Goal: Task Accomplishment & Management: Use online tool/utility

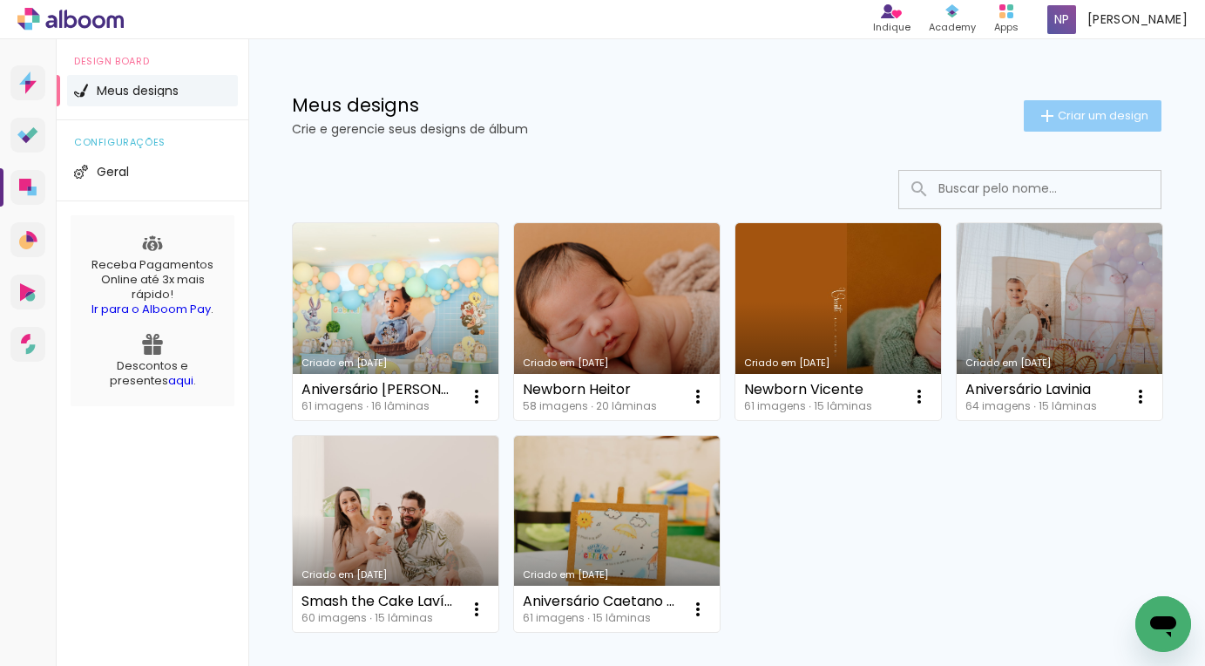
click at [1069, 106] on paper-button "Criar um design" at bounding box center [1093, 115] width 138 height 31
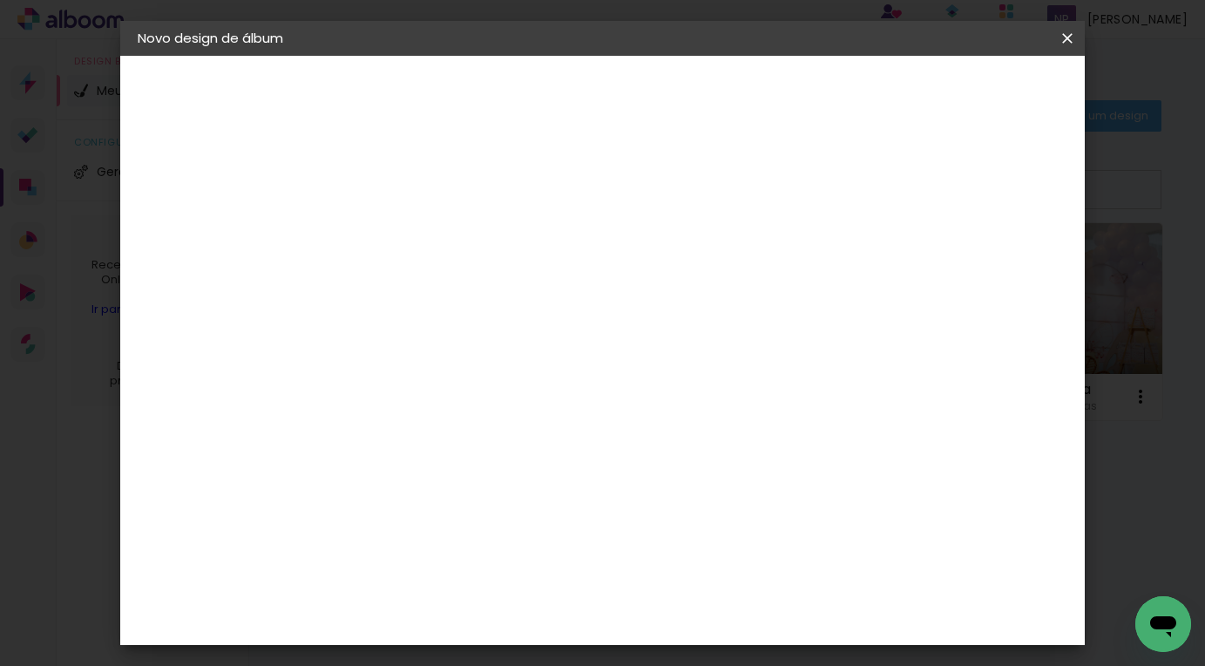
click at [423, 233] on input at bounding box center [423, 233] width 0 height 27
type input "Aniversário Maryah 2 Anos"
type paper-input "Aniversário Maryah 2 Anos"
click at [0, 0] on slot "Avançar" at bounding box center [0, 0] width 0 height 0
click at [555, 321] on input at bounding box center [467, 332] width 176 height 22
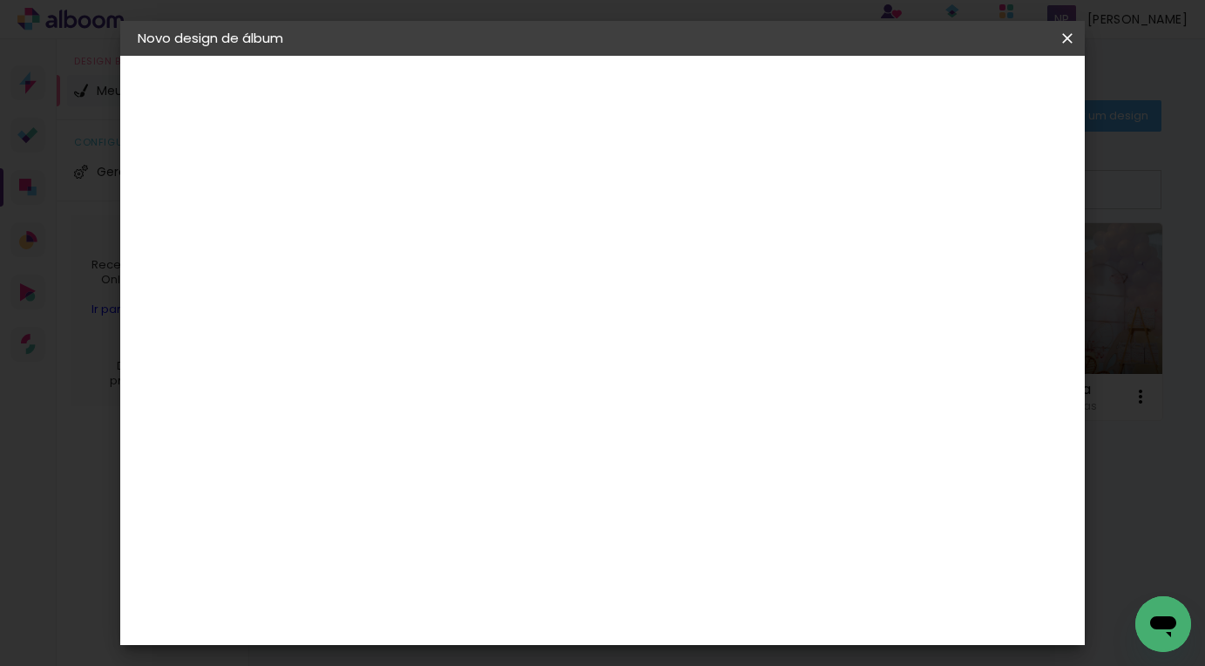
type input "requi"
type paper-input "requi"
click at [471, 392] on div "Requinte" at bounding box center [441, 394] width 60 height 14
click at [471, 399] on div "Requinte" at bounding box center [441, 394] width 60 height 14
click at [702, 82] on paper-button "Avançar" at bounding box center [659, 93] width 85 height 30
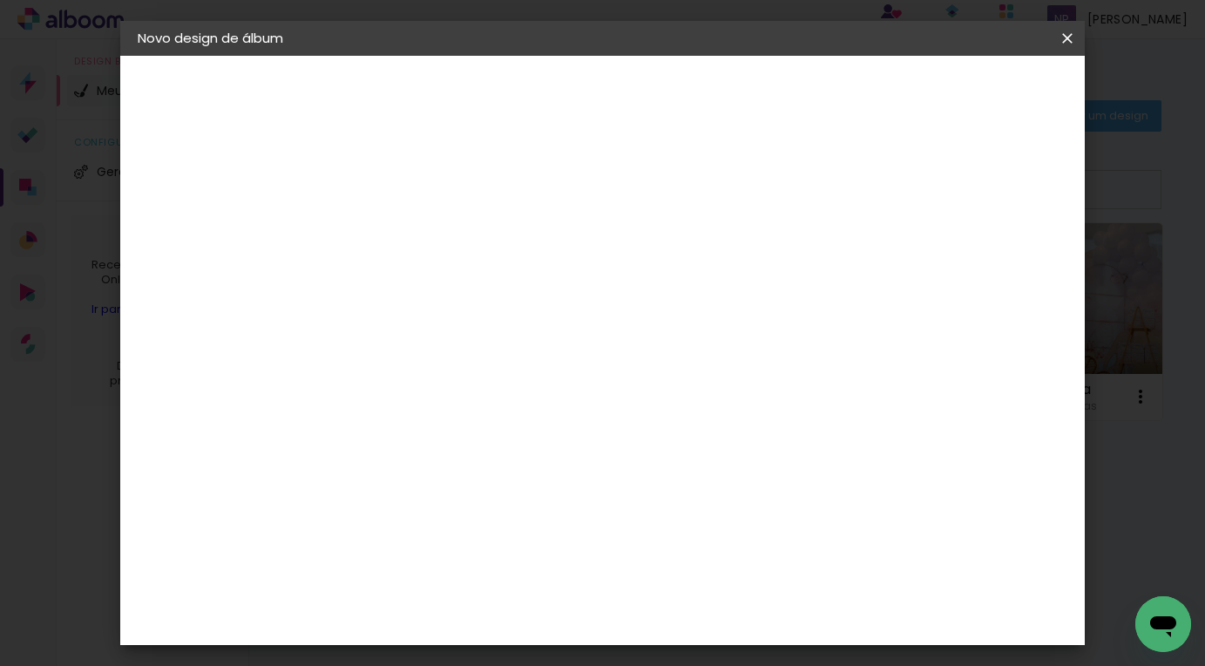
scroll to position [212, 0]
click at [540, 586] on span "25 × 25" at bounding box center [499, 604] width 81 height 36
click at [0, 0] on slot "Avançar" at bounding box center [0, 0] width 0 height 0
click at [958, 88] on span "Iniciar design" at bounding box center [917, 92] width 79 height 12
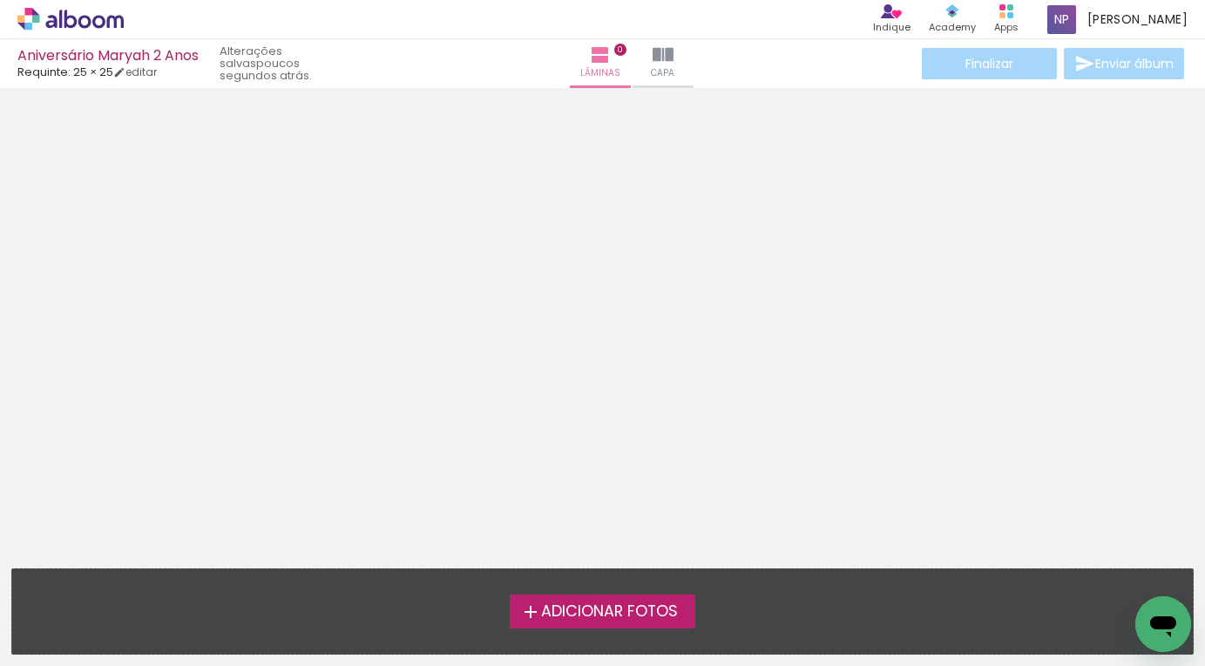
click at [618, 613] on span "Adicionar Fotos" at bounding box center [609, 612] width 137 height 16
click at [0, 0] on input "file" at bounding box center [0, 0] width 0 height 0
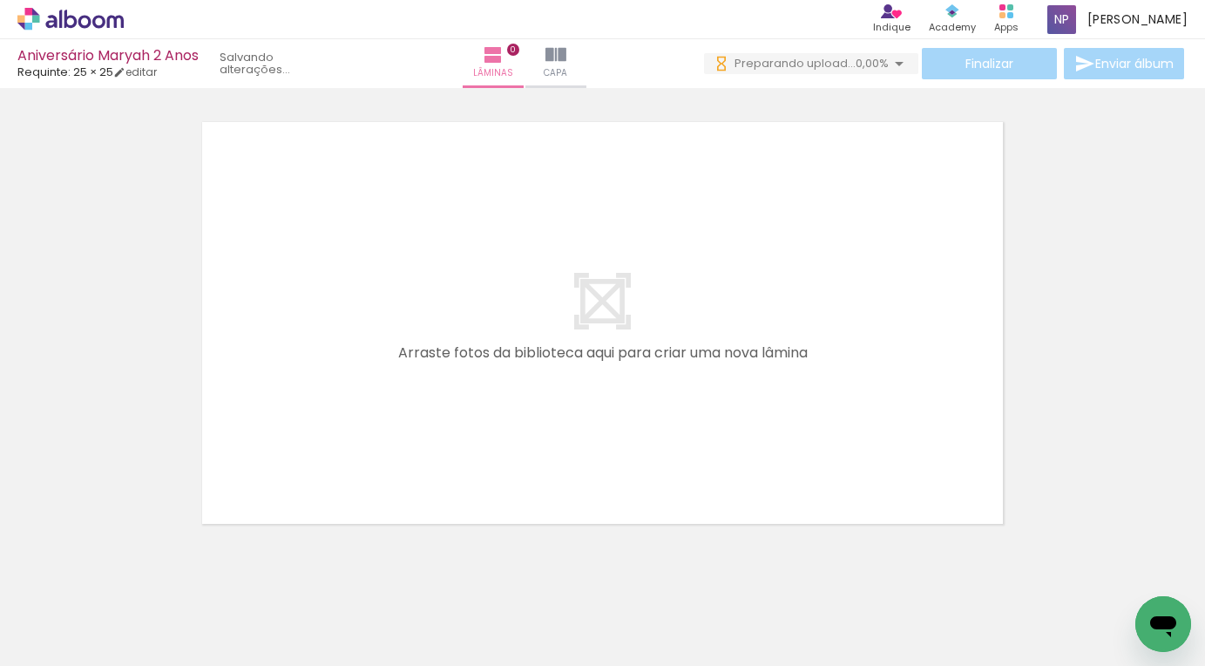
scroll to position [0, 916]
drag, startPoint x: 186, startPoint y: 661, endPoint x: 1130, endPoint y: 642, distance: 943.8
click at [143, 642] on iron-horizontal-list at bounding box center [125, 611] width 35 height 109
drag, startPoint x: 253, startPoint y: 659, endPoint x: 319, endPoint y: 659, distance: 66.2
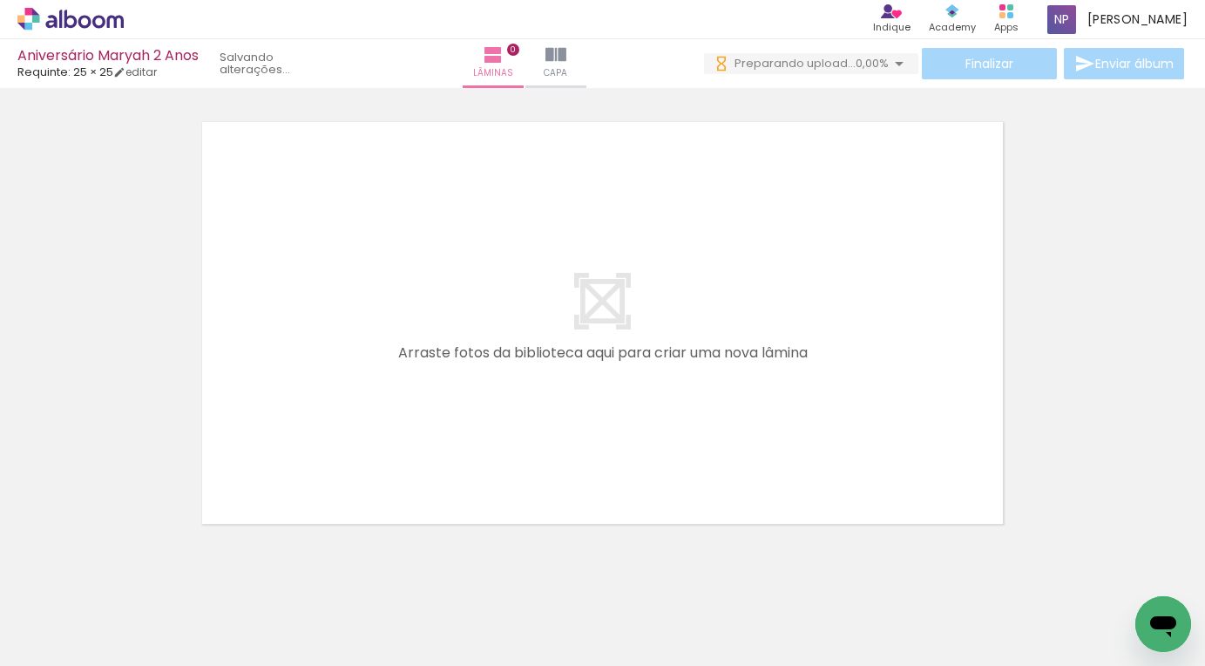
click at [143, 659] on iron-horizontal-list at bounding box center [125, 611] width 35 height 109
drag, startPoint x: 283, startPoint y: 658, endPoint x: 572, endPoint y: 660, distance: 289.3
click at [143, 660] on iron-horizontal-list at bounding box center [125, 611] width 35 height 109
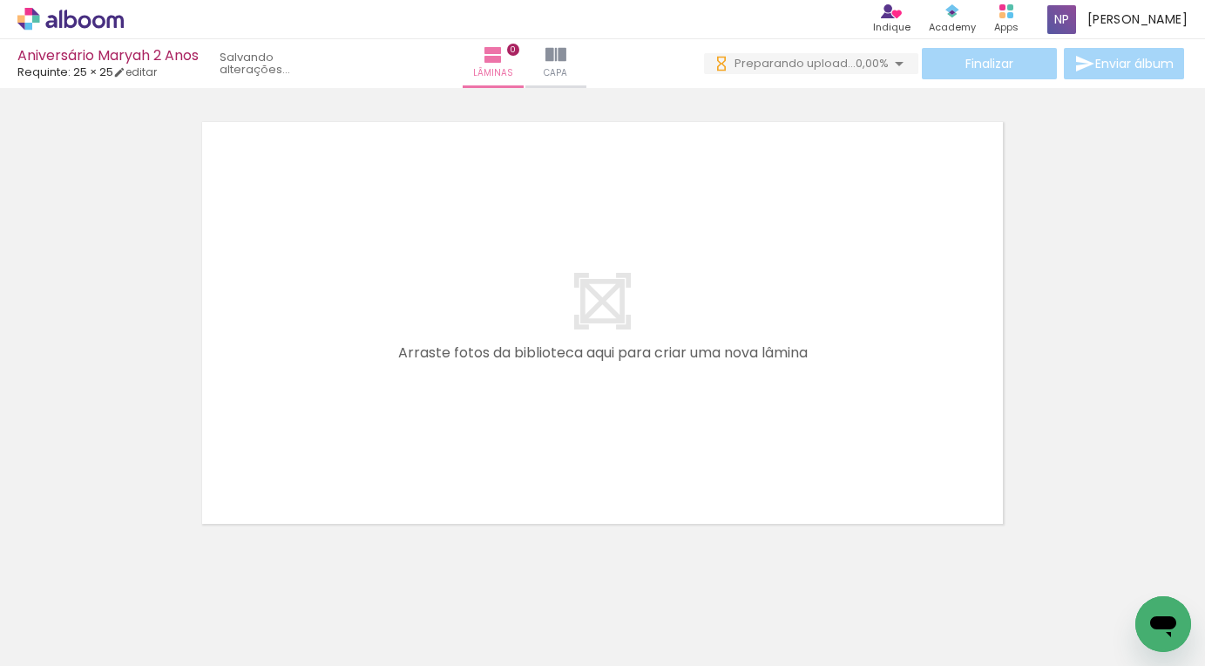
scroll to position [0, 0]
click at [143, 659] on iron-horizontal-list at bounding box center [125, 611] width 35 height 109
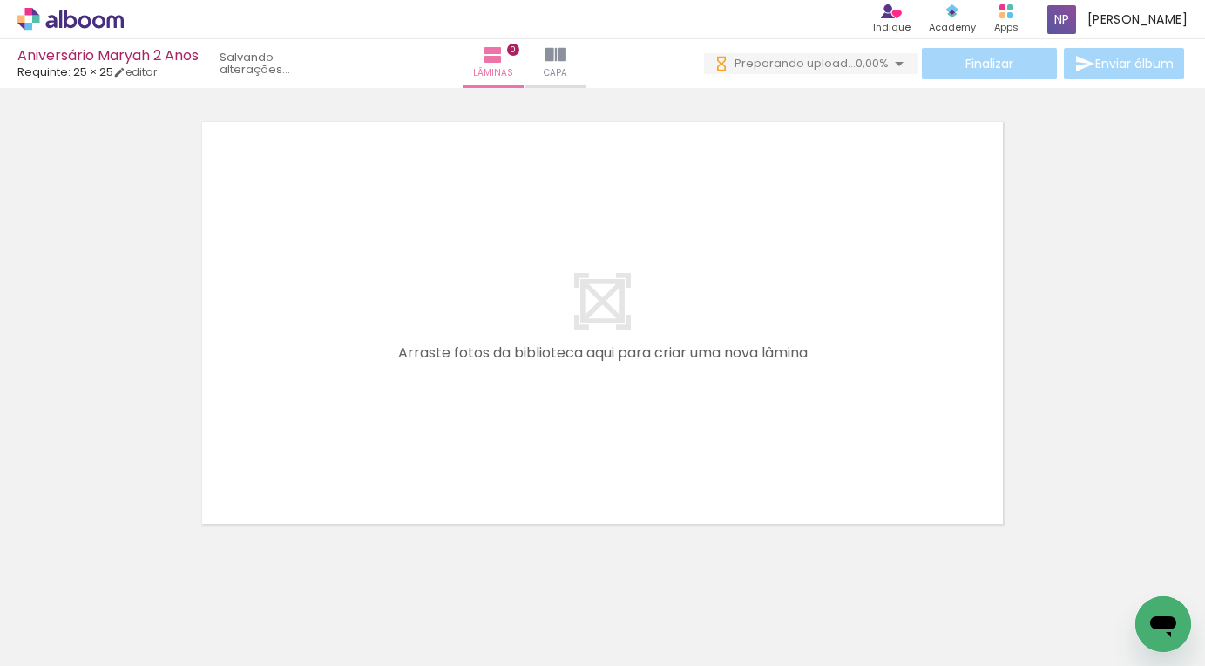
click at [143, 659] on iron-horizontal-list at bounding box center [125, 611] width 35 height 109
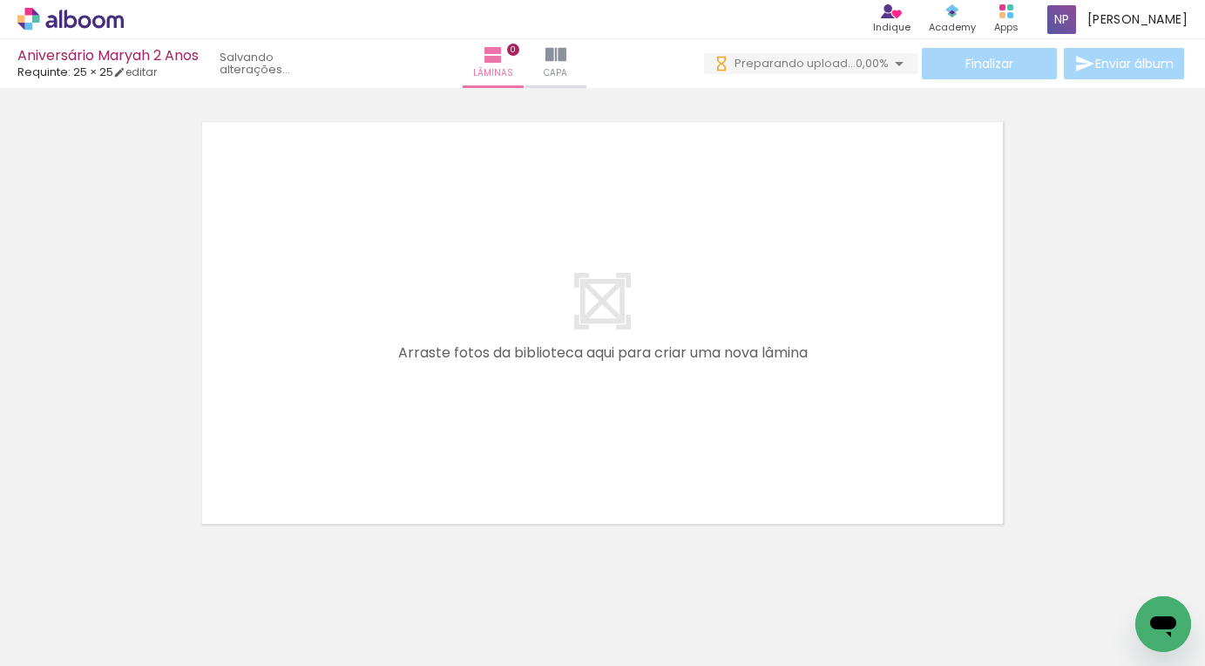
click at [143, 659] on iron-horizontal-list at bounding box center [125, 611] width 35 height 109
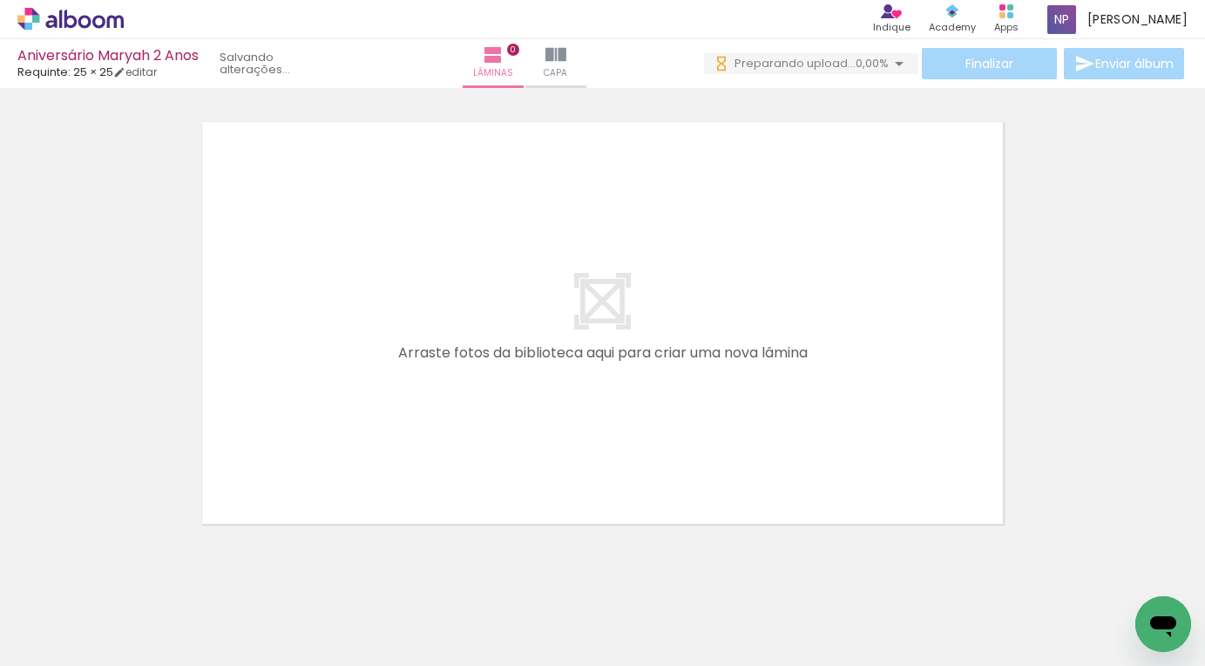
click at [143, 659] on iron-horizontal-list at bounding box center [125, 611] width 35 height 109
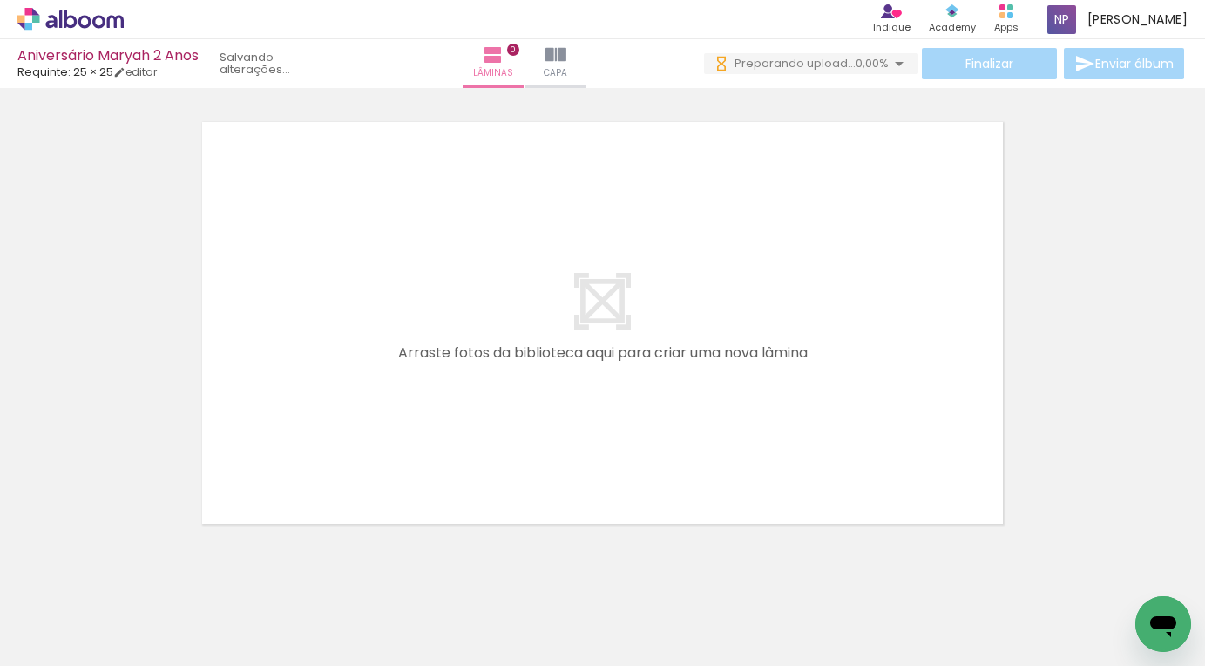
click at [143, 659] on iron-horizontal-list at bounding box center [125, 611] width 35 height 109
click at [143, 658] on iron-horizontal-list at bounding box center [125, 611] width 35 height 109
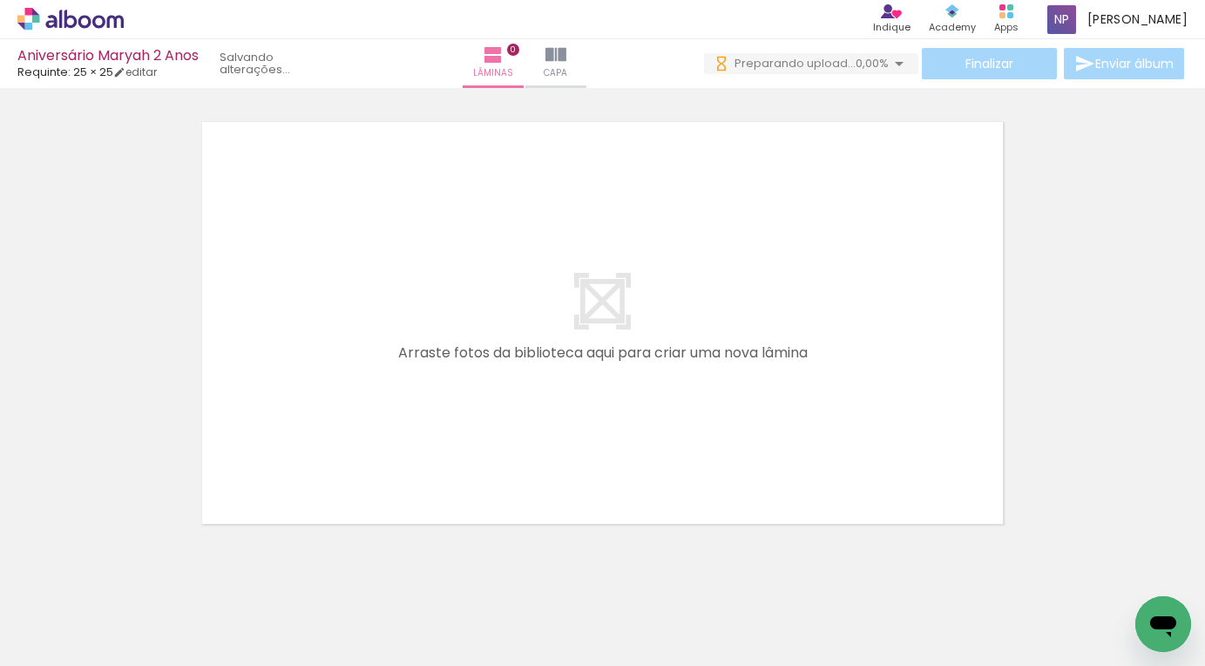
click at [143, 658] on iron-horizontal-list at bounding box center [125, 611] width 35 height 109
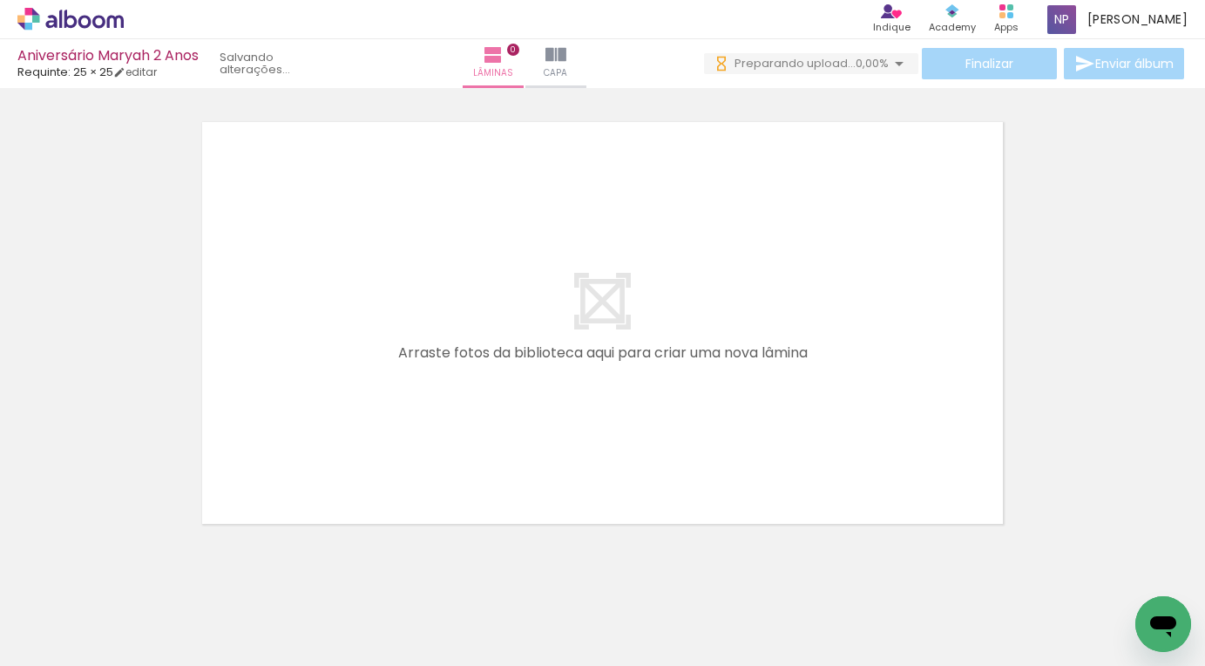
click at [143, 658] on iron-horizontal-list at bounding box center [125, 611] width 35 height 109
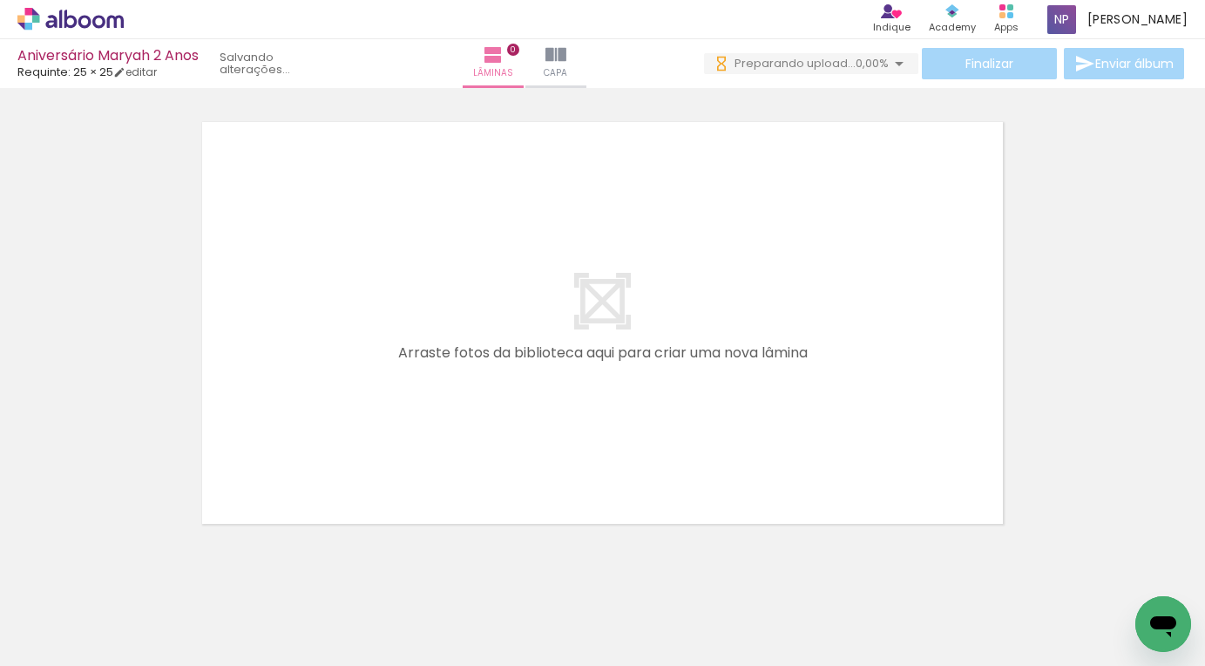
drag, startPoint x: 809, startPoint y: 656, endPoint x: 113, endPoint y: 655, distance: 696.2
click at [113, 655] on iron-horizontal-list at bounding box center [125, 611] width 35 height 109
drag, startPoint x: 153, startPoint y: 660, endPoint x: 102, endPoint y: 659, distance: 51.4
click at [0, 659] on div "Biblioteca 131 fotos Todas as fotos Não utilizadas Adicionar Fotos" at bounding box center [0, 611] width 0 height 109
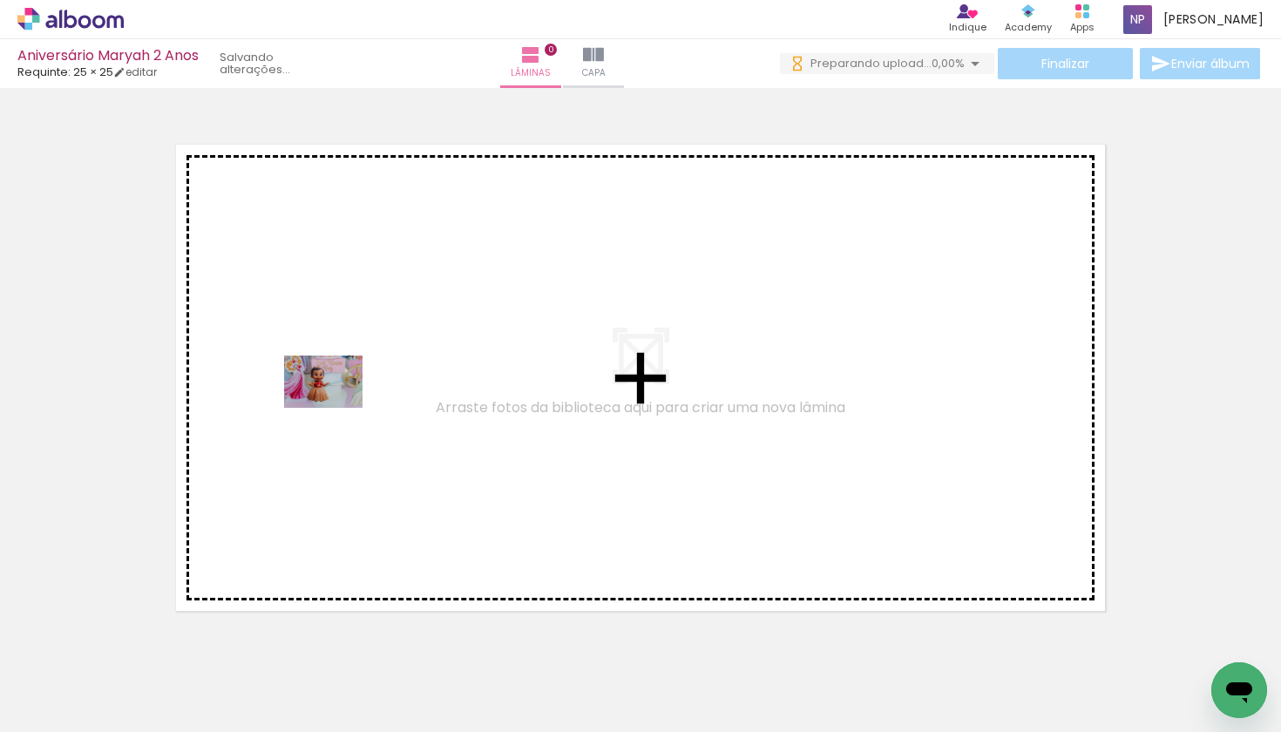
drag, startPoint x: 191, startPoint y: 678, endPoint x: 336, endPoint y: 408, distance: 306.8
click at [336, 408] on quentale-workspace at bounding box center [640, 366] width 1281 height 732
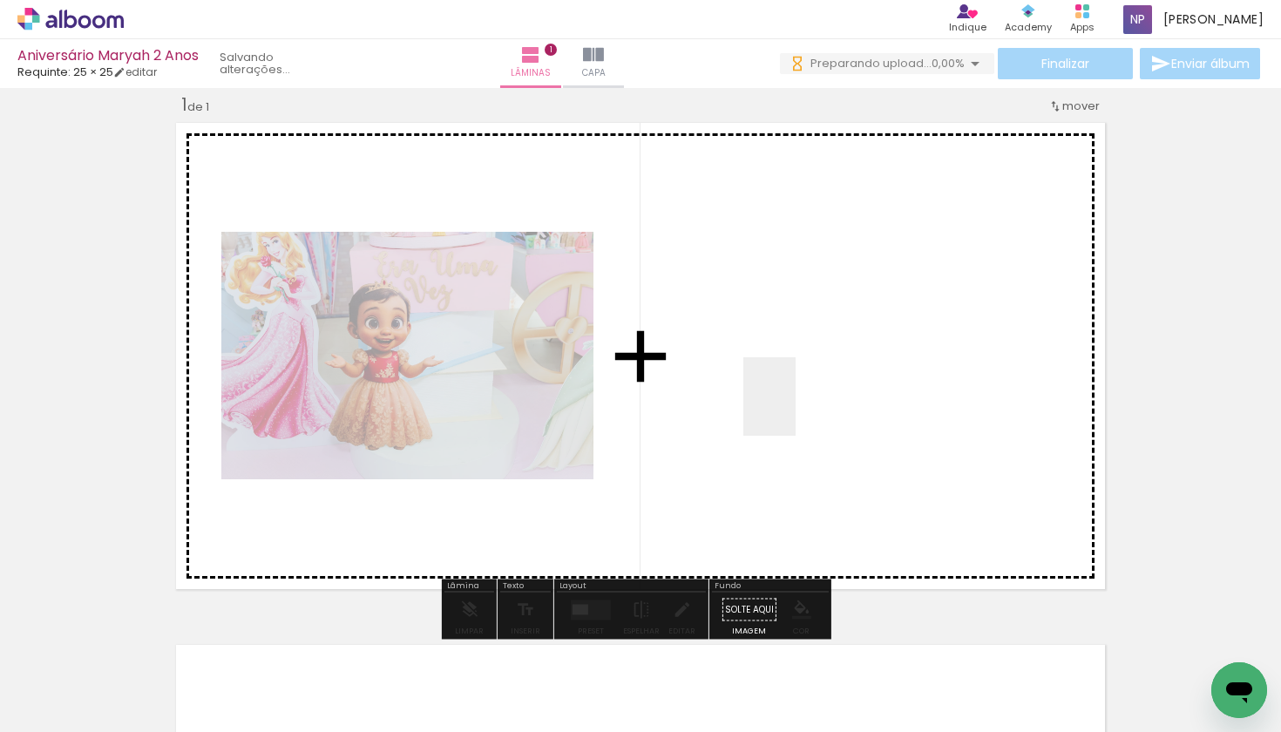
drag, startPoint x: 297, startPoint y: 683, endPoint x: 800, endPoint y: 407, distance: 573.6
click at [800, 407] on quentale-workspace at bounding box center [640, 366] width 1281 height 732
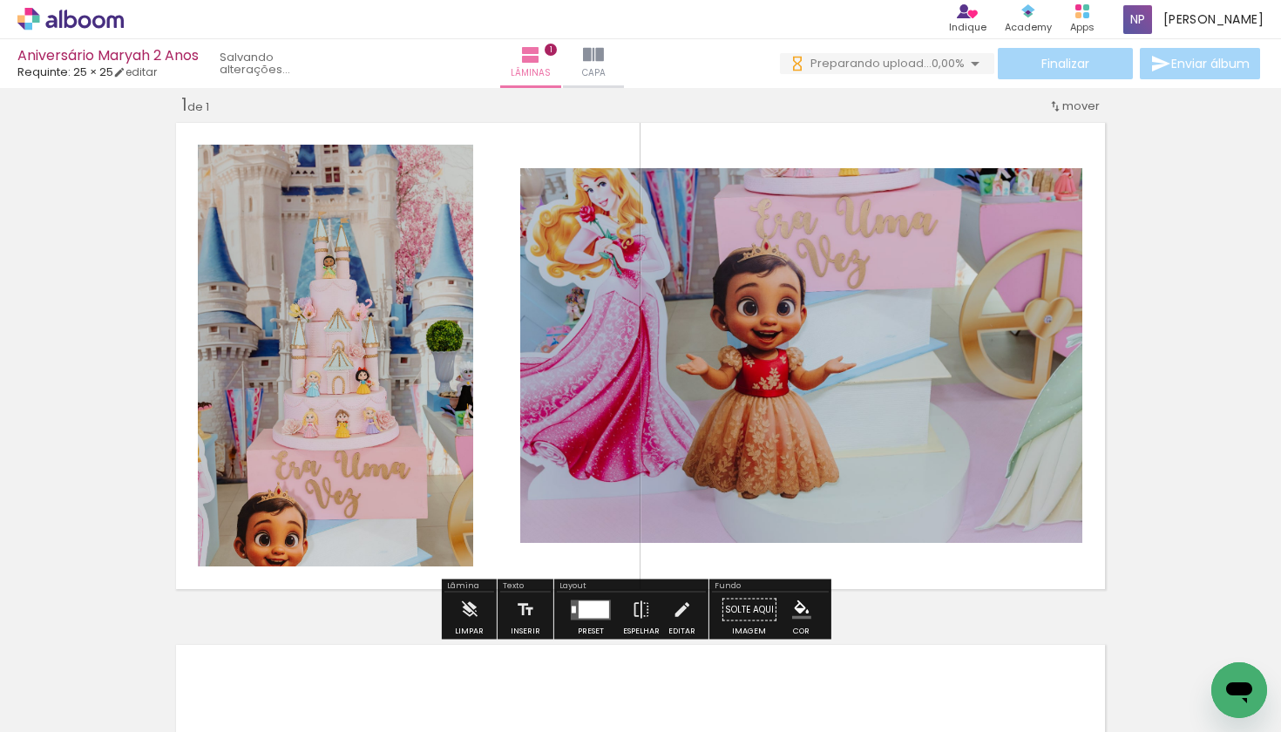
click at [586, 613] on div at bounding box center [594, 608] width 30 height 17
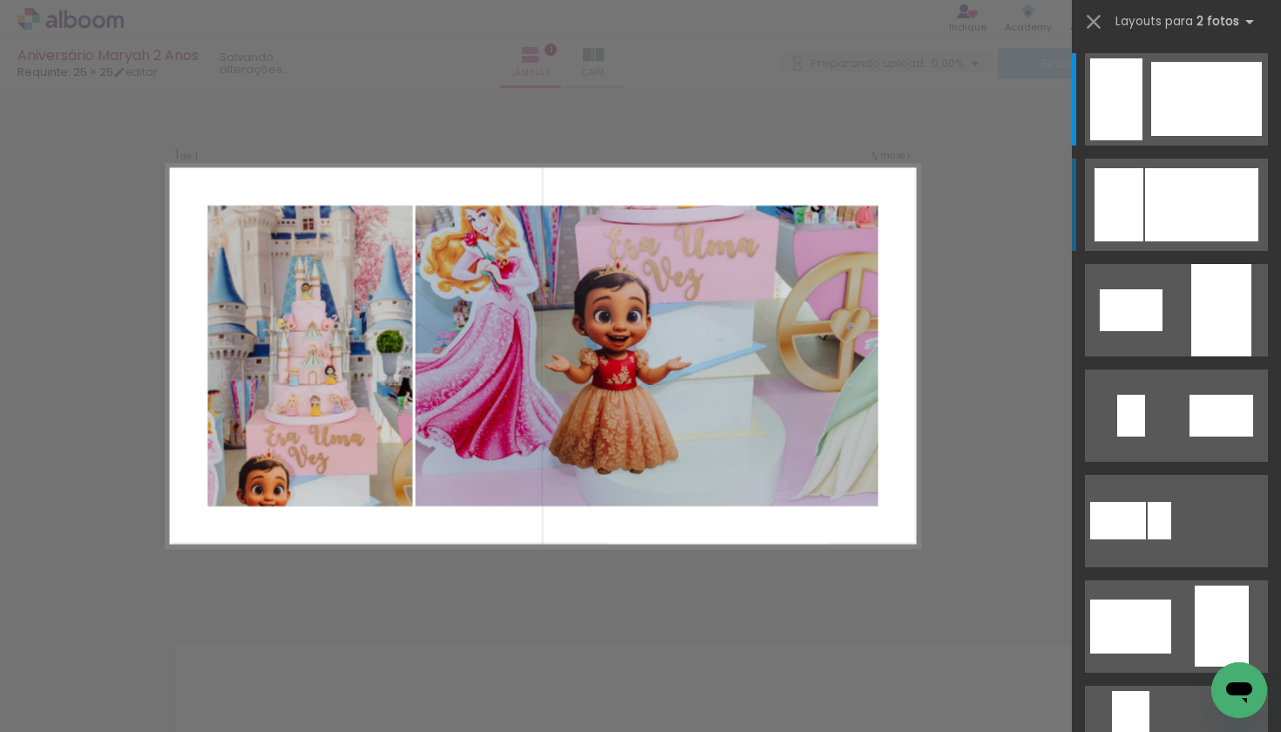
click at [1165, 136] on div at bounding box center [1206, 99] width 111 height 74
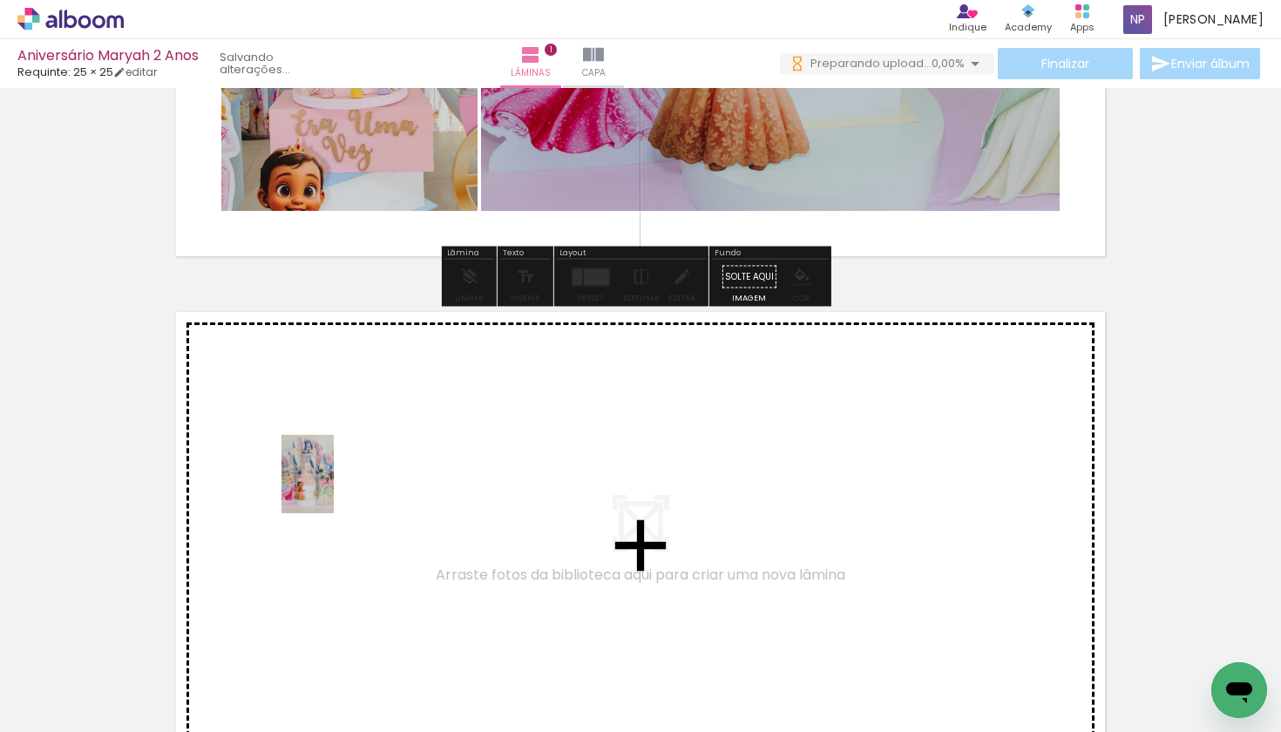
drag, startPoint x: 387, startPoint y: 687, endPoint x: 334, endPoint y: 487, distance: 206.5
click at [334, 487] on quentale-workspace at bounding box center [640, 366] width 1281 height 732
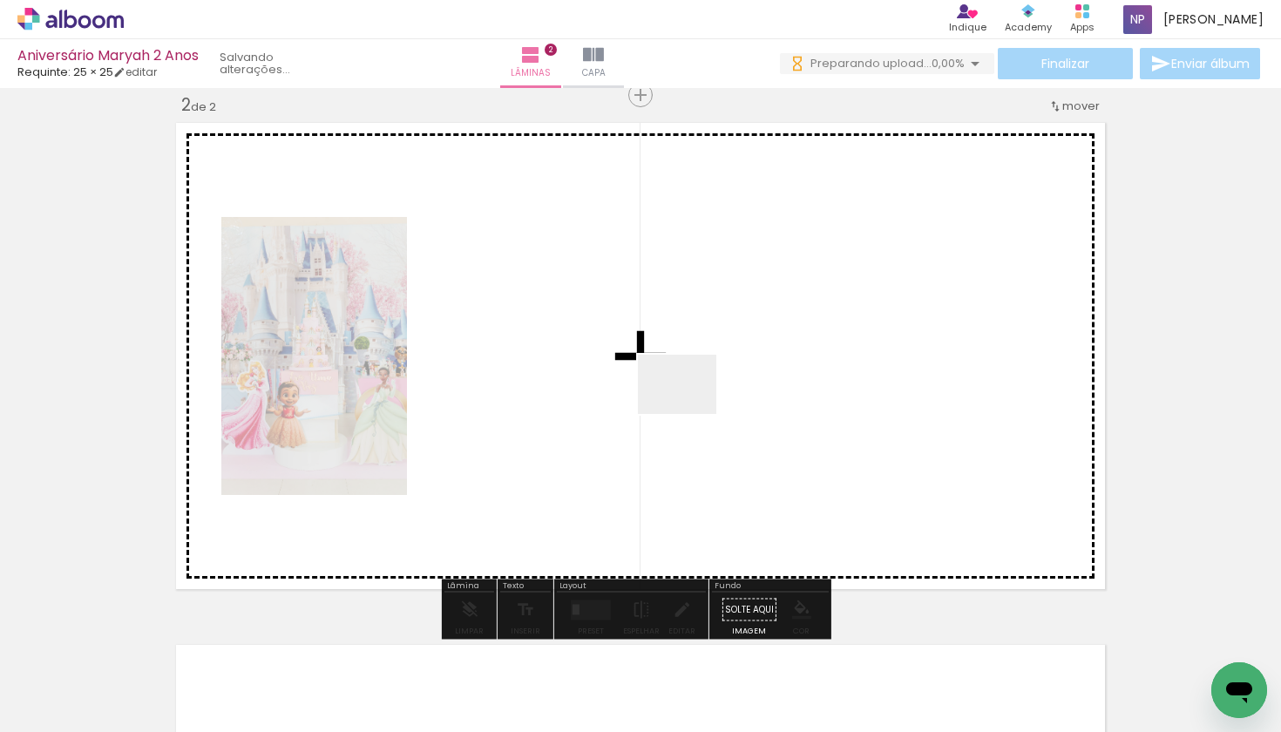
drag, startPoint x: 470, startPoint y: 675, endPoint x: 690, endPoint y: 407, distance: 346.7
click at [690, 407] on quentale-workspace at bounding box center [640, 366] width 1281 height 732
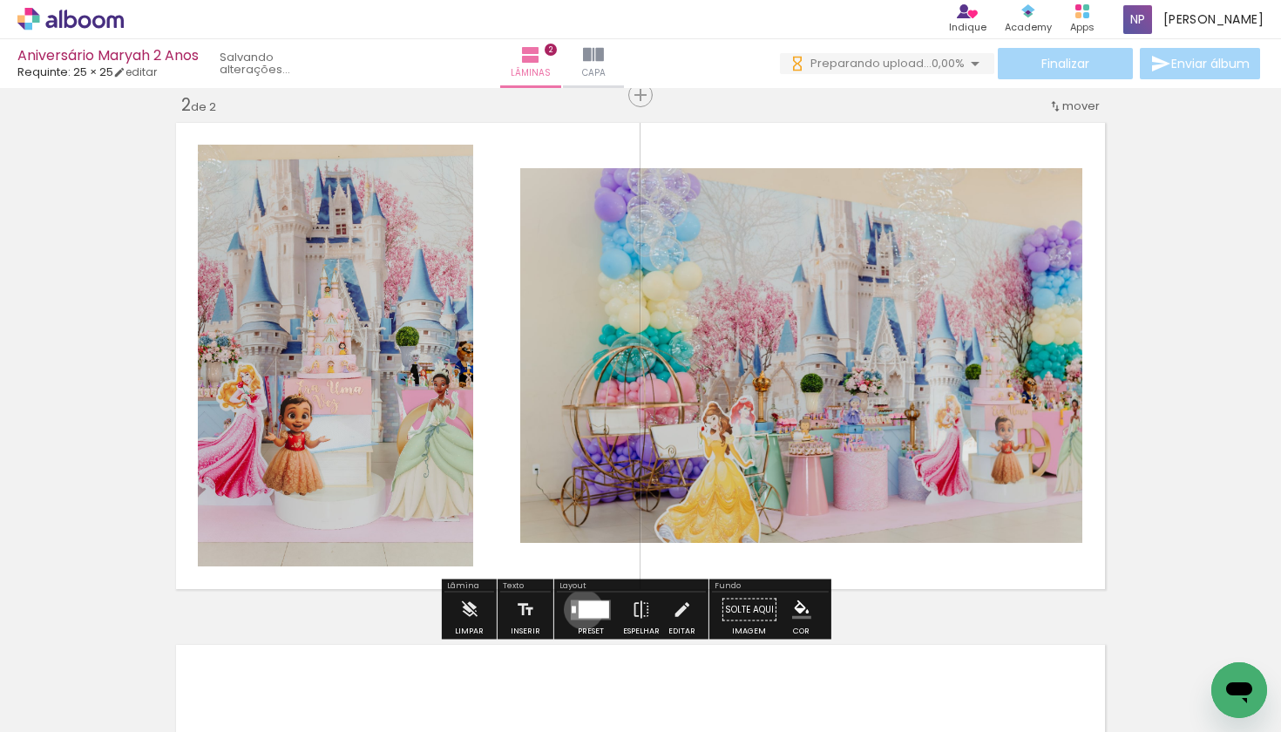
click at [580, 609] on div at bounding box center [594, 608] width 30 height 17
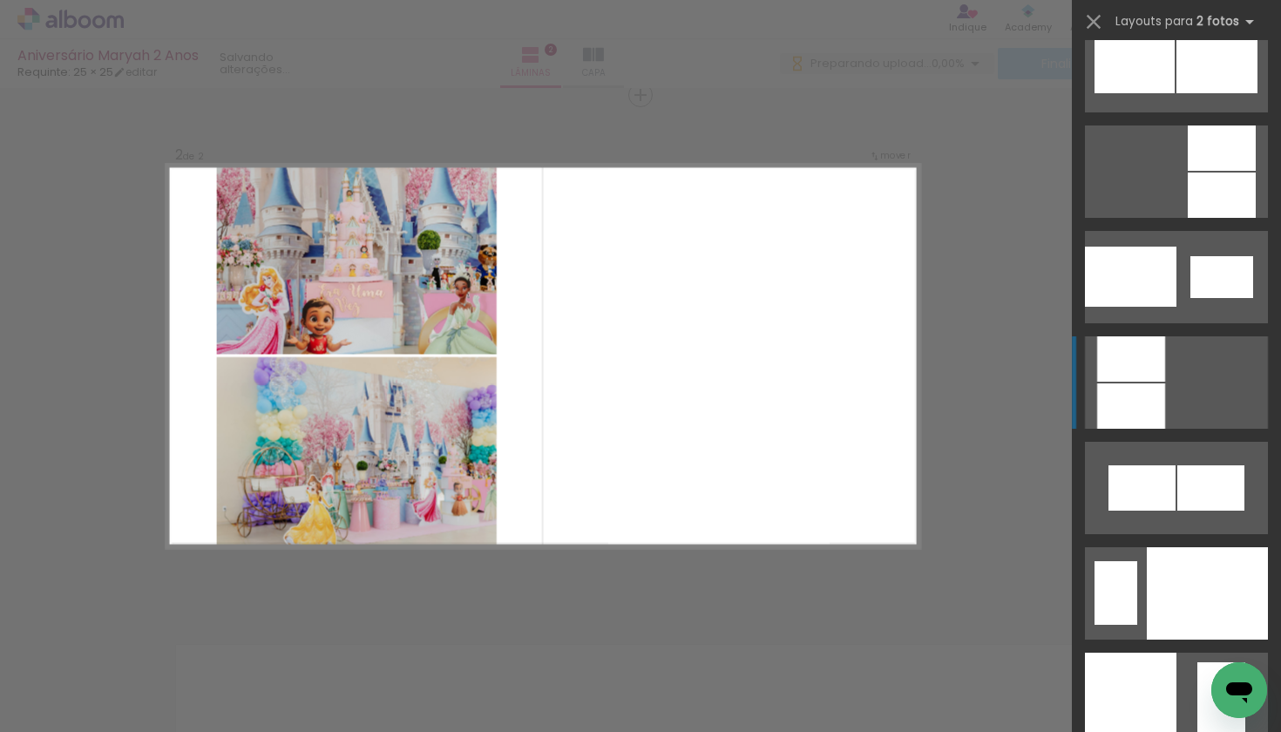
scroll to position [6888, 0]
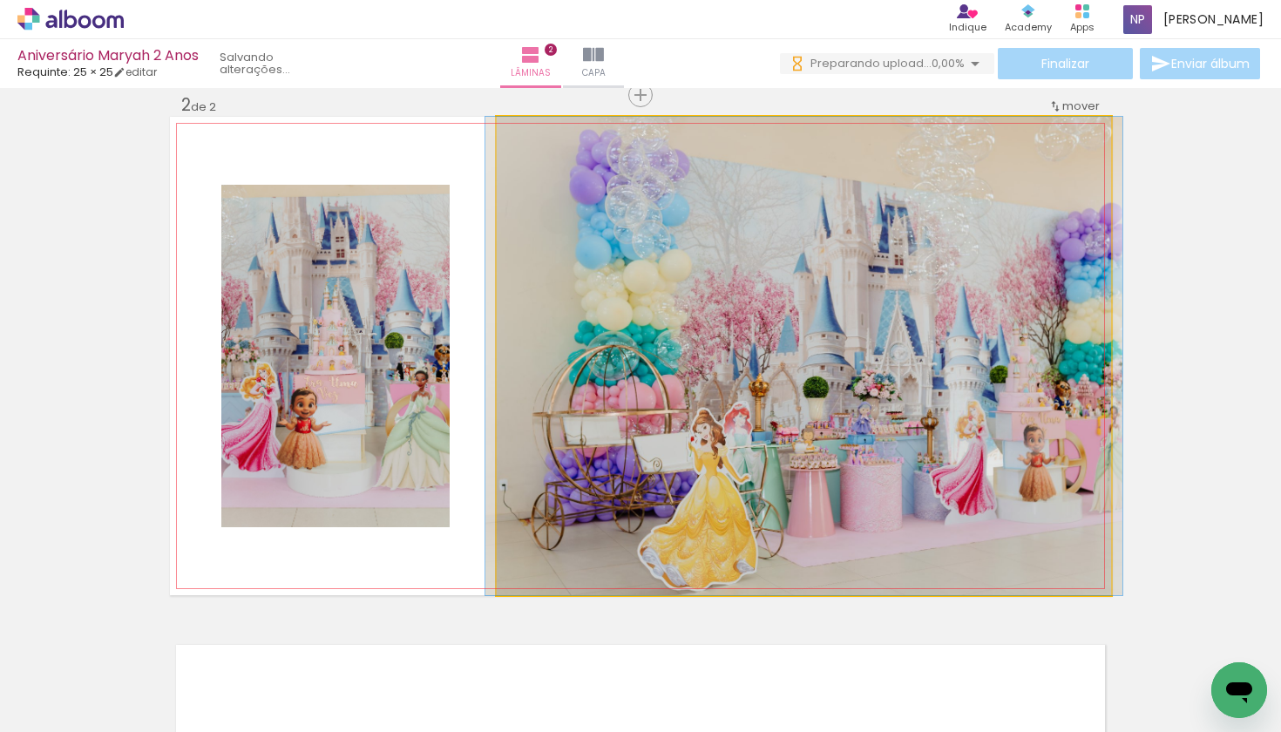
click at [906, 371] on quentale-photo at bounding box center [804, 356] width 614 height 478
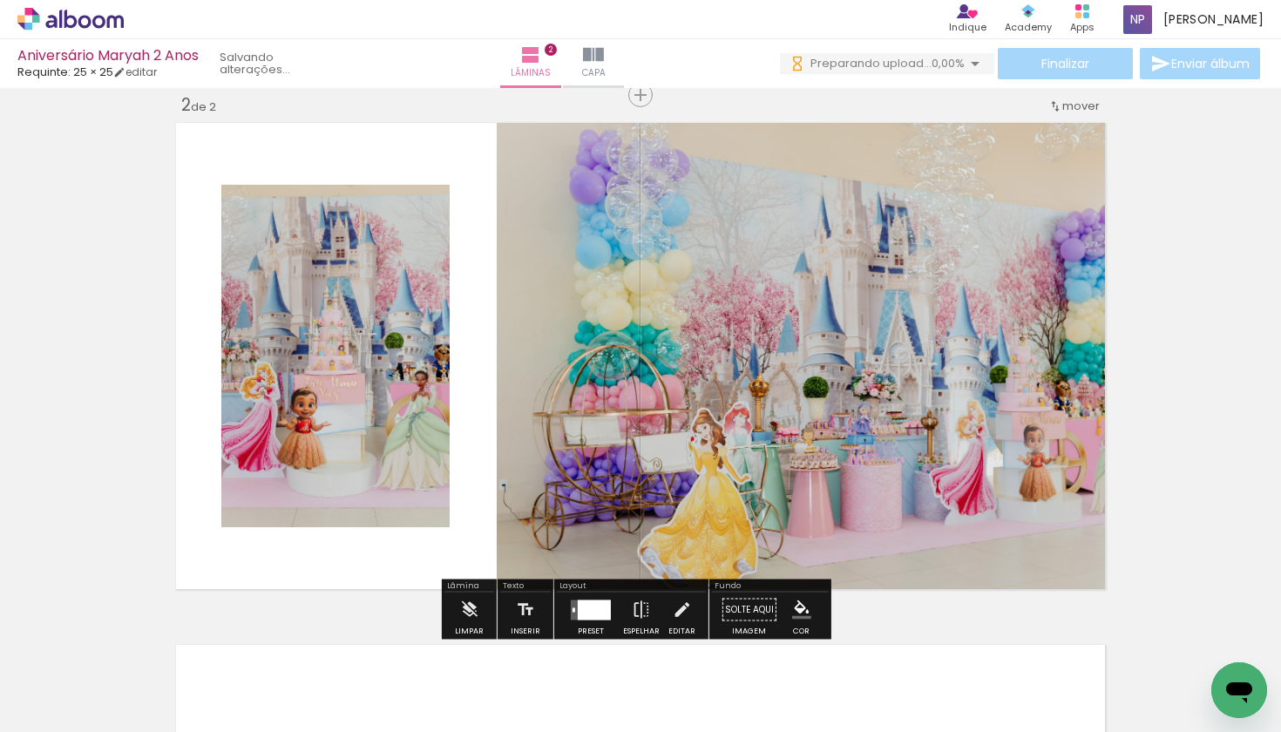
click at [906, 371] on quentale-photo at bounding box center [804, 356] width 614 height 478
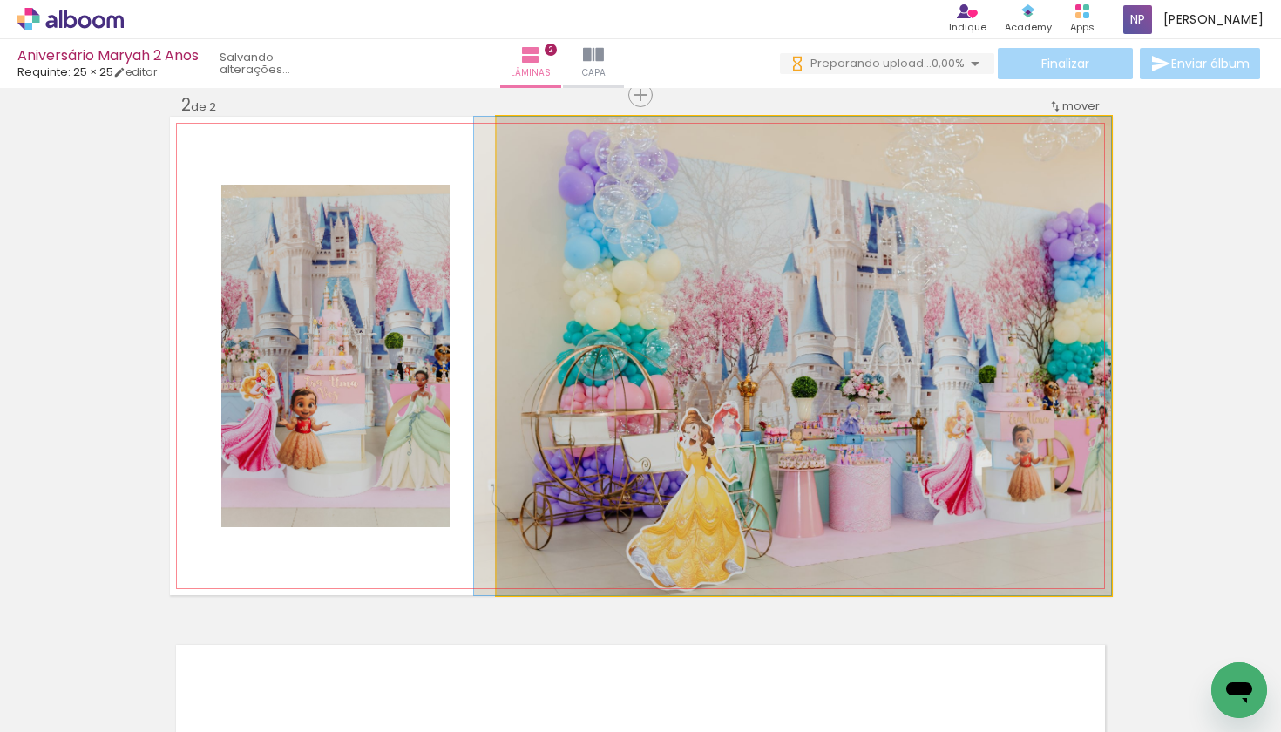
drag, startPoint x: 906, startPoint y: 371, endPoint x: 853, endPoint y: 368, distance: 53.3
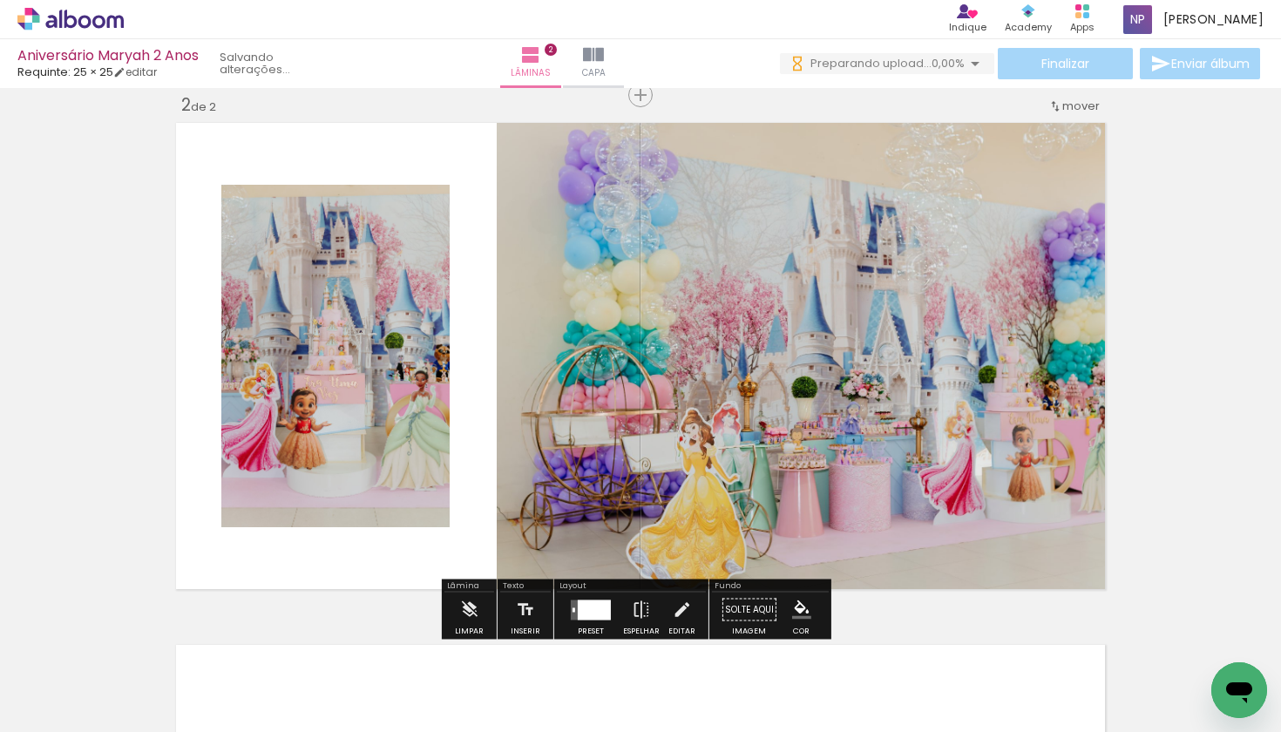
click at [853, 368] on quentale-photo at bounding box center [804, 356] width 614 height 478
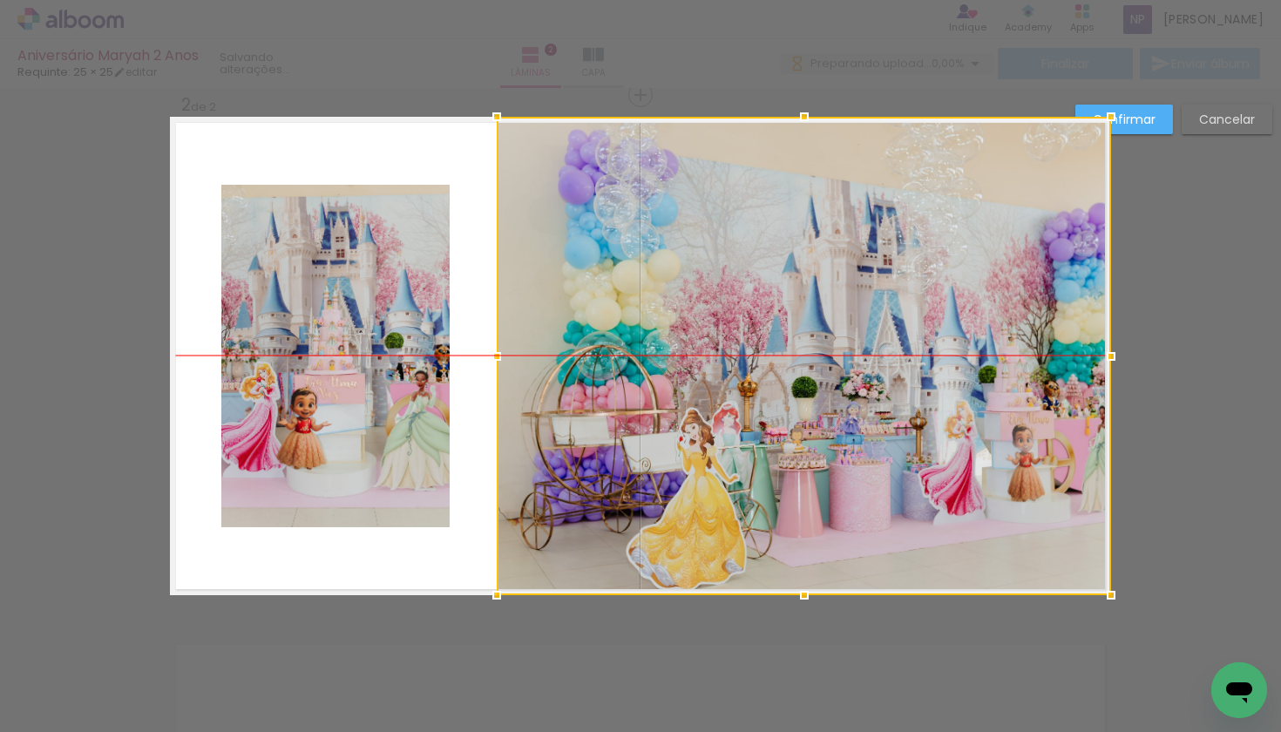
click at [855, 364] on div at bounding box center [804, 356] width 614 height 478
click at [1155, 365] on div "Confirmar Cancelar" at bounding box center [640, 348] width 1281 height 1608
click at [0, 0] on slot "Confirmar" at bounding box center [0, 0] width 0 height 0
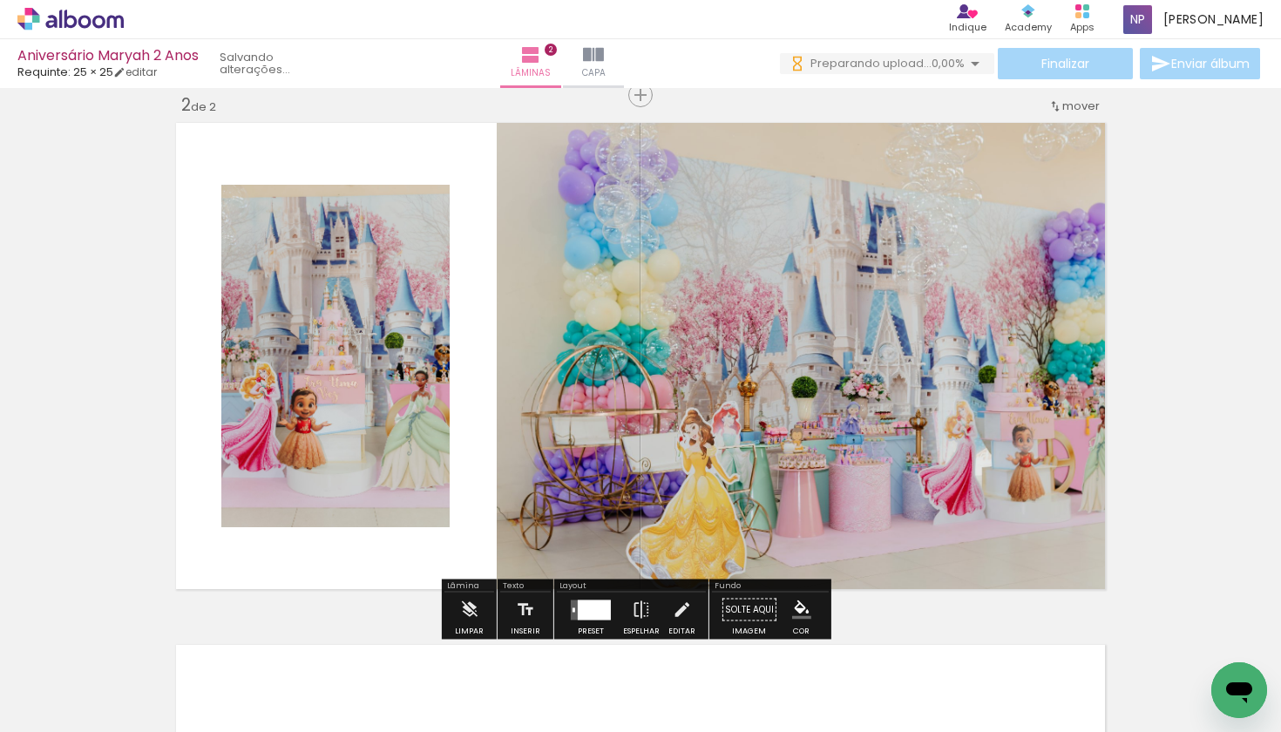
click at [989, 447] on quentale-photo at bounding box center [804, 356] width 614 height 478
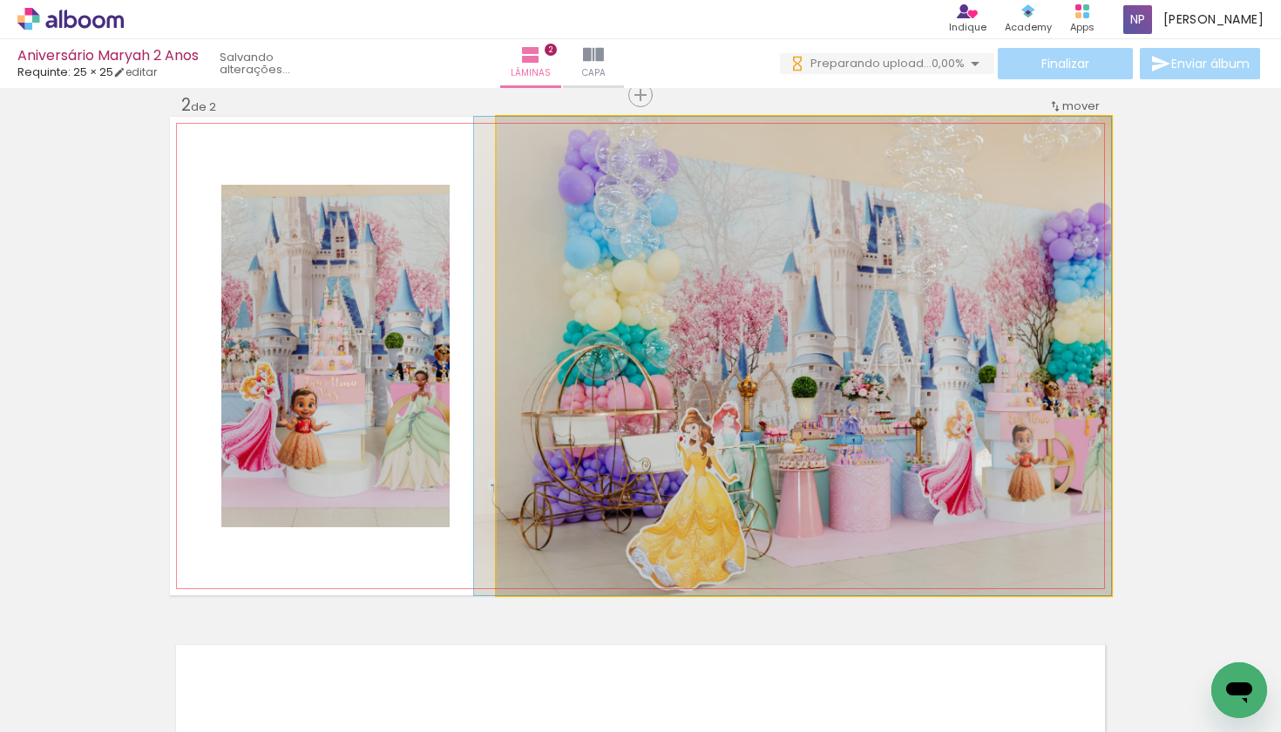
click at [988, 447] on quentale-photo at bounding box center [804, 356] width 614 height 478
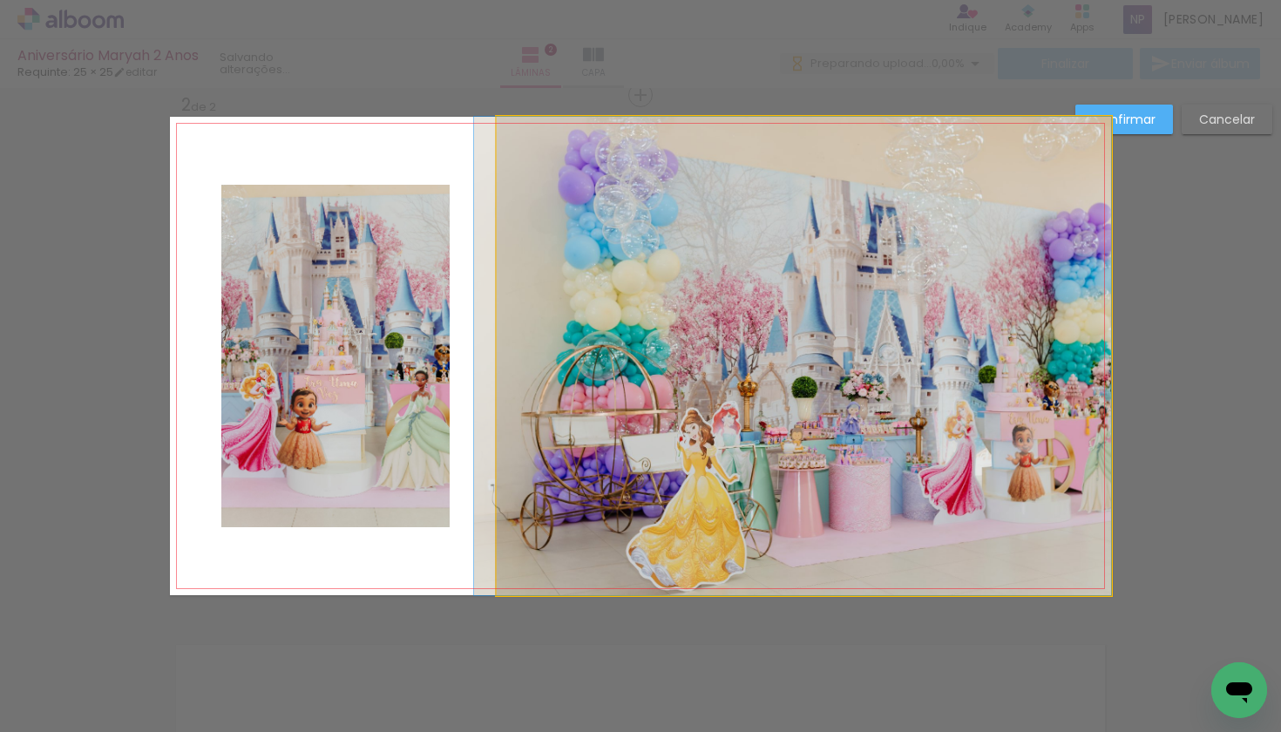
drag, startPoint x: 945, startPoint y: 433, endPoint x: 917, endPoint y: 433, distance: 28.8
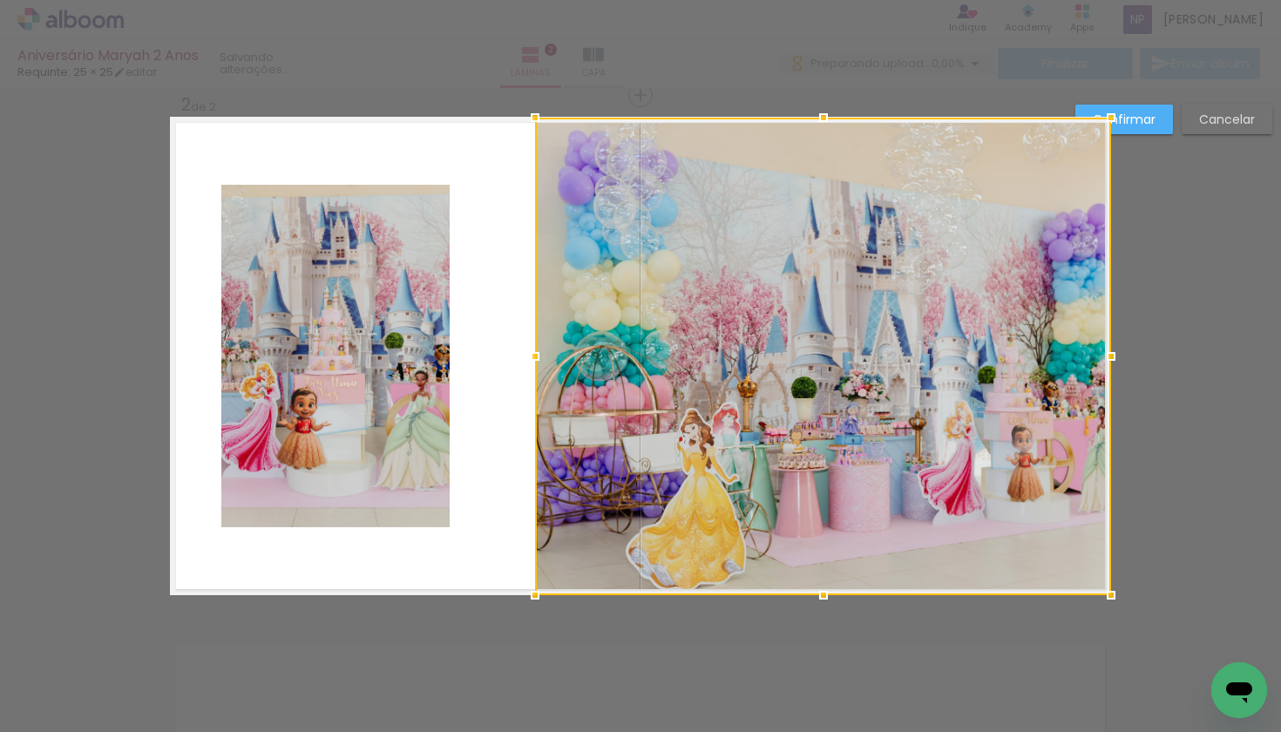
drag, startPoint x: 480, startPoint y: 105, endPoint x: 526, endPoint y: 90, distance: 48.5
click at [526, 90] on div "Inserir lâmina 1 de 2 Inserir lâmina 2 de 2 Confirmar Cancelar" at bounding box center [640, 348] width 1281 height 1608
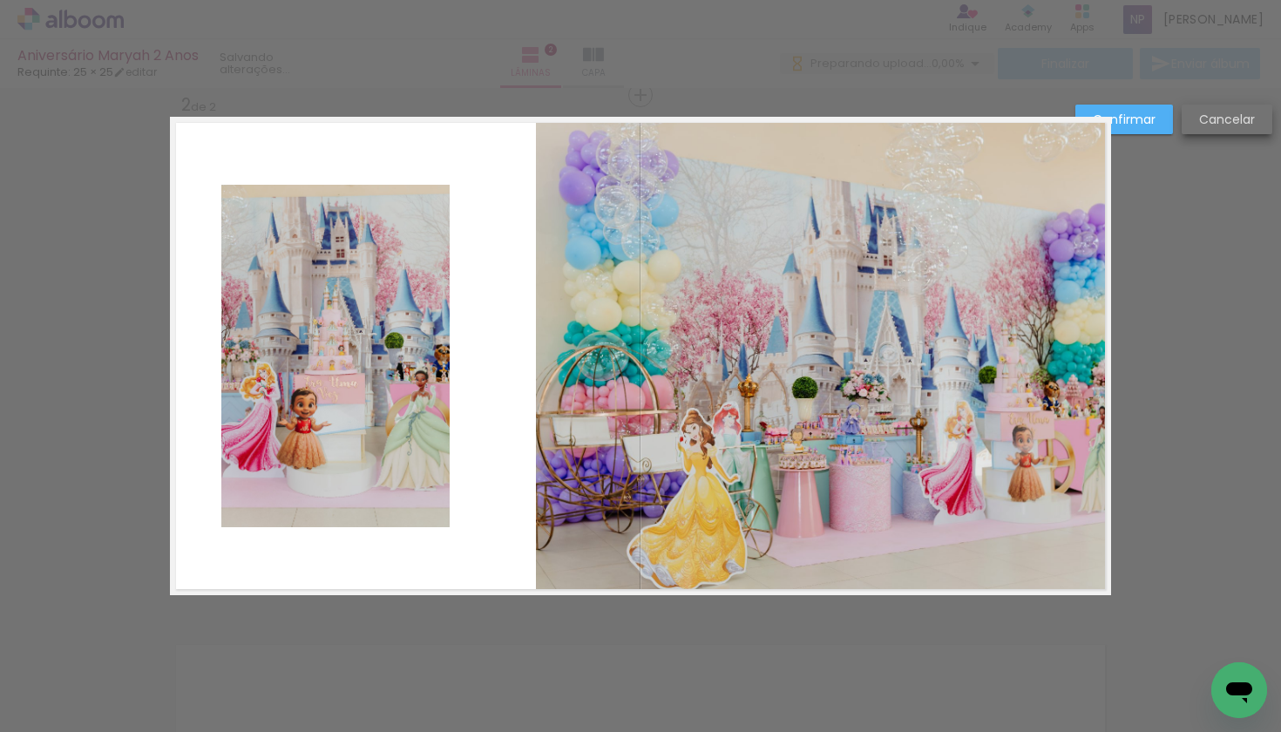
click at [0, 0] on slot "Cancelar" at bounding box center [0, 0] width 0 height 0
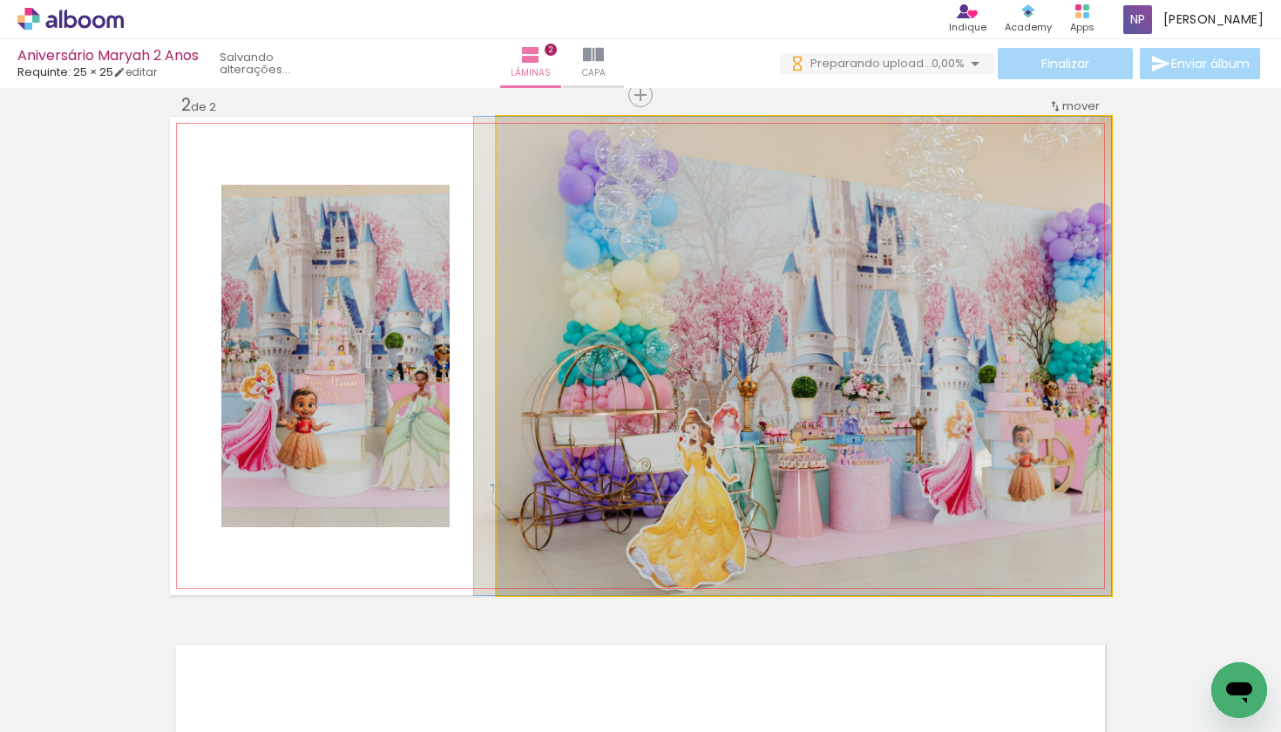
click at [862, 396] on quentale-photo at bounding box center [804, 356] width 614 height 478
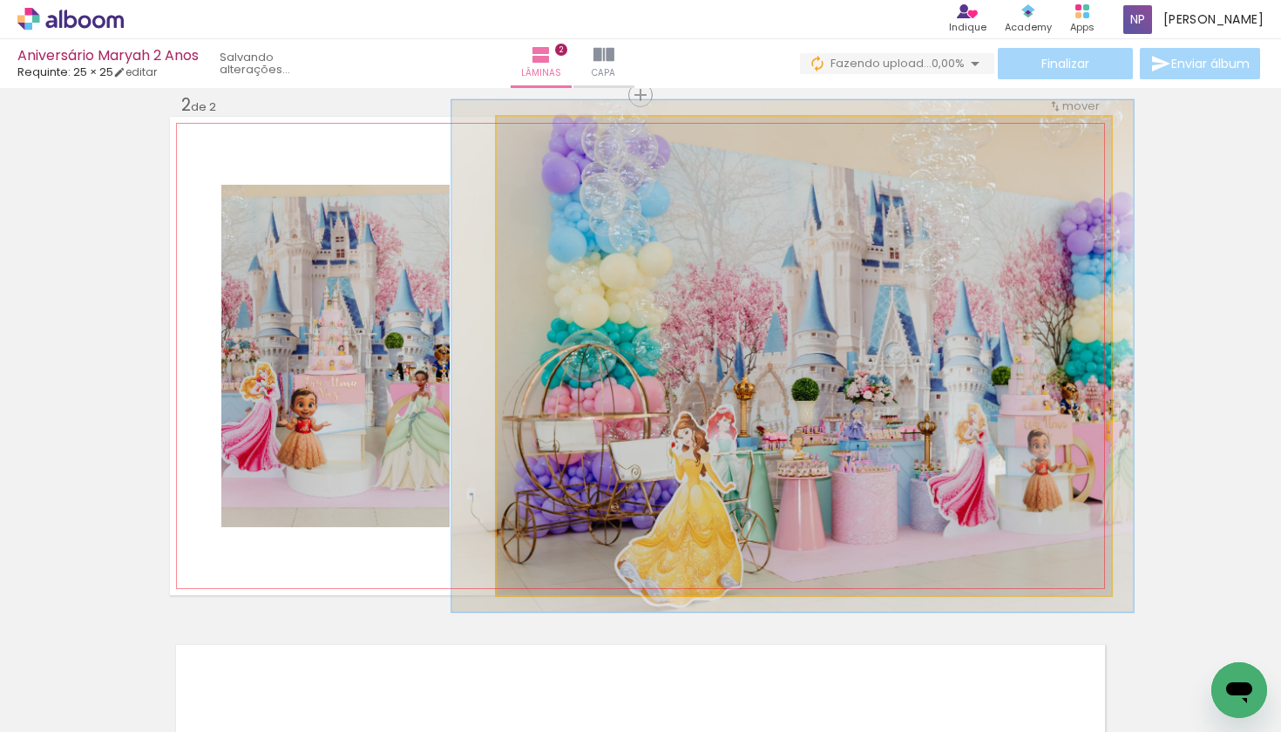
type paper-slider "107"
click at [534, 136] on div at bounding box center [542, 135] width 16 height 16
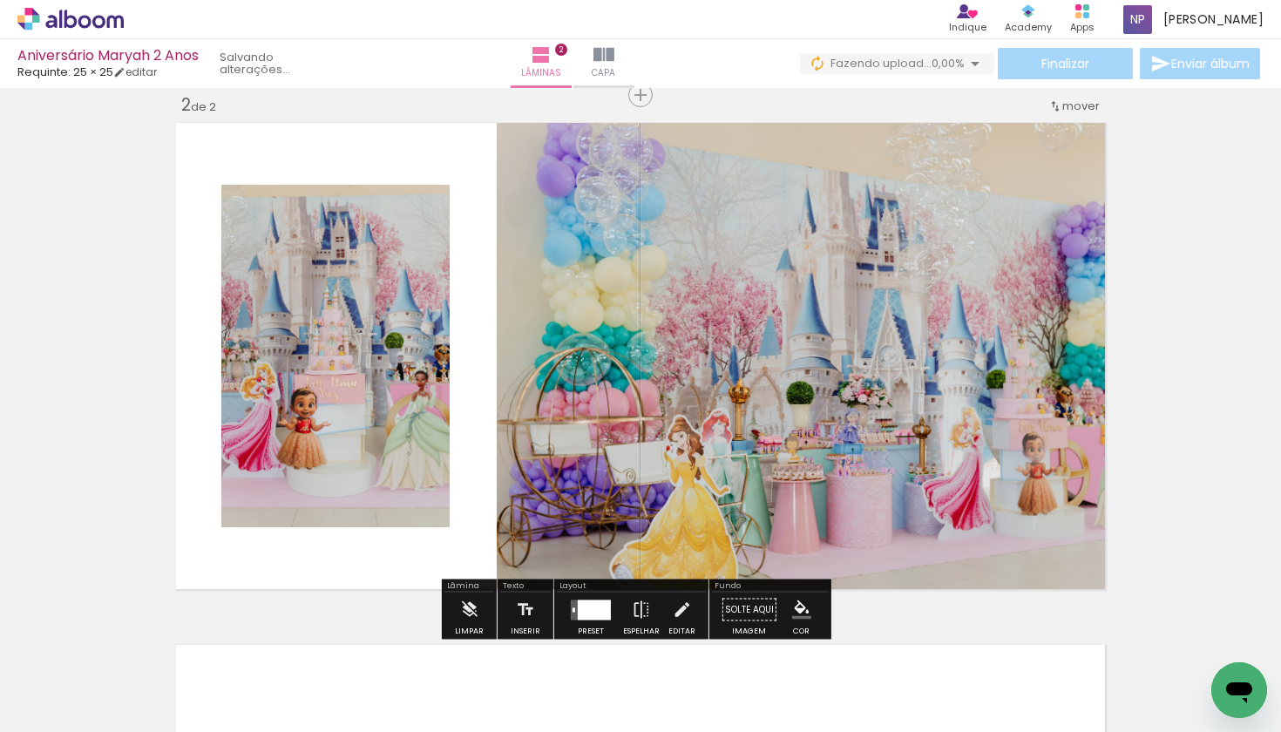
click at [1181, 443] on div "Inserir lâmina 1 de 2 Inserir lâmina 2 de 2" at bounding box center [640, 333] width 1281 height 1567
click at [1164, 443] on div "Inserir lâmina 1 de 2 Inserir lâmina 2 de 2" at bounding box center [640, 333] width 1281 height 1567
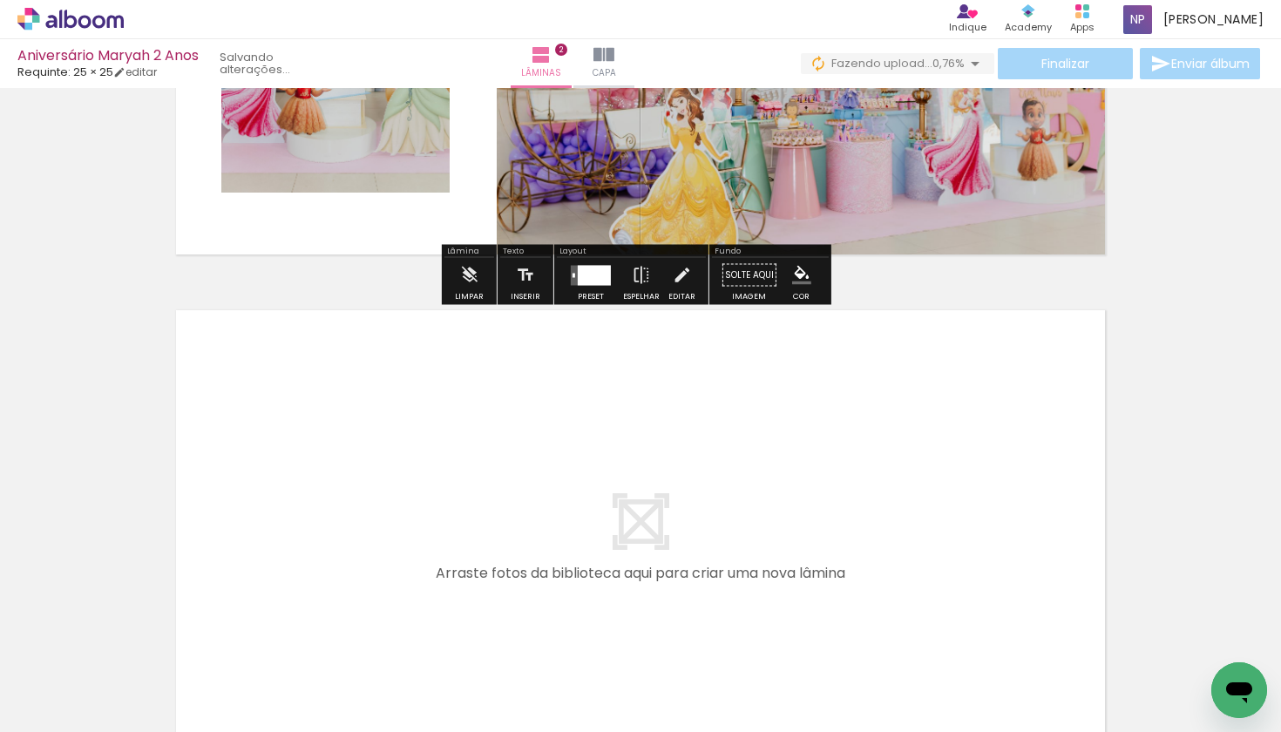
scroll to position [994, 0]
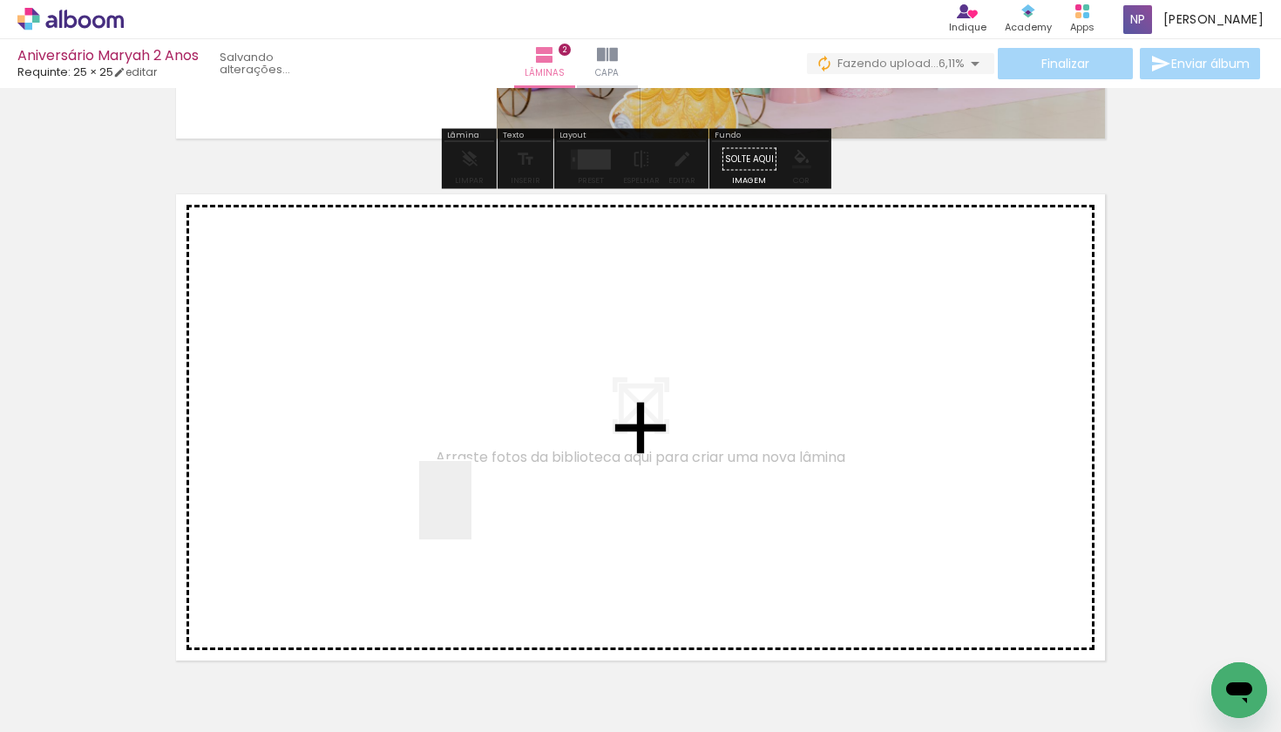
drag, startPoint x: 563, startPoint y: 688, endPoint x: 450, endPoint y: 476, distance: 240.9
click at [450, 476] on quentale-workspace at bounding box center [640, 366] width 1281 height 732
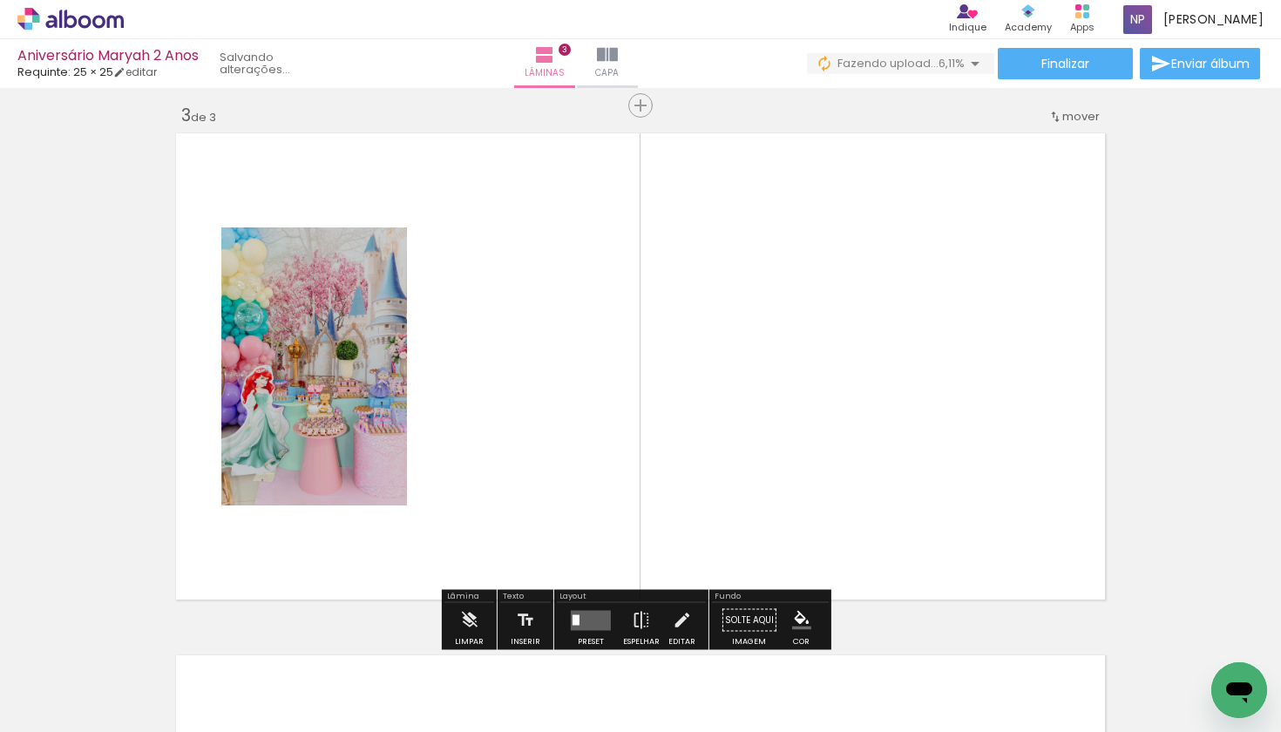
scroll to position [1066, 0]
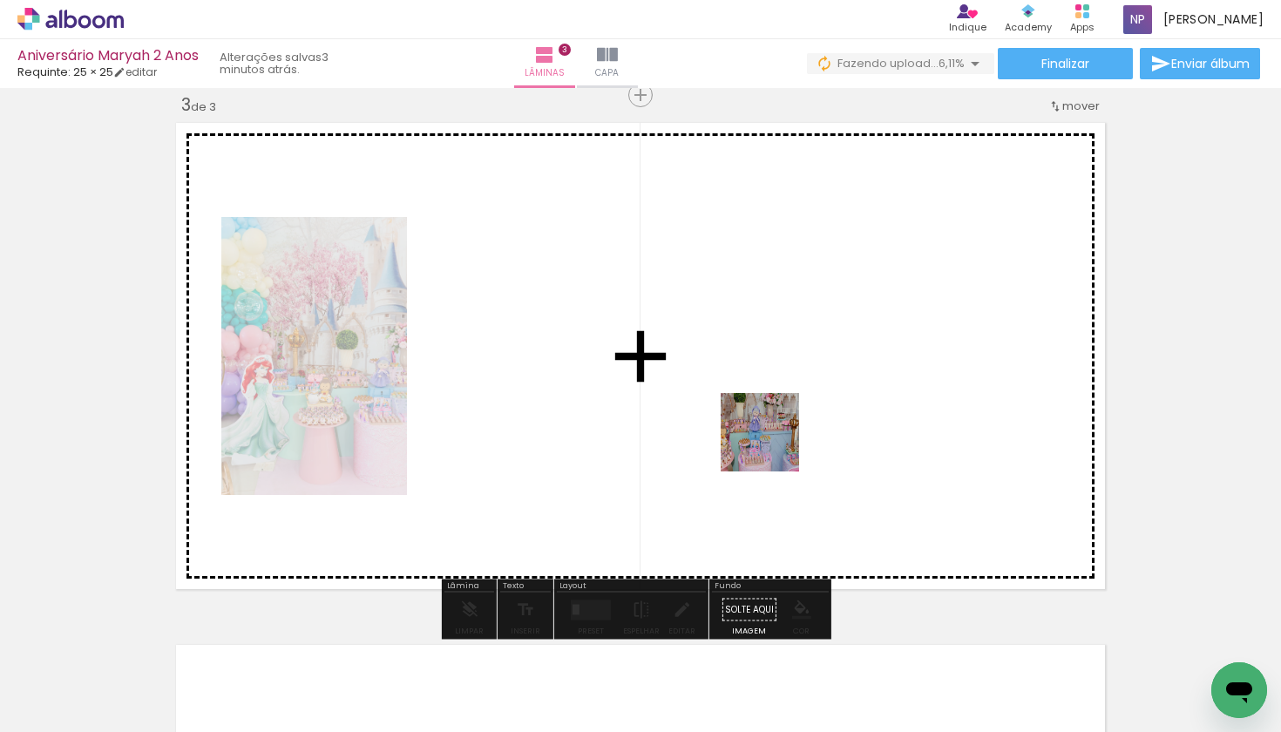
drag, startPoint x: 667, startPoint y: 680, endPoint x: 788, endPoint y: 423, distance: 283.0
click at [788, 423] on quentale-workspace at bounding box center [640, 366] width 1281 height 732
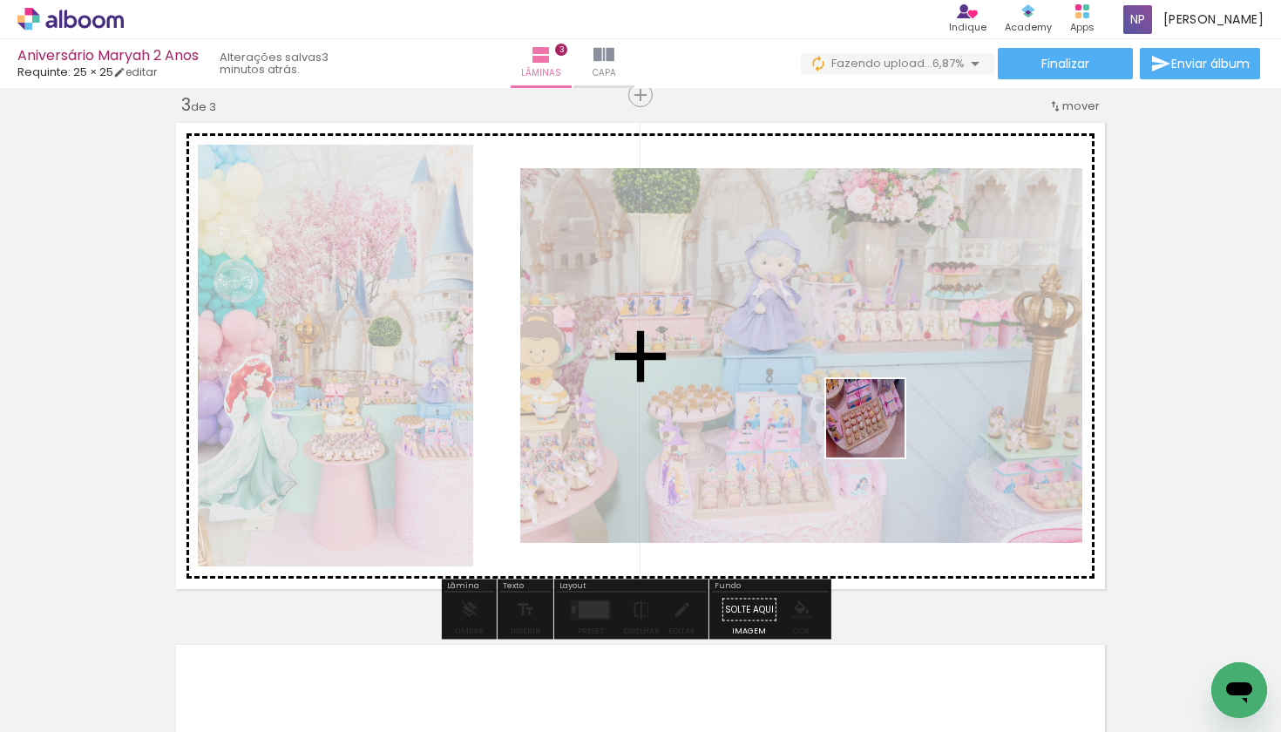
drag, startPoint x: 789, startPoint y: 681, endPoint x: 889, endPoint y: 408, distance: 291.1
click at [889, 408] on quentale-workspace at bounding box center [640, 366] width 1281 height 732
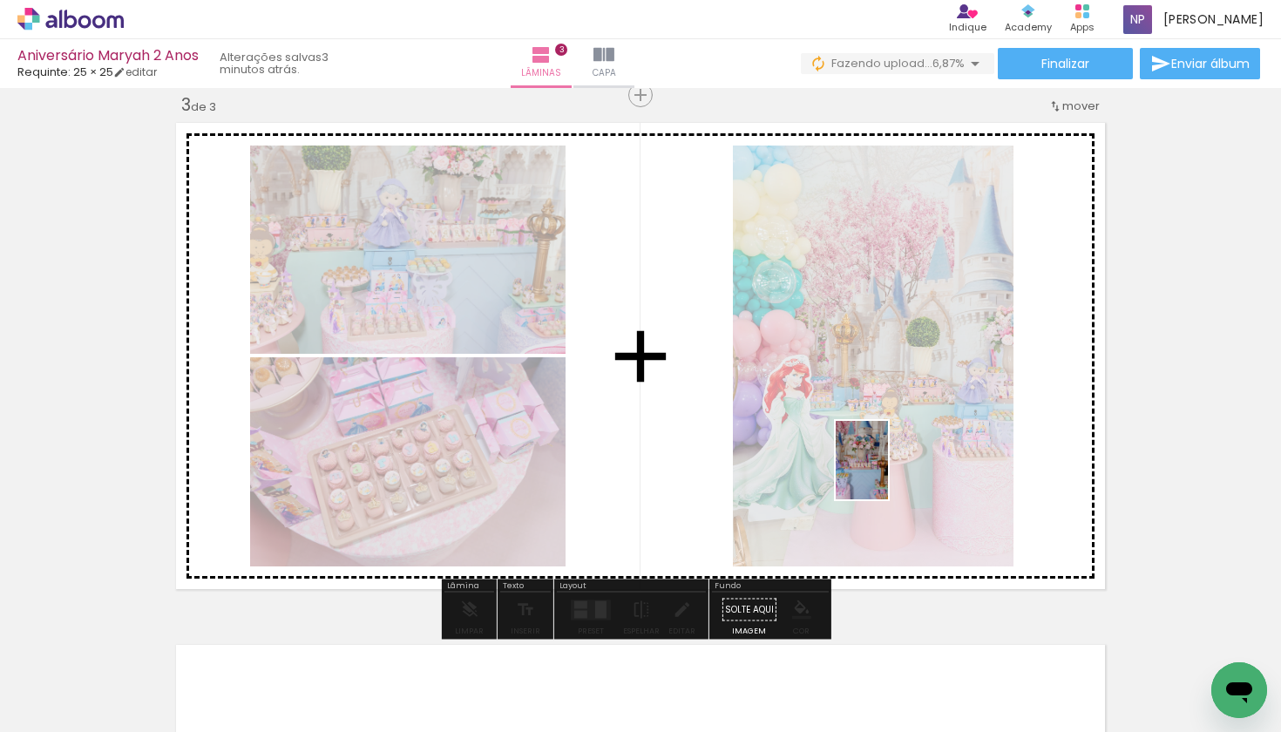
drag, startPoint x: 870, startPoint y: 688, endPoint x: 888, endPoint y: 473, distance: 216.0
click at [888, 473] on quentale-workspace at bounding box center [640, 366] width 1281 height 732
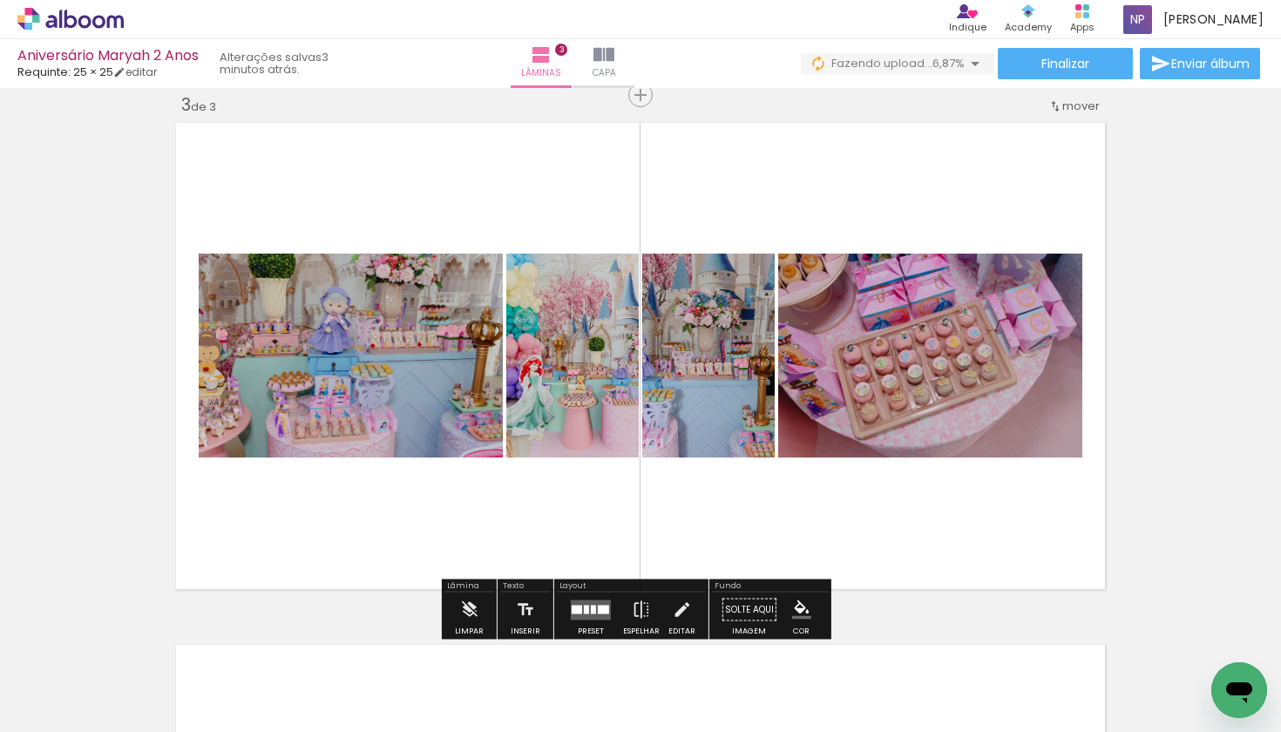
click at [591, 607] on div at bounding box center [593, 609] width 5 height 9
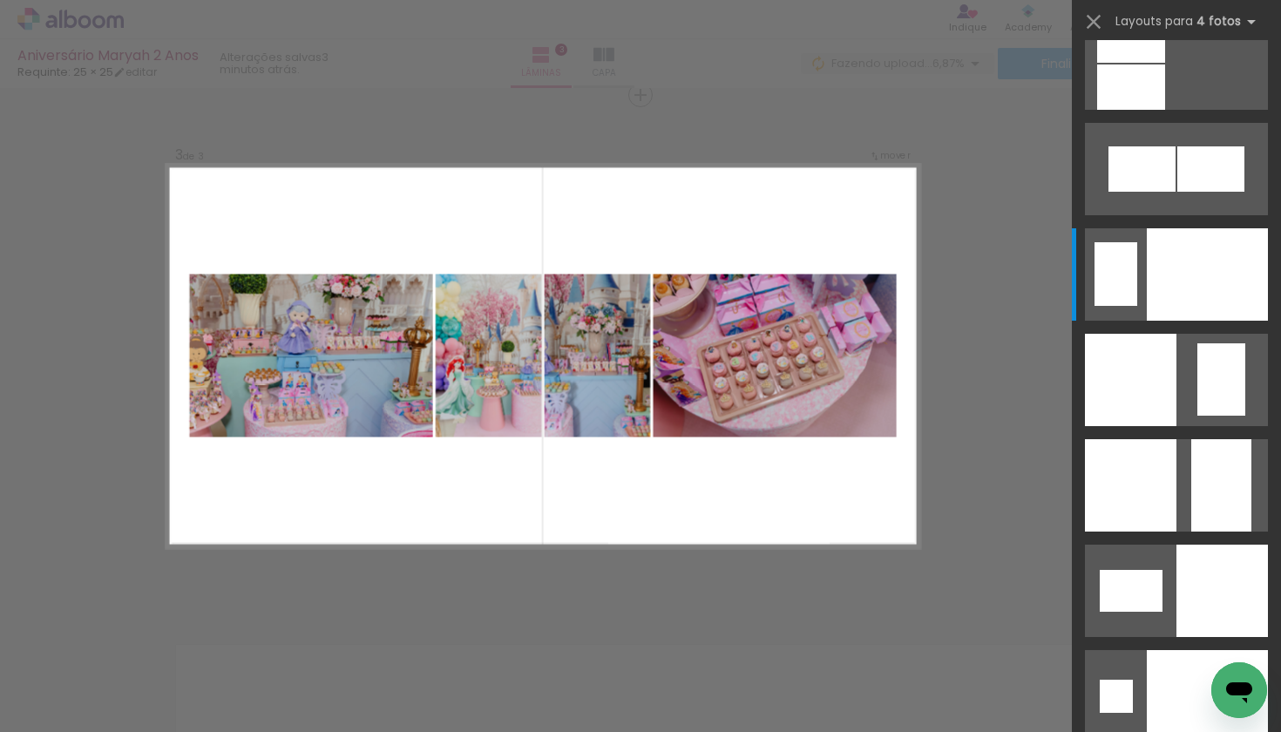
scroll to position [0, 0]
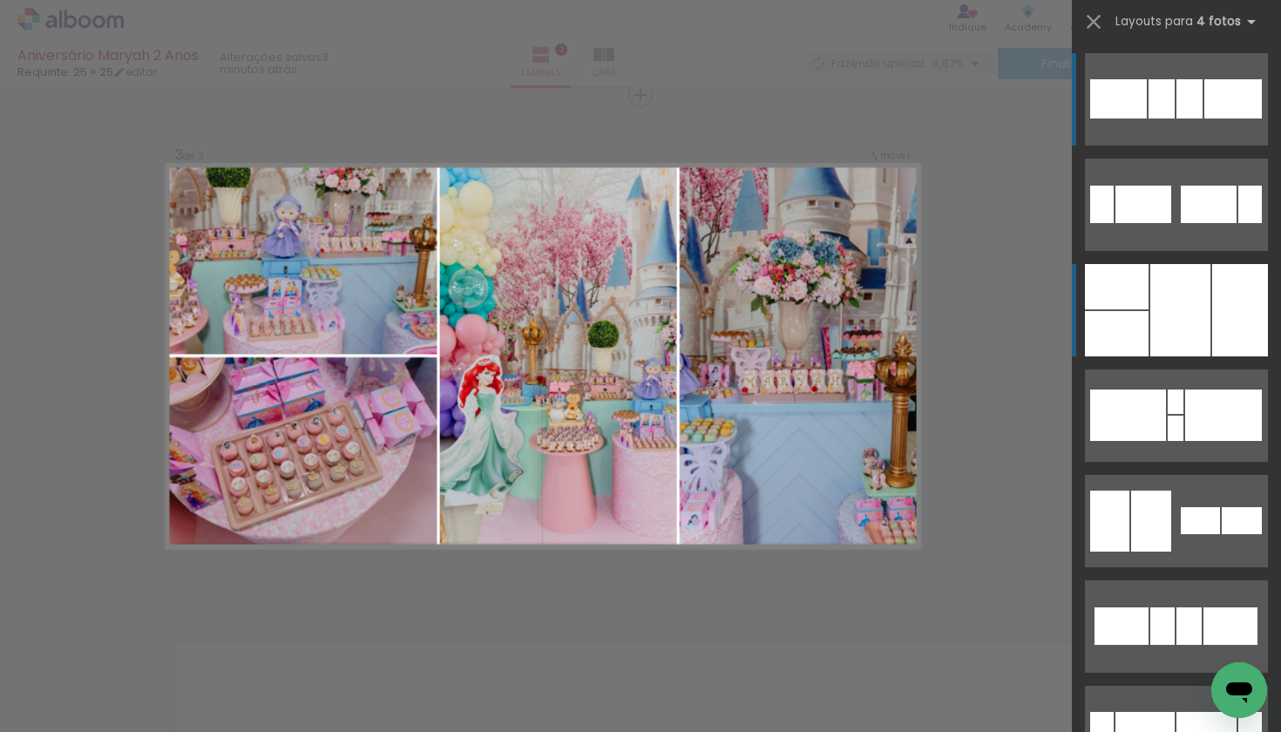
click at [1204, 328] on div at bounding box center [1240, 310] width 56 height 92
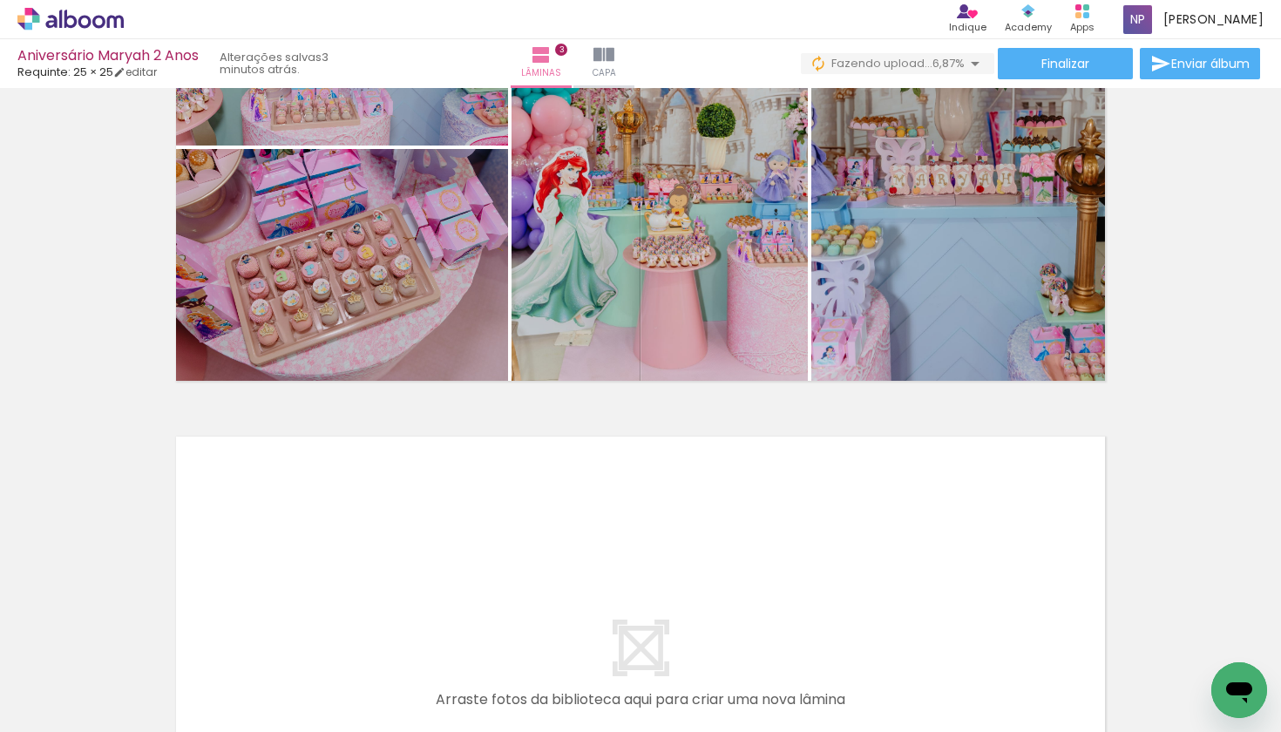
scroll to position [1486, 0]
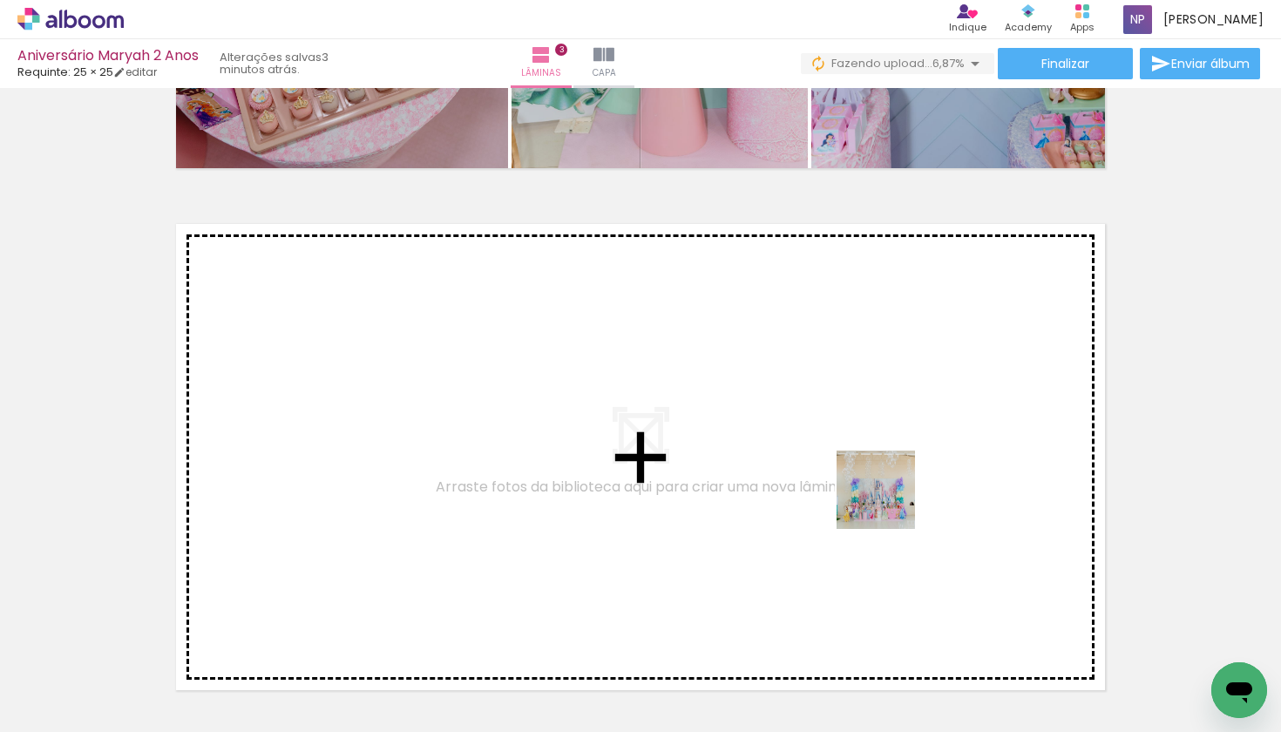
drag, startPoint x: 959, startPoint y: 687, endPoint x: 884, endPoint y: 493, distance: 207.4
click at [884, 493] on quentale-workspace at bounding box center [640, 366] width 1281 height 732
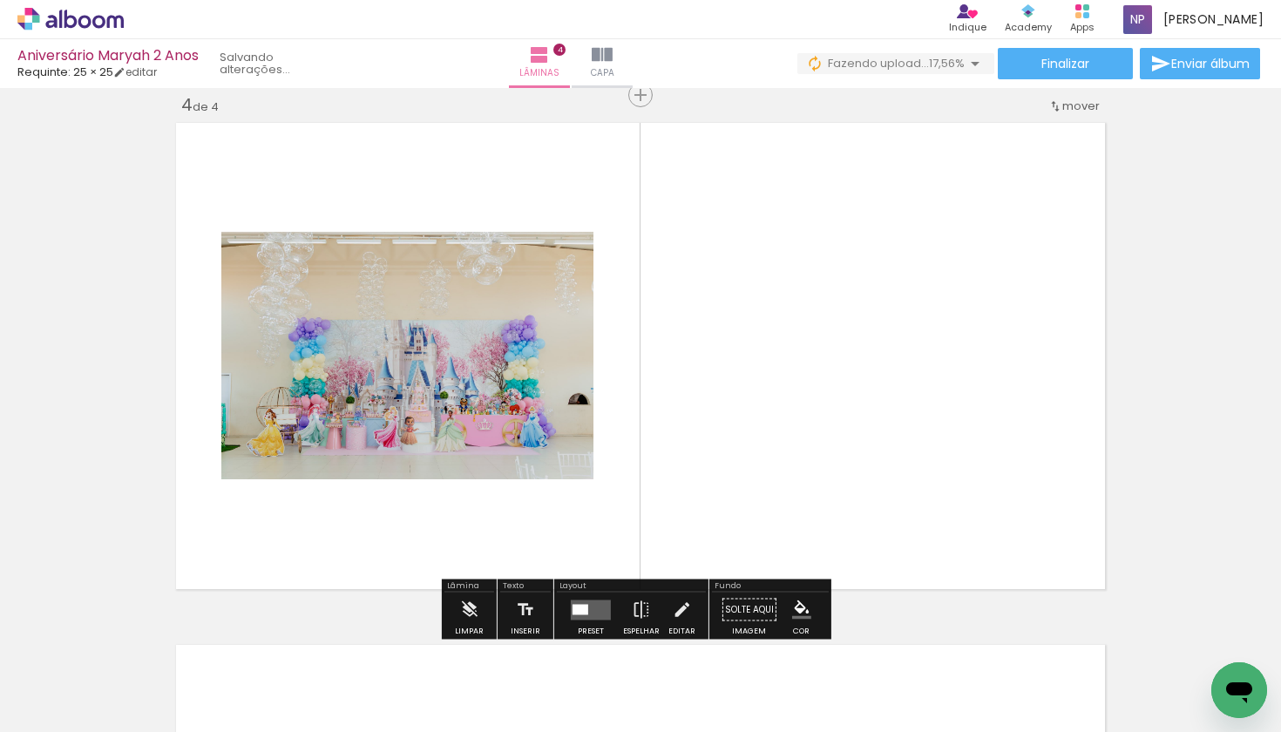
scroll to position [0, 229]
click at [592, 609] on quentale-layouter at bounding box center [591, 609] width 40 height 20
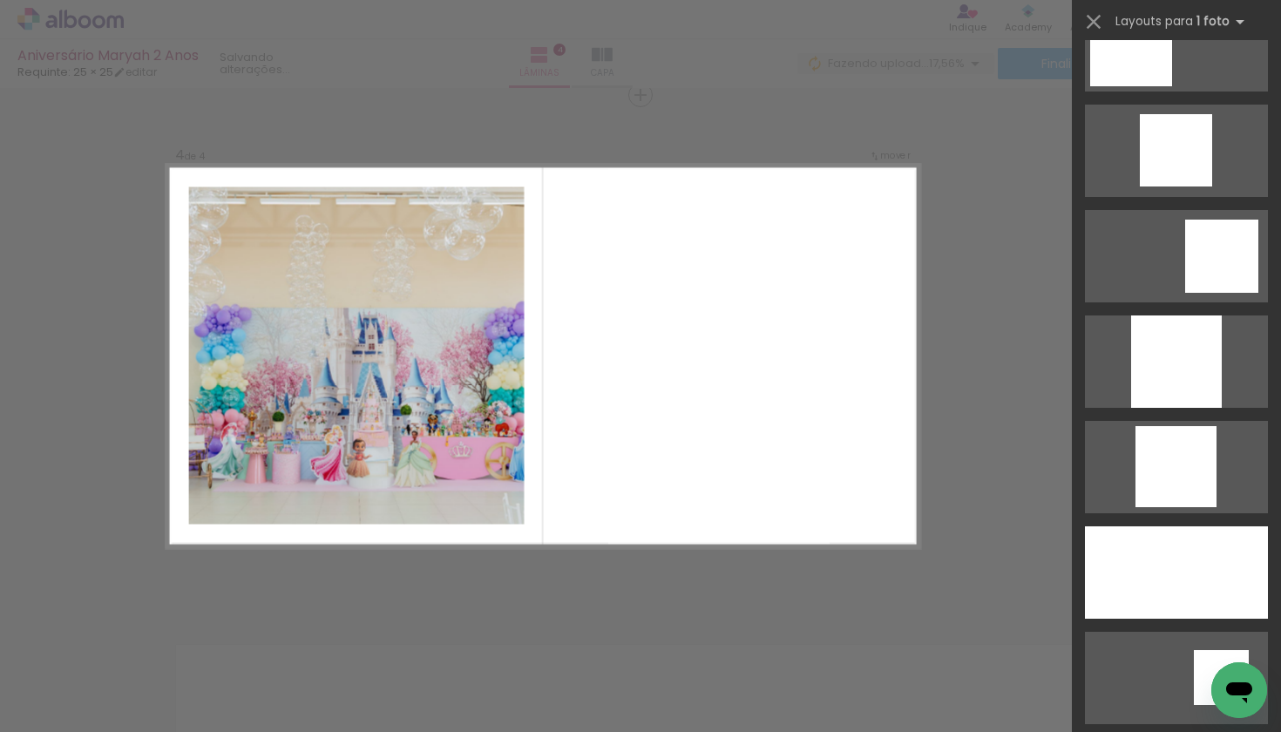
scroll to position [2001, 0]
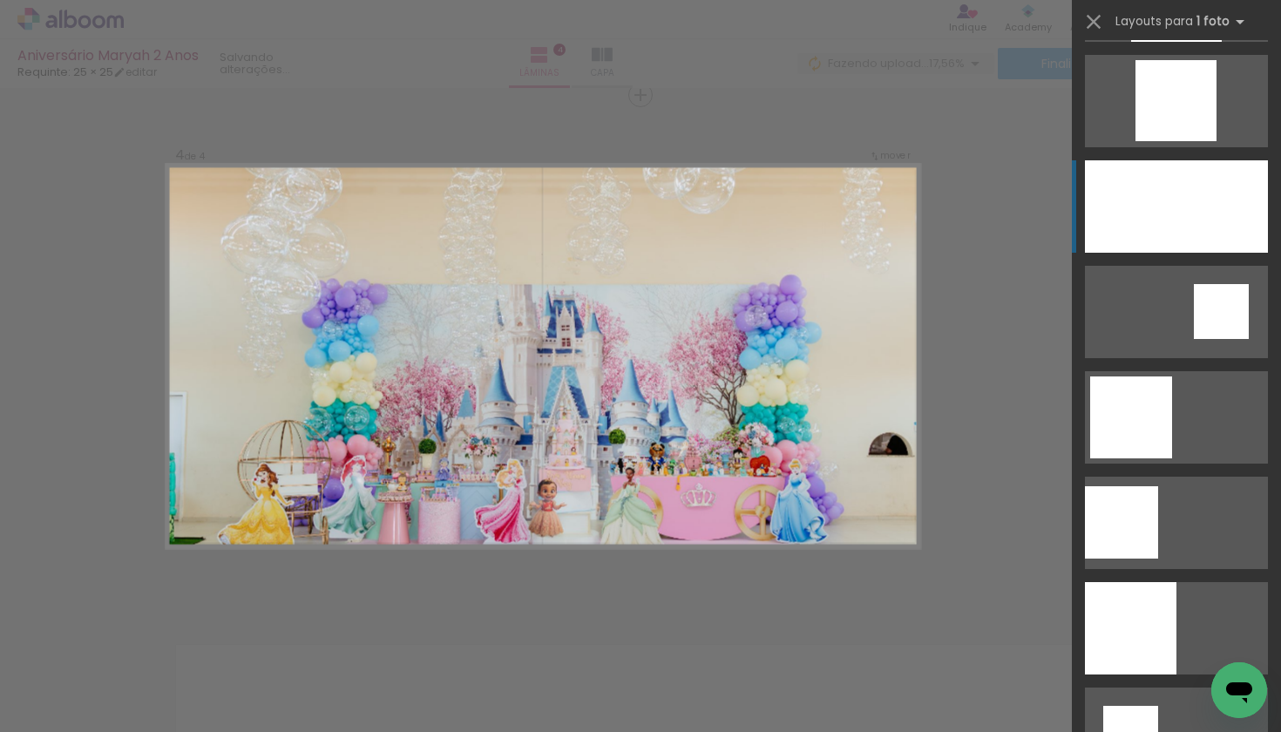
click at [1195, 200] on div at bounding box center [1176, 206] width 183 height 92
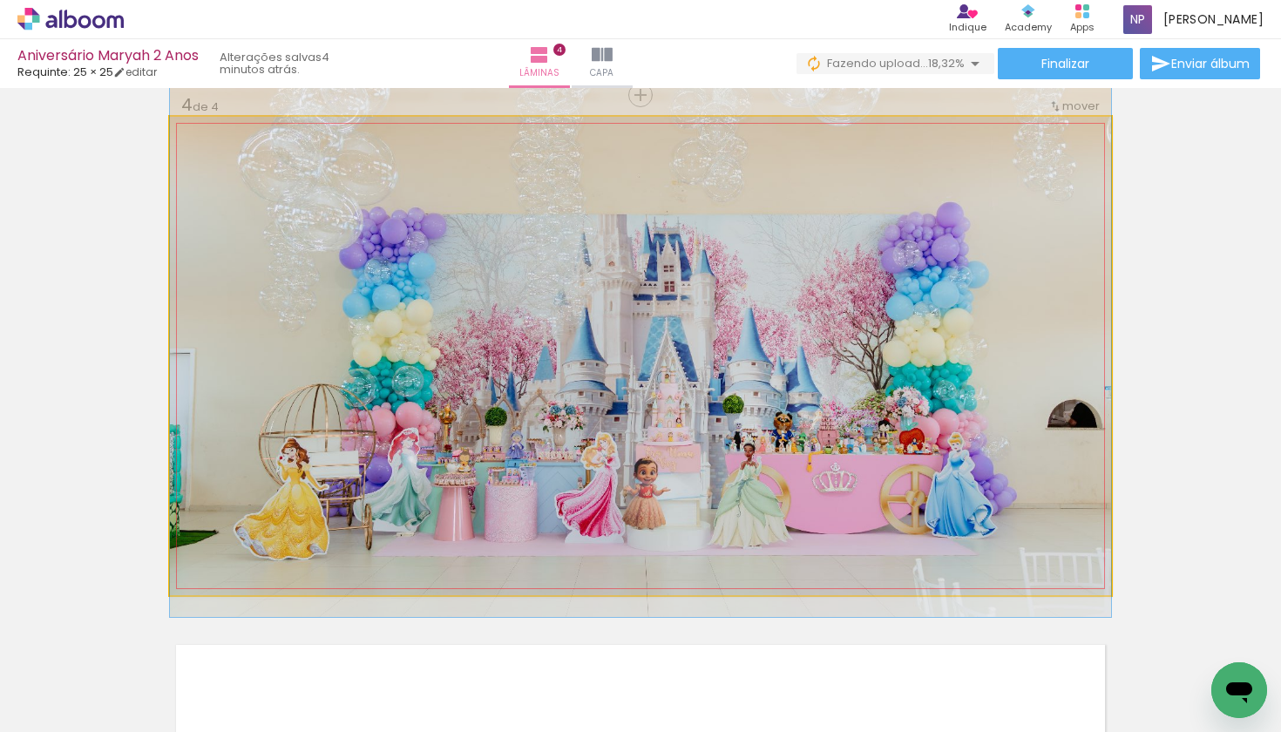
drag, startPoint x: 760, startPoint y: 456, endPoint x: 755, endPoint y: 403, distance: 52.5
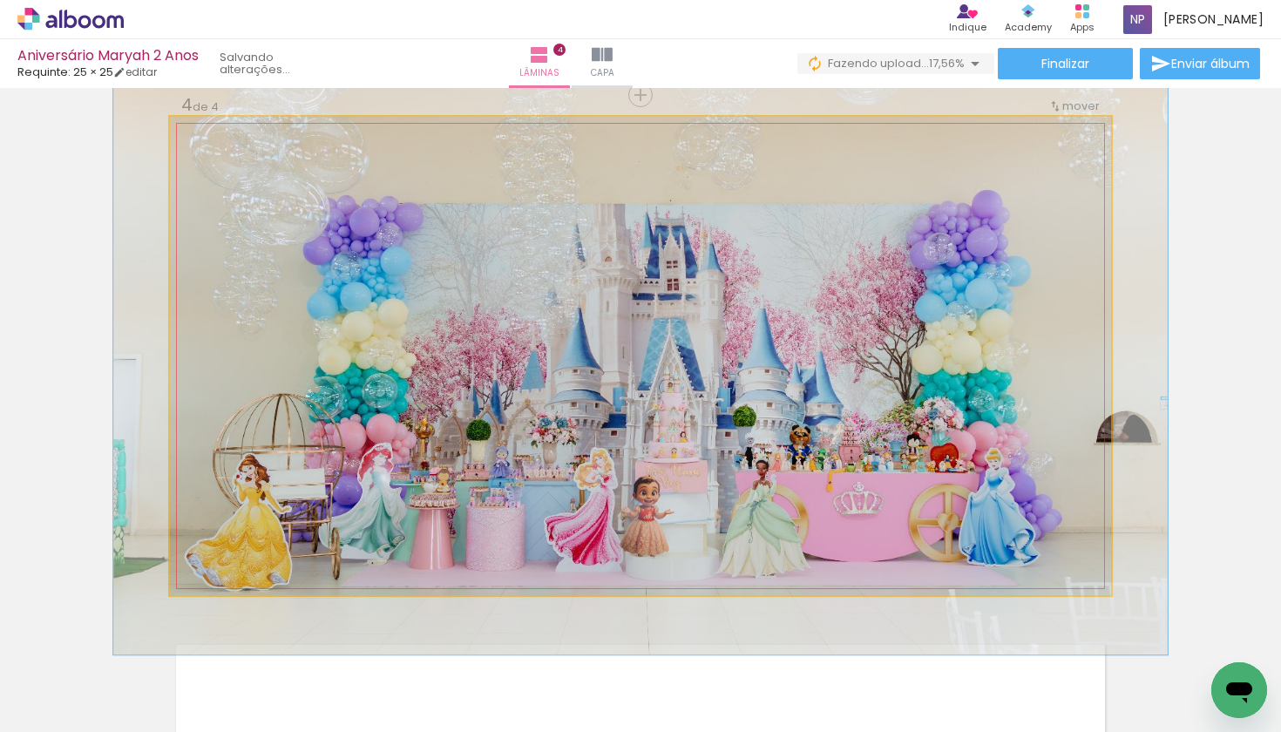
type paper-slider "112"
click at [210, 134] on div at bounding box center [218, 135] width 16 height 16
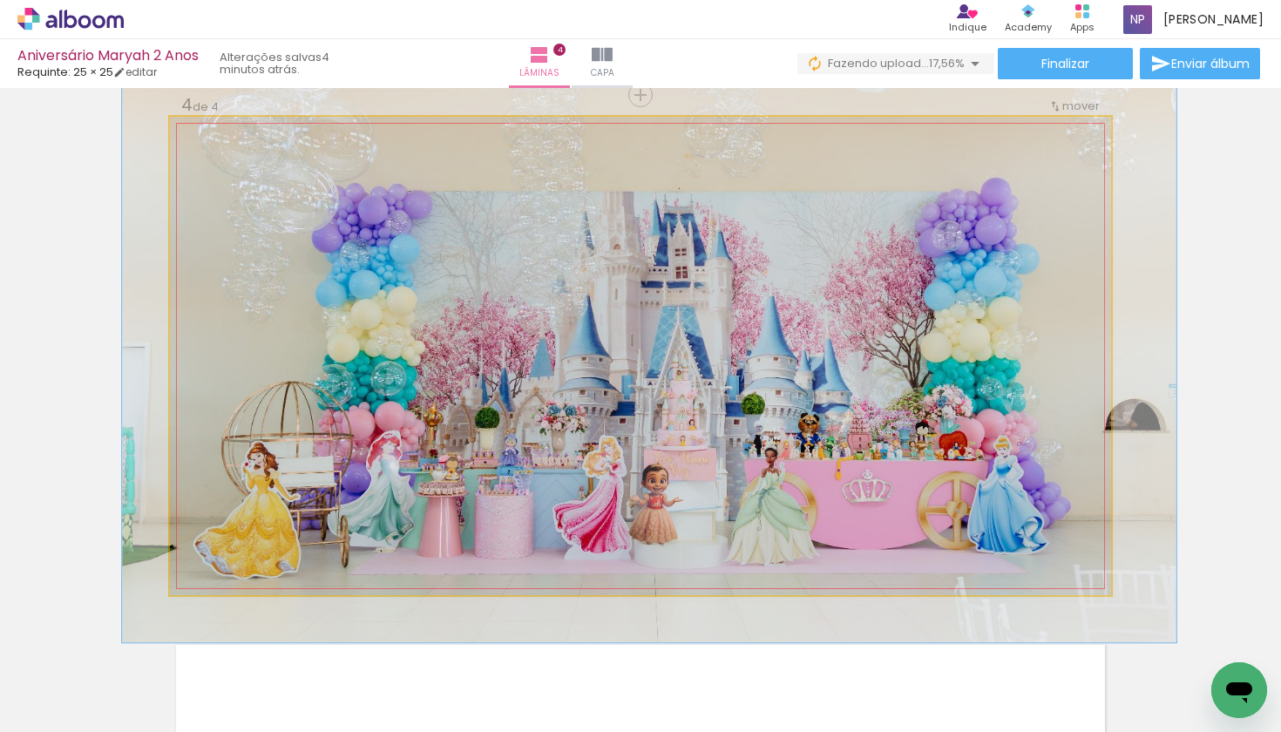
drag, startPoint x: 433, startPoint y: 368, endPoint x: 442, endPoint y: 355, distance: 15.0
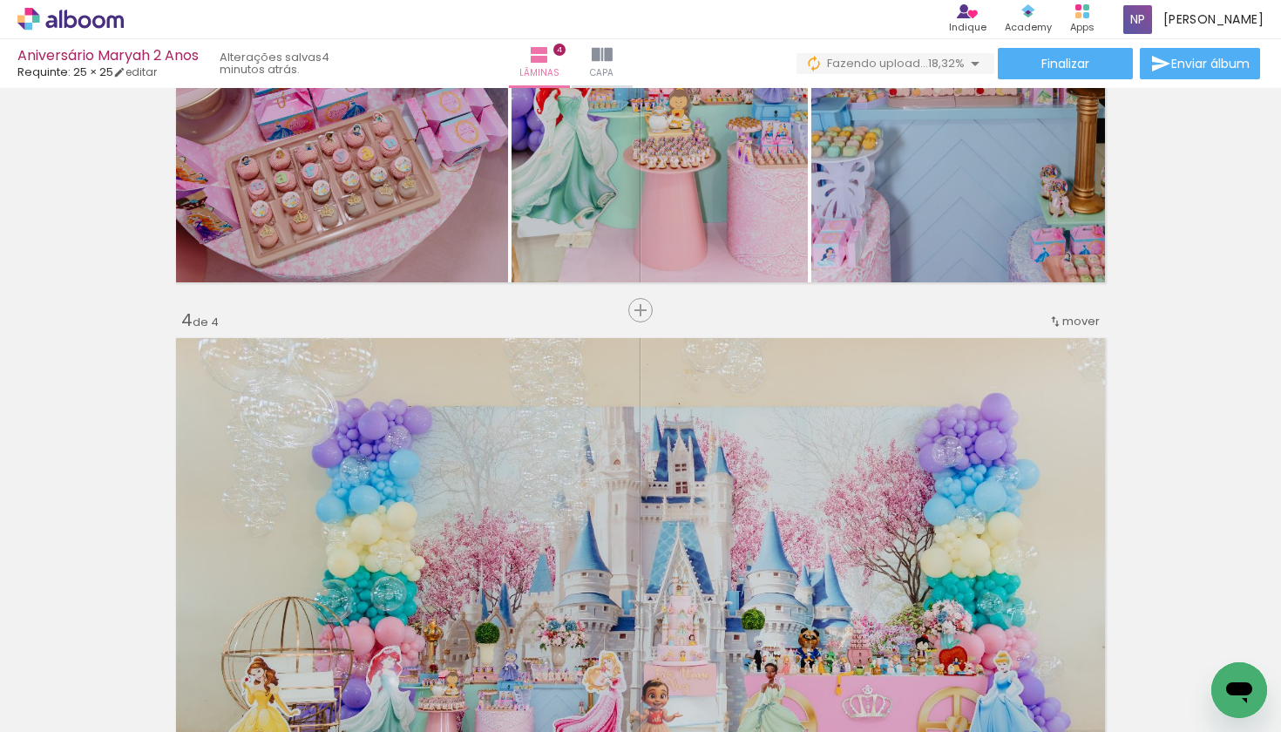
scroll to position [1390, 0]
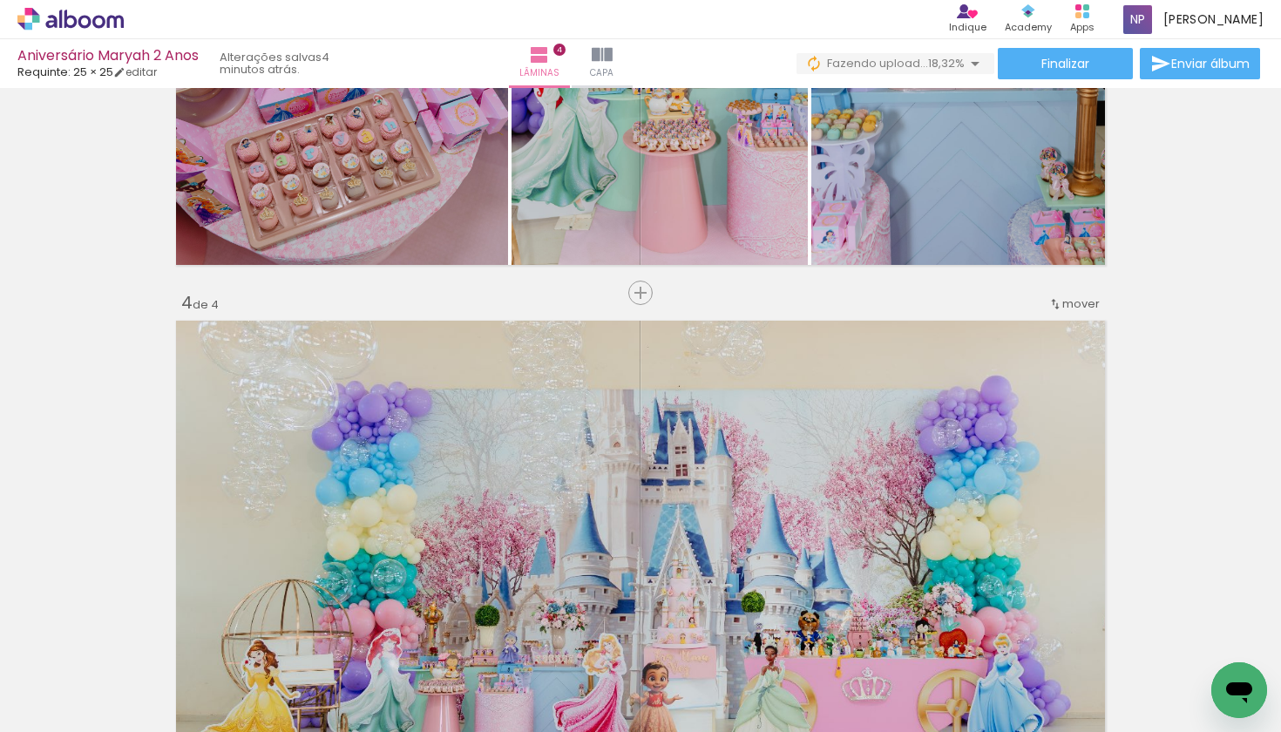
click at [1062, 301] on span "mover" at bounding box center [1080, 303] width 37 height 17
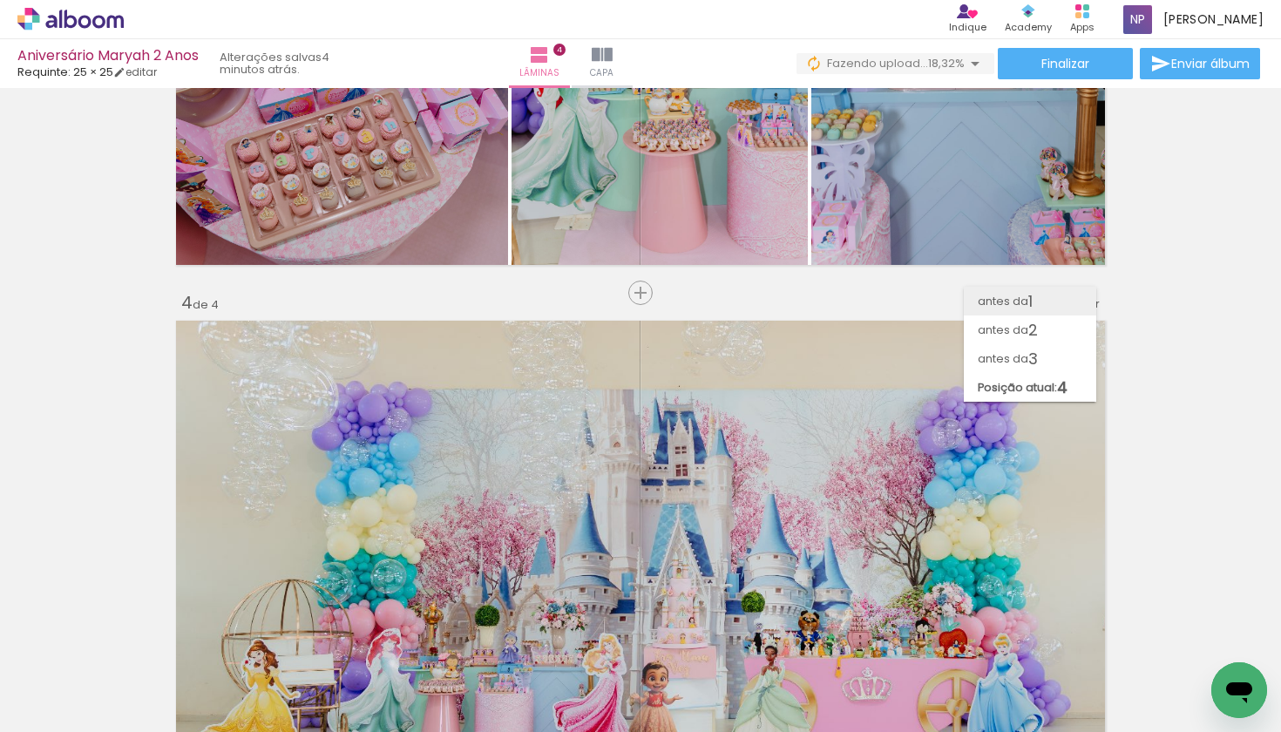
click at [1048, 300] on paper-item "antes da 1" at bounding box center [1030, 301] width 132 height 29
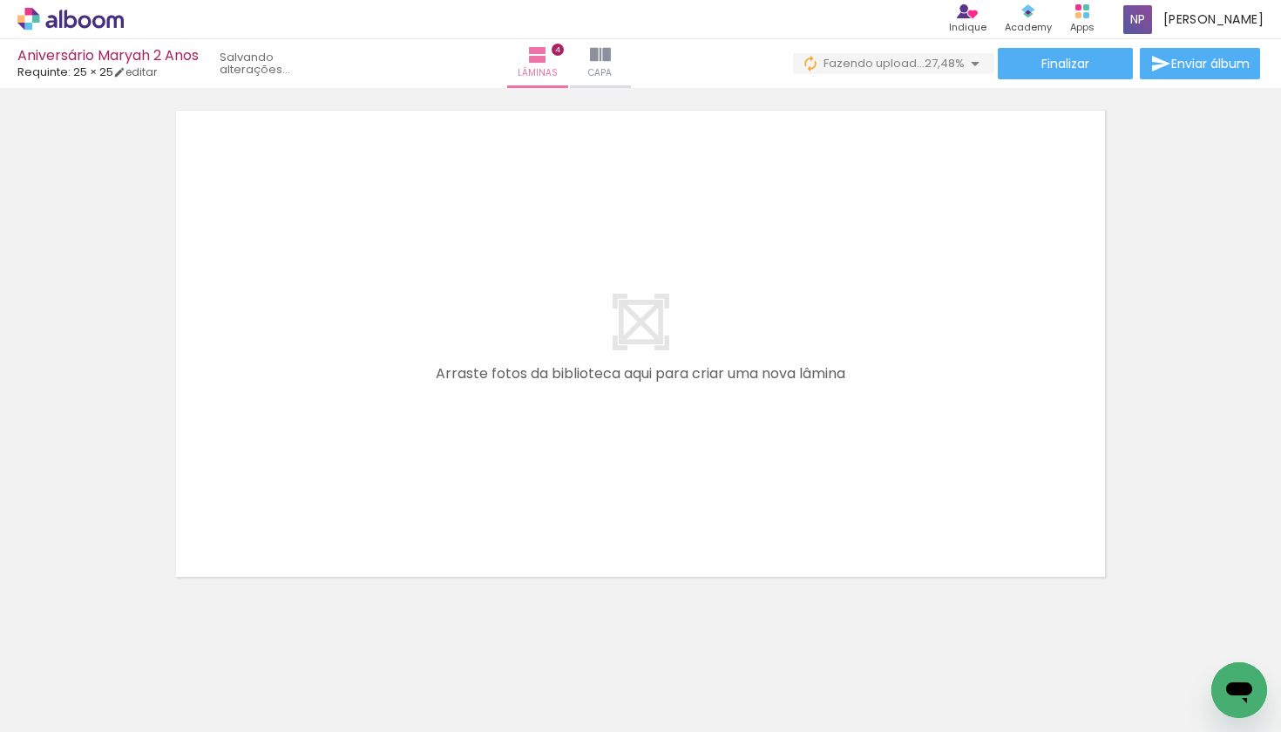
scroll to position [2143, 0]
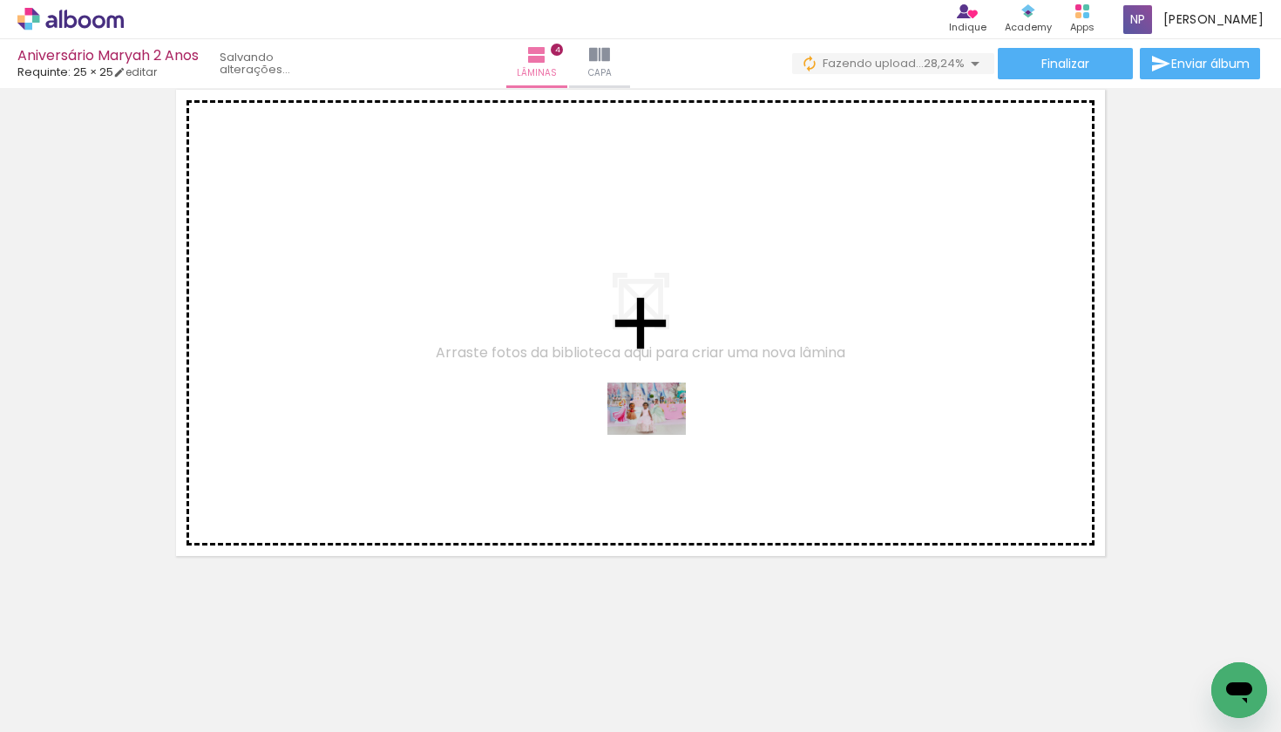
drag, startPoint x: 809, startPoint y: 681, endPoint x: 660, endPoint y: 435, distance: 288.5
click at [660, 435] on quentale-workspace at bounding box center [640, 366] width 1281 height 732
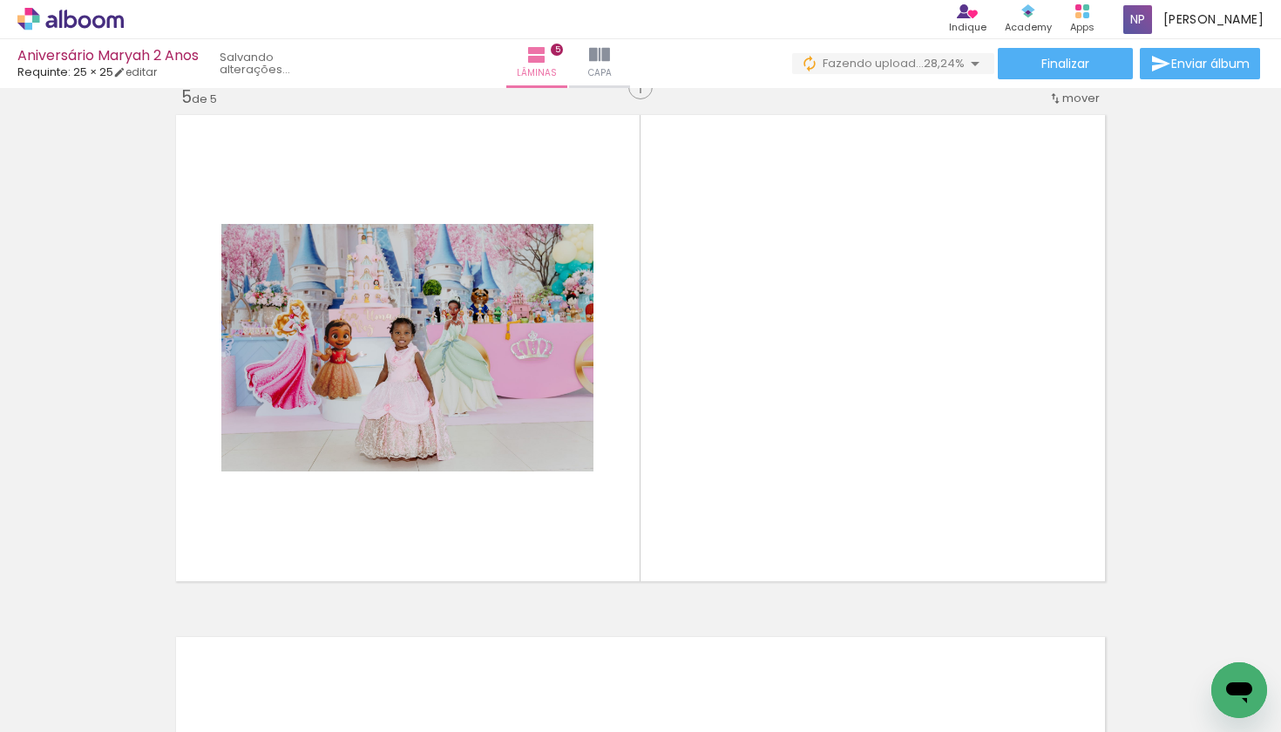
scroll to position [2109, 0]
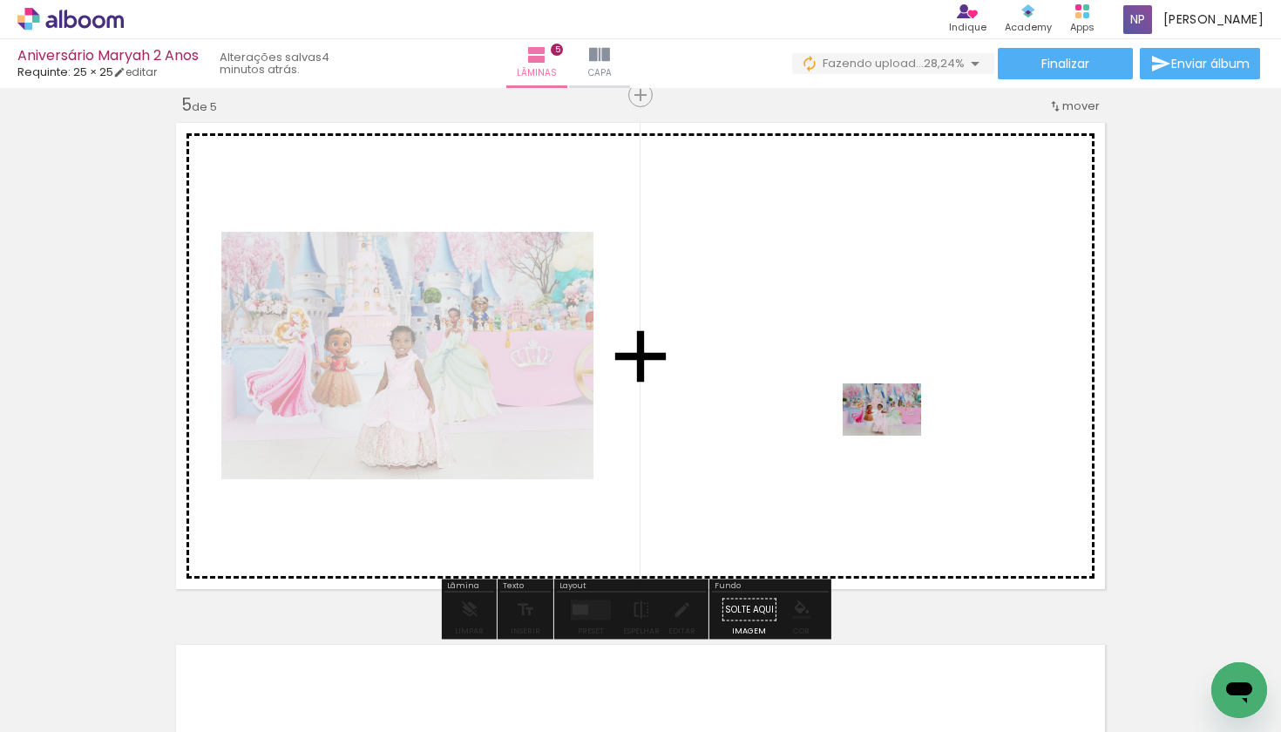
drag, startPoint x: 925, startPoint y: 693, endPoint x: 895, endPoint y: 436, distance: 258.8
click at [895, 436] on quentale-workspace at bounding box center [640, 366] width 1281 height 732
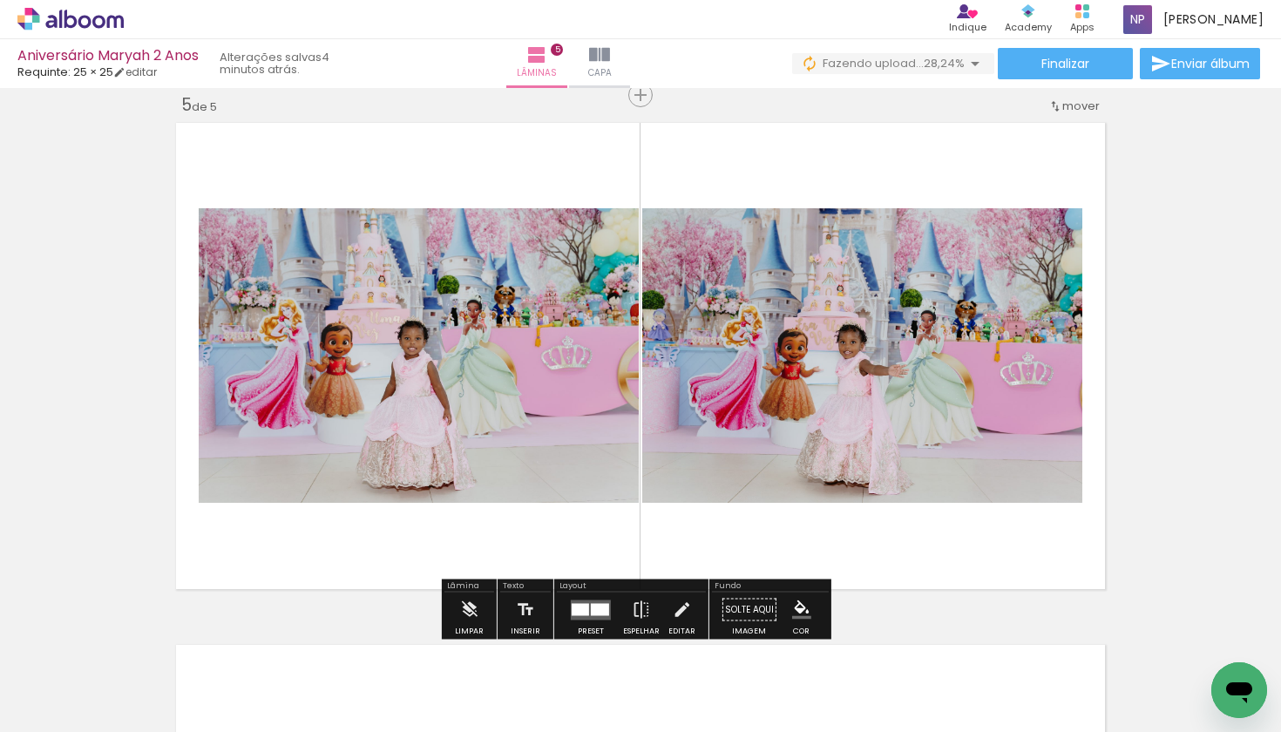
click at [595, 611] on div at bounding box center [600, 609] width 18 height 12
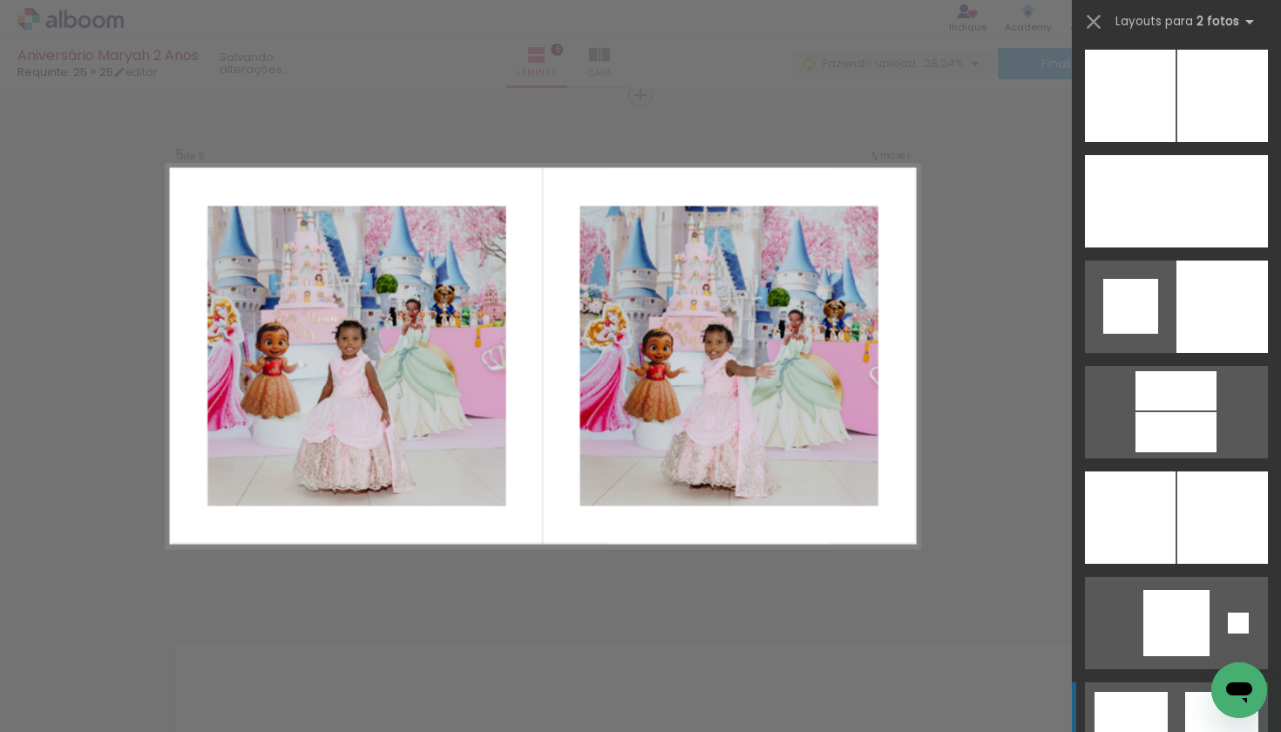
scroll to position [4476, 0]
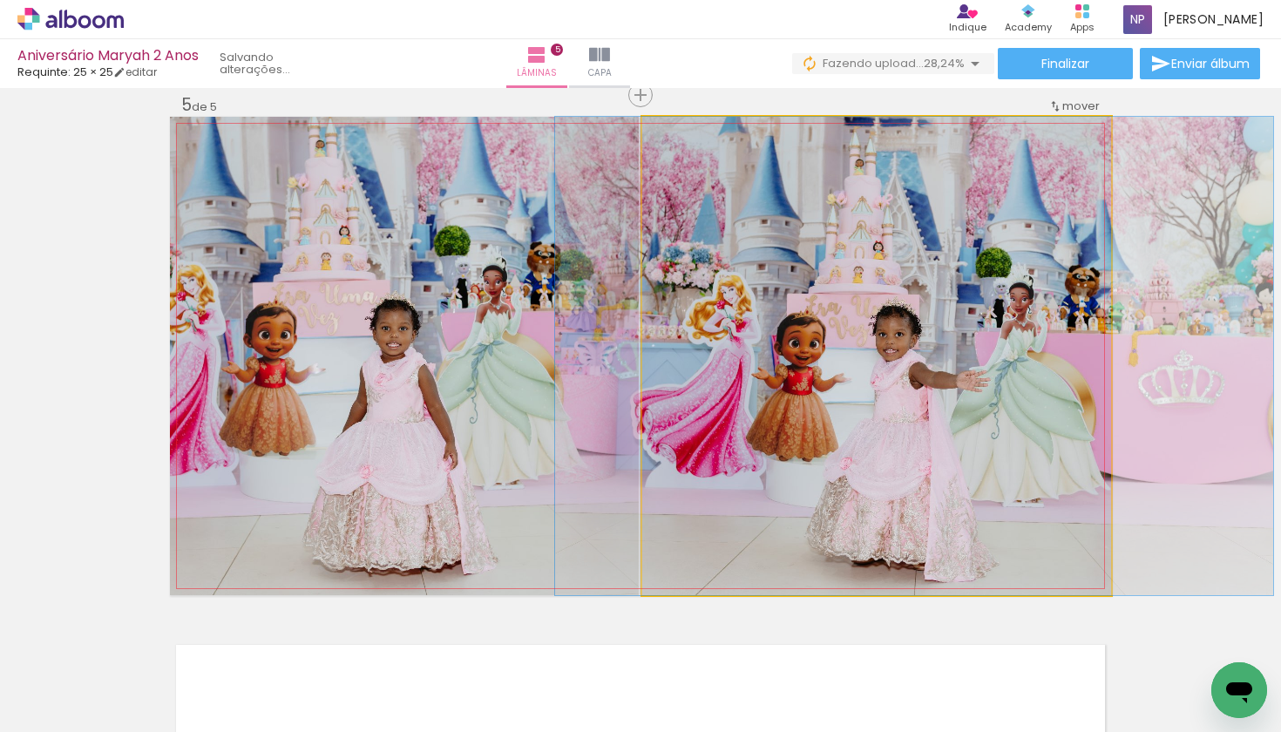
drag, startPoint x: 908, startPoint y: 450, endPoint x: 945, endPoint y: 430, distance: 42.1
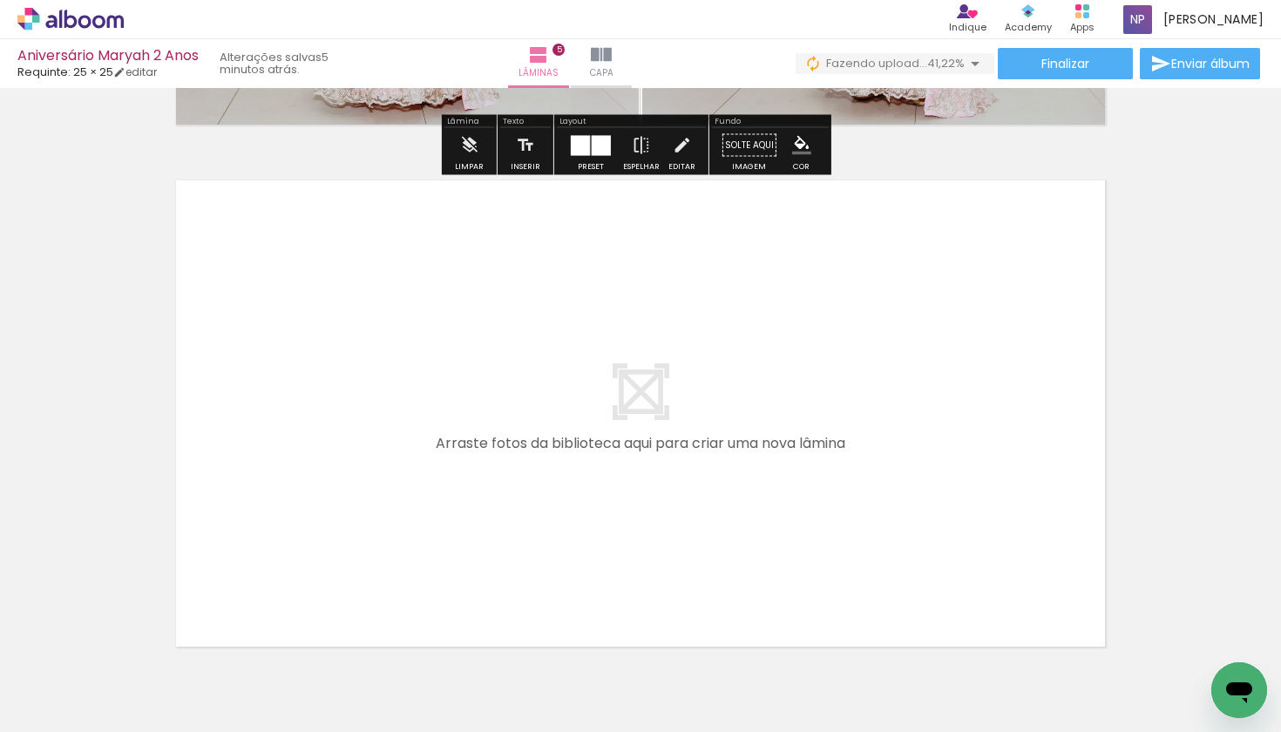
scroll to position [2610, 0]
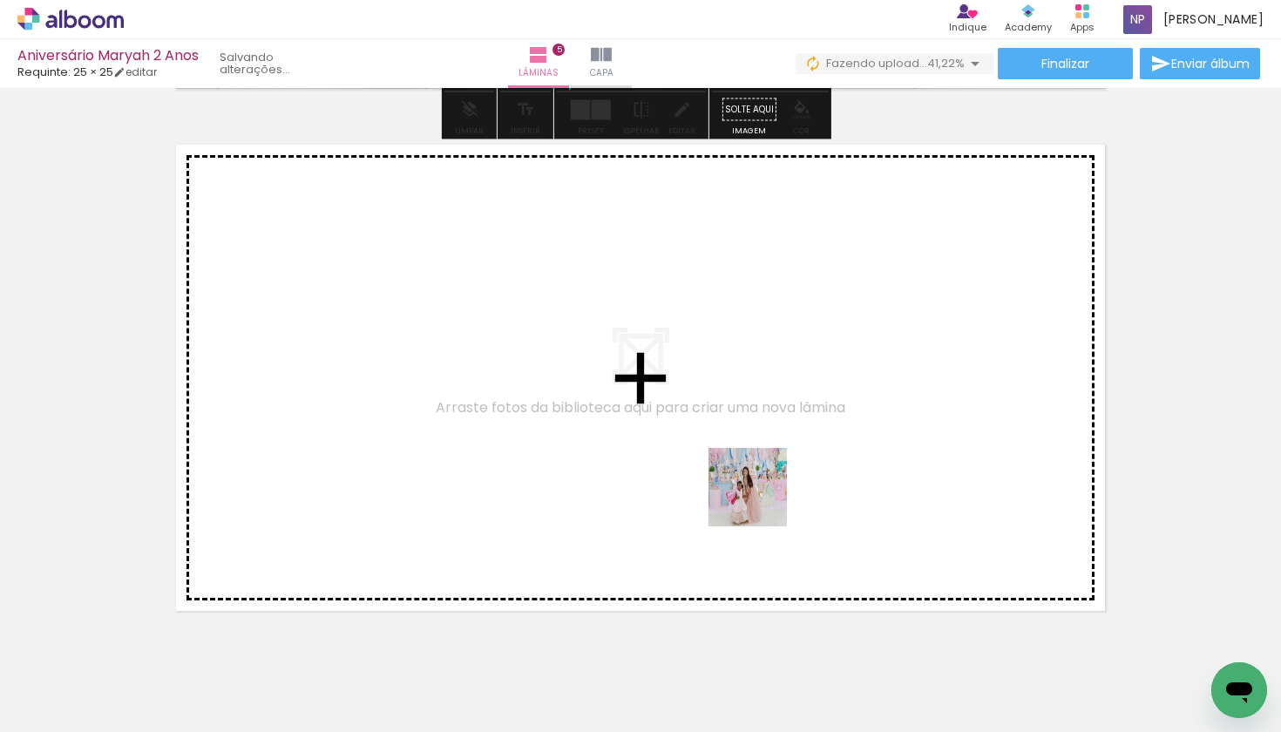
drag, startPoint x: 1016, startPoint y: 699, endPoint x: 671, endPoint y: 462, distance: 418.6
click at [671, 462] on quentale-workspace at bounding box center [640, 366] width 1281 height 732
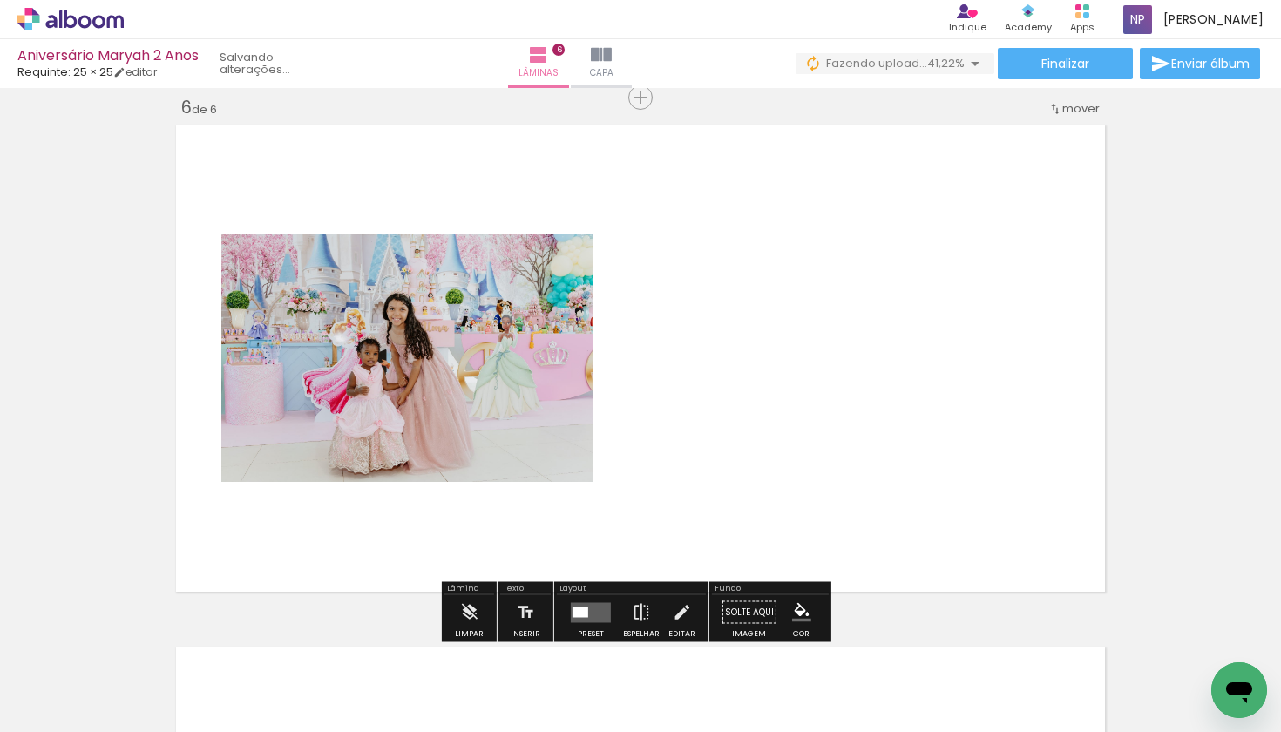
scroll to position [2631, 0]
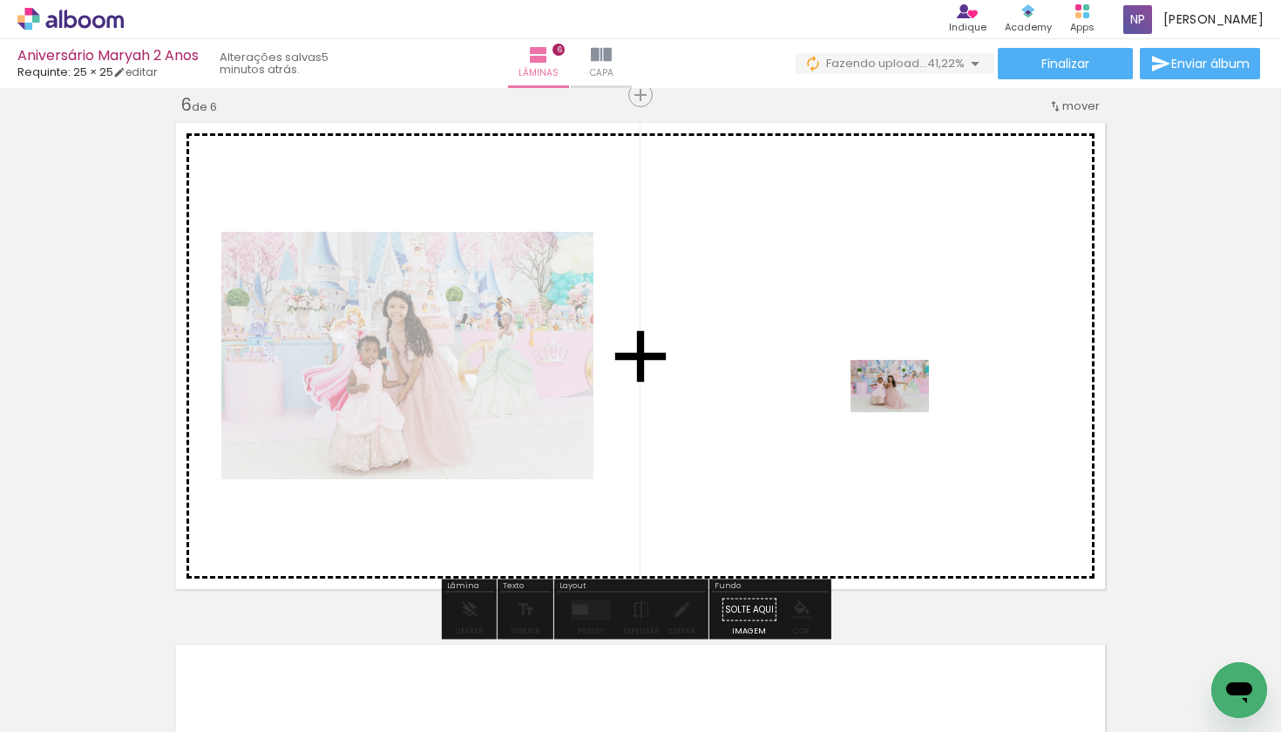
drag, startPoint x: 1111, startPoint y: 680, endPoint x: 903, endPoint y: 412, distance: 339.7
click at [903, 412] on quentale-workspace at bounding box center [640, 366] width 1281 height 732
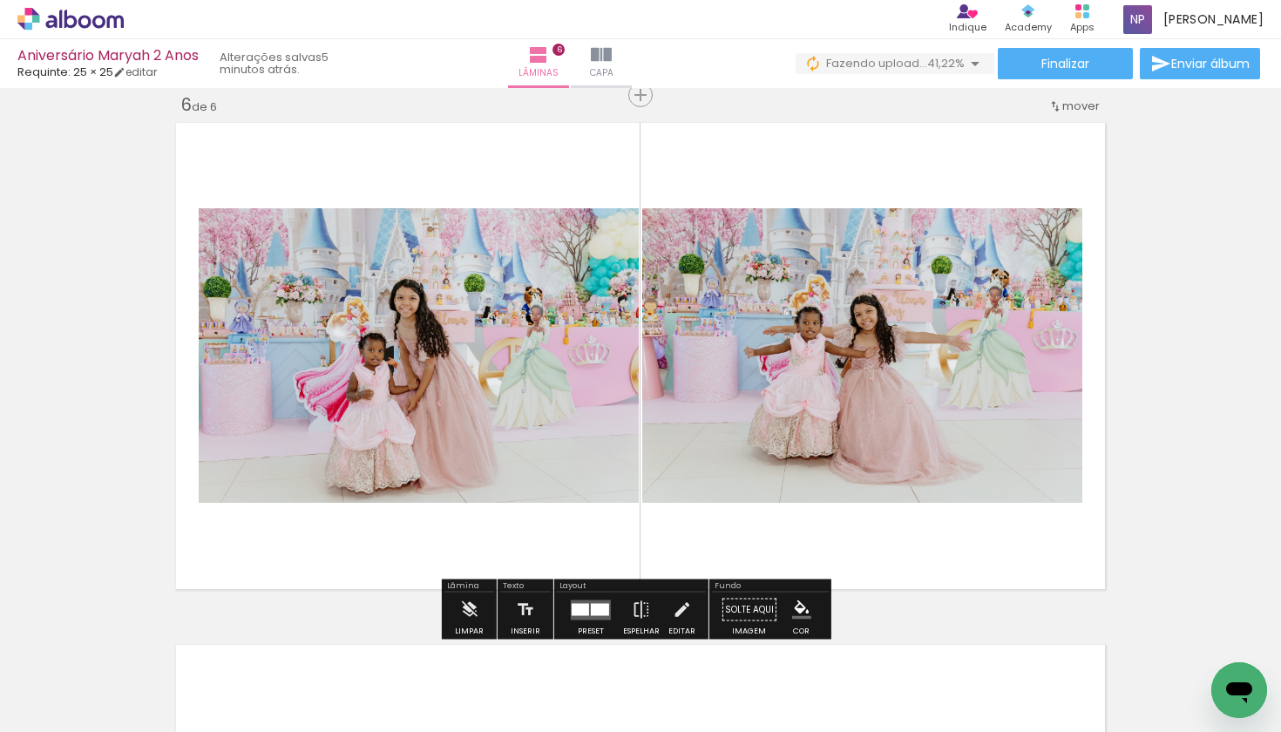
click at [572, 607] on div at bounding box center [580, 609] width 17 height 12
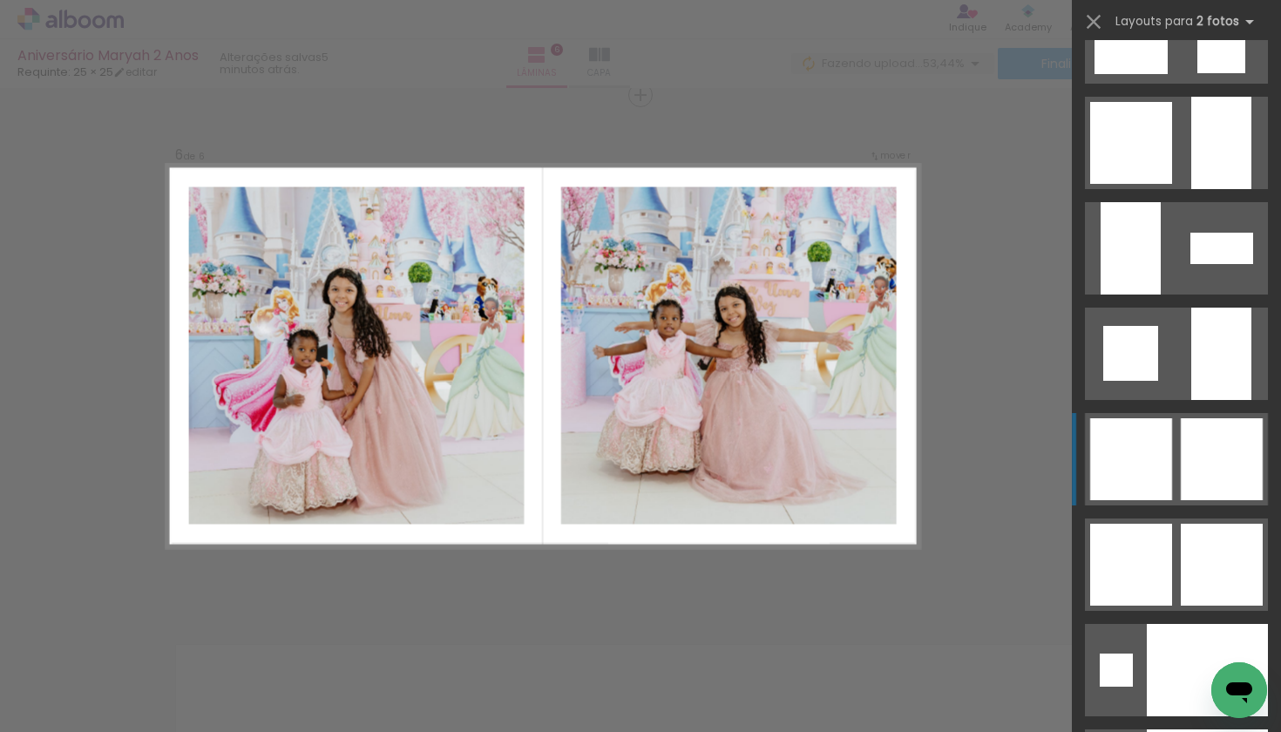
scroll to position [5954, 0]
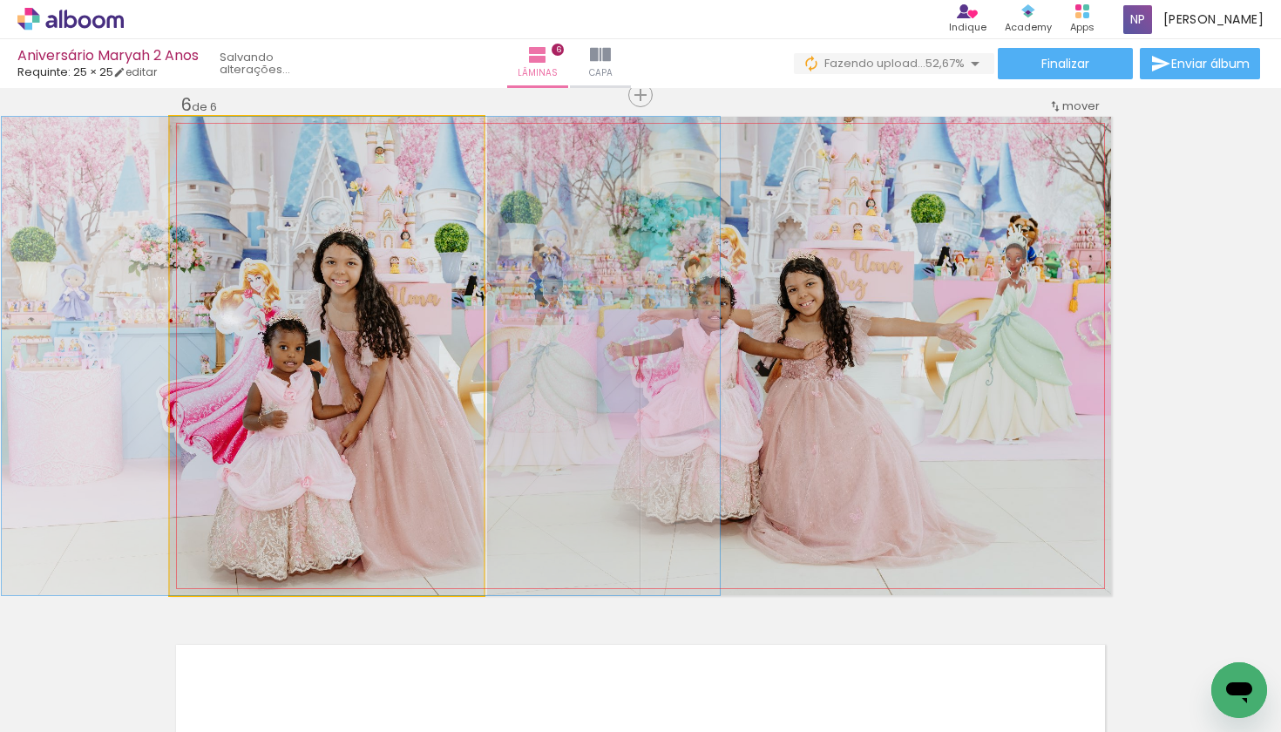
drag, startPoint x: 365, startPoint y: 426, endPoint x: 399, endPoint y: 428, distance: 34.0
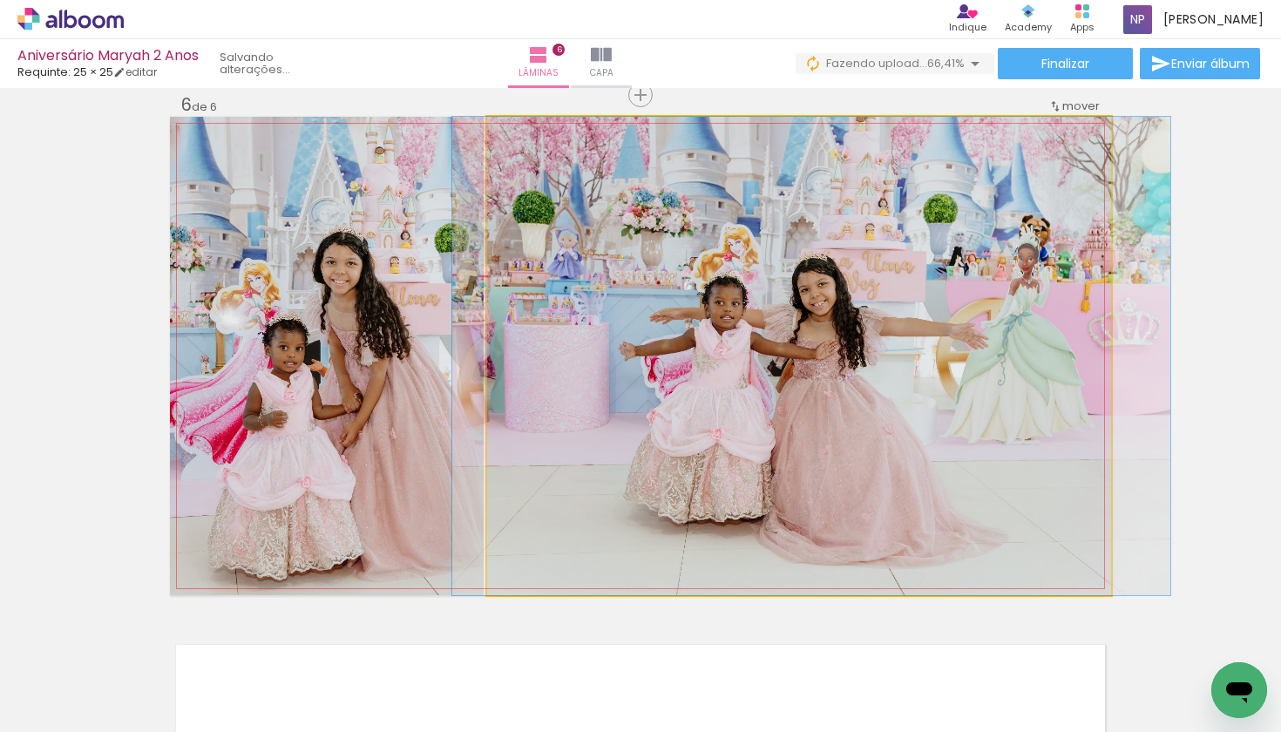
drag, startPoint x: 837, startPoint y: 424, endPoint x: 850, endPoint y: 425, distance: 12.2
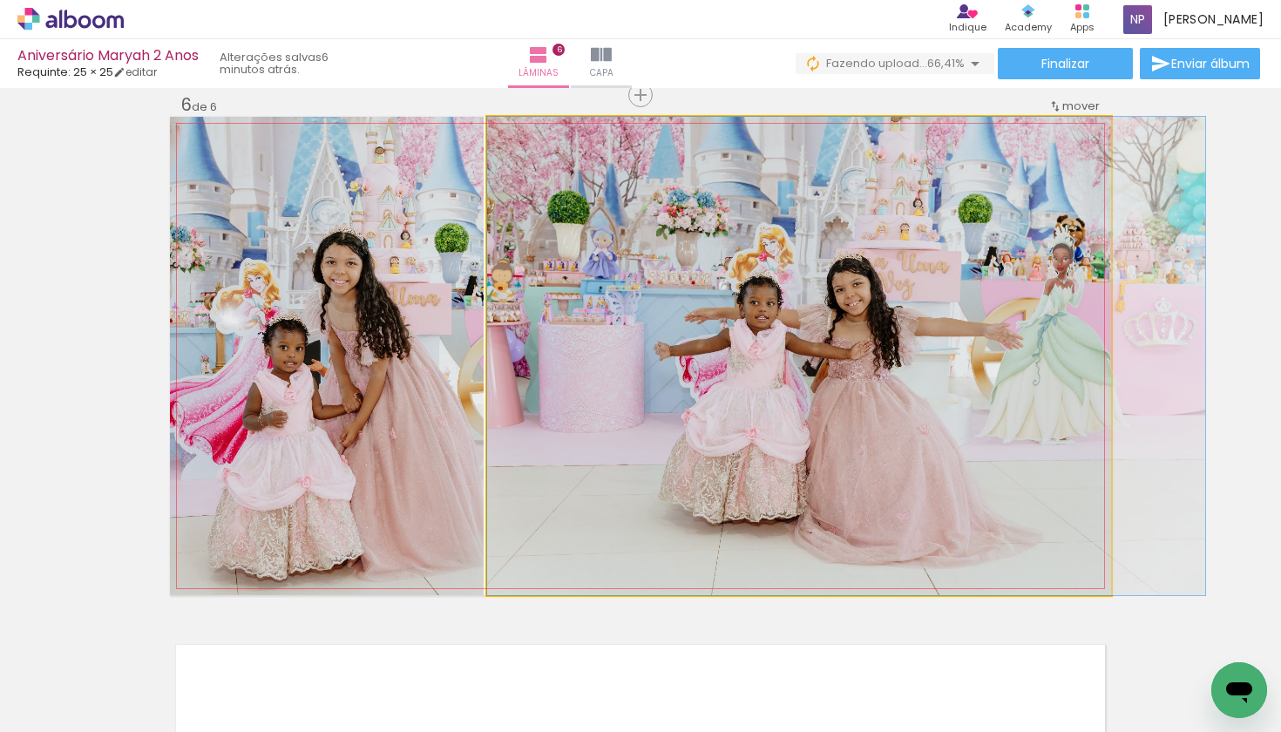
drag, startPoint x: 829, startPoint y: 406, endPoint x: 878, endPoint y: 410, distance: 49.9
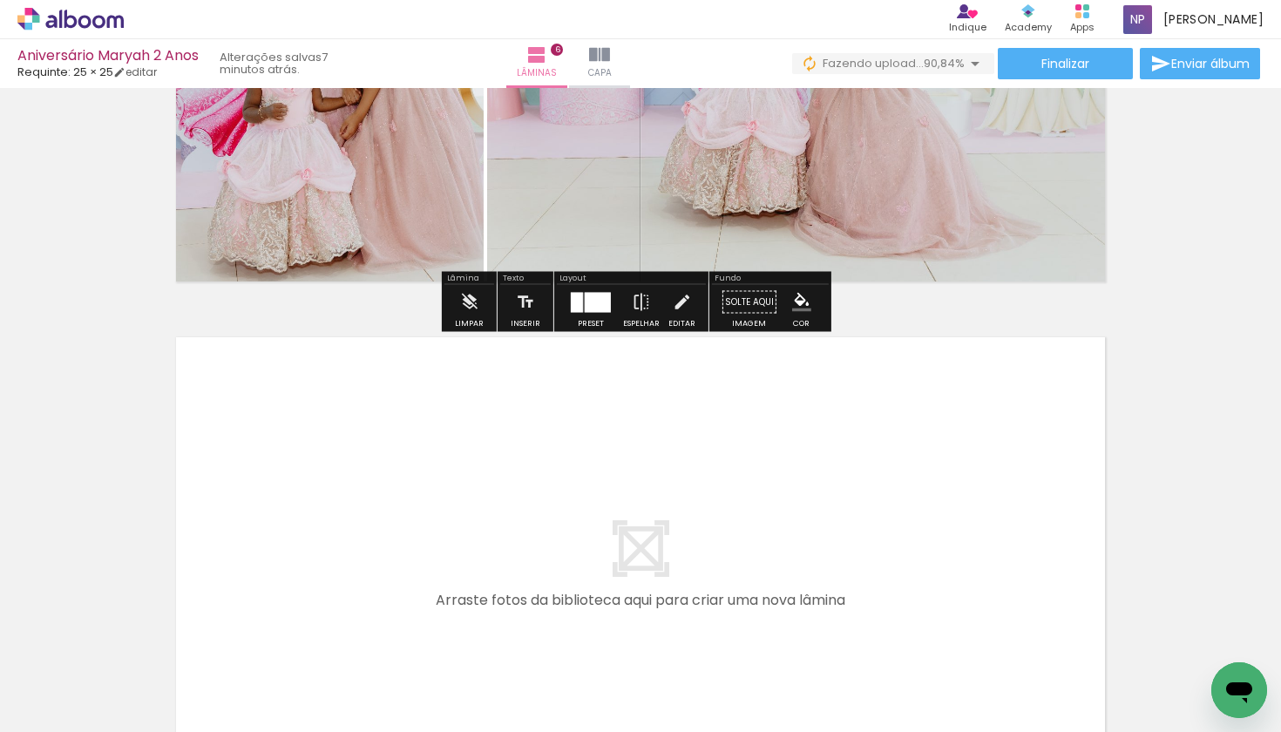
scroll to position [3094, 0]
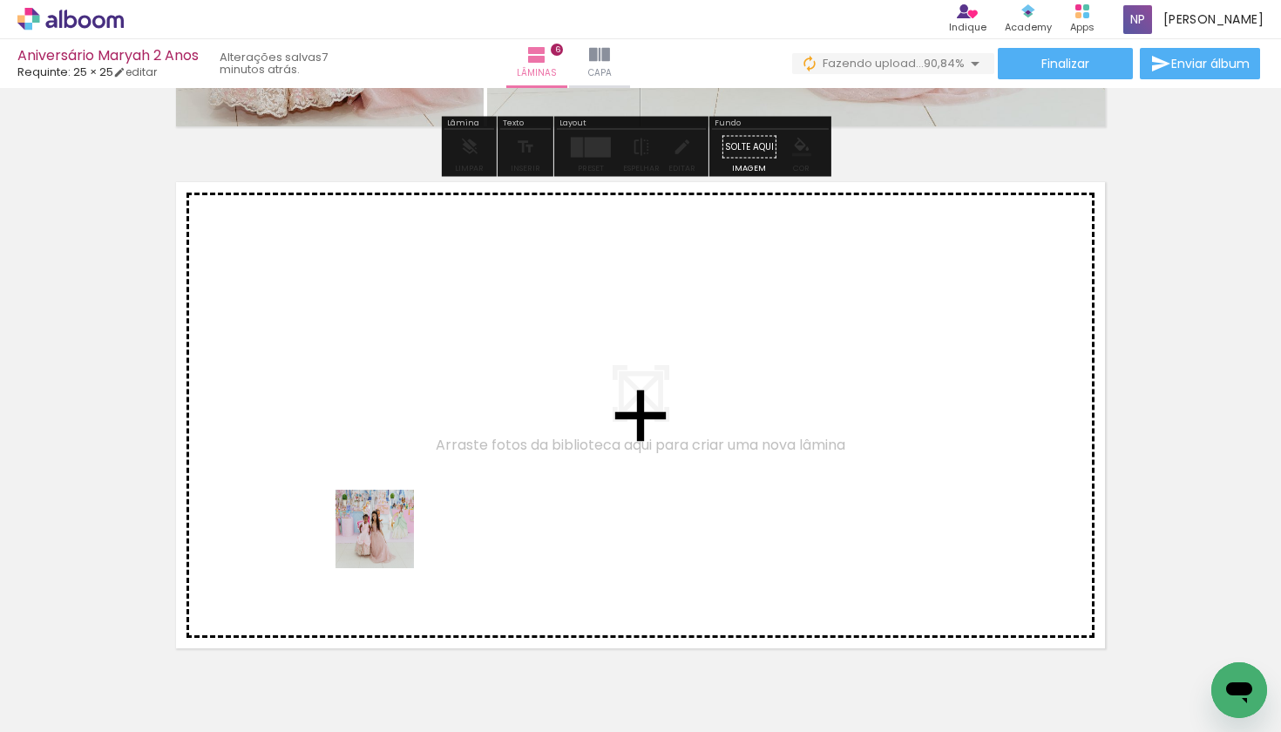
drag, startPoint x: 379, startPoint y: 586, endPoint x: 388, endPoint y: 469, distance: 117.9
click at [388, 469] on quentale-workspace at bounding box center [640, 366] width 1281 height 732
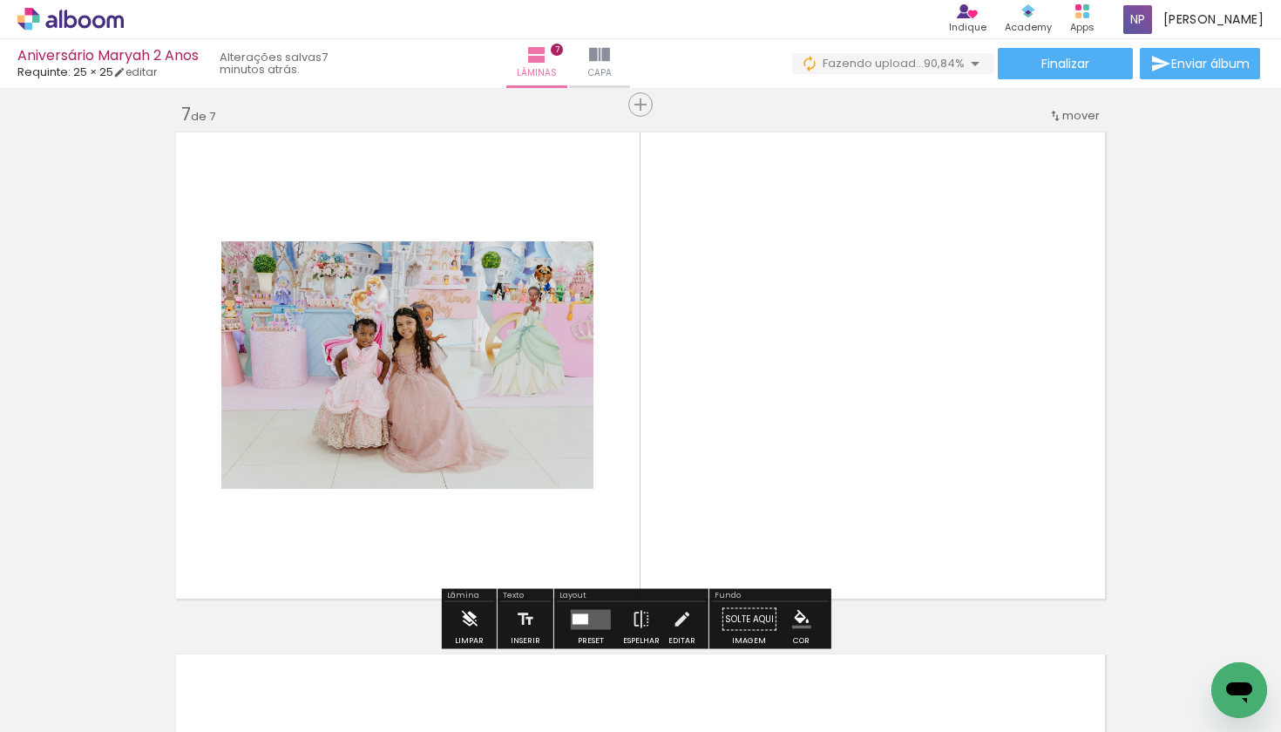
scroll to position [3153, 0]
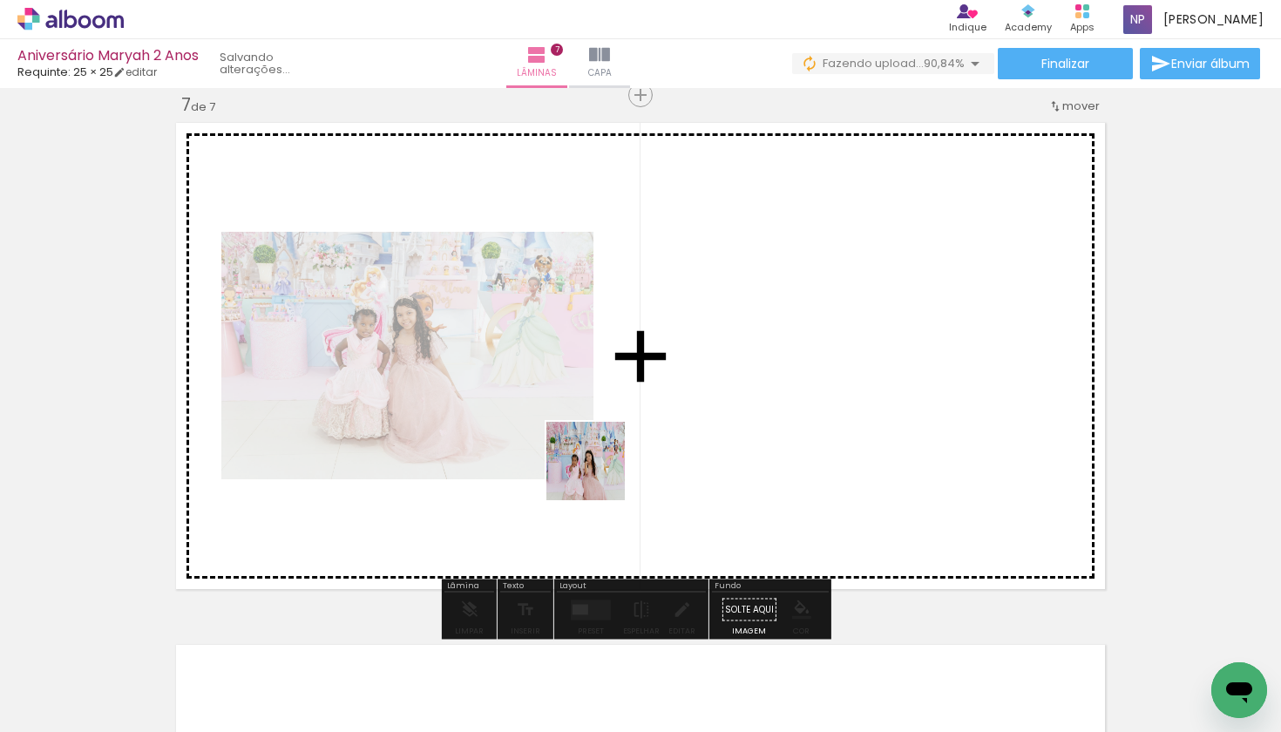
drag, startPoint x: 476, startPoint y: 666, endPoint x: 648, endPoint y: 410, distance: 308.8
click at [648, 410] on quentale-workspace at bounding box center [640, 366] width 1281 height 732
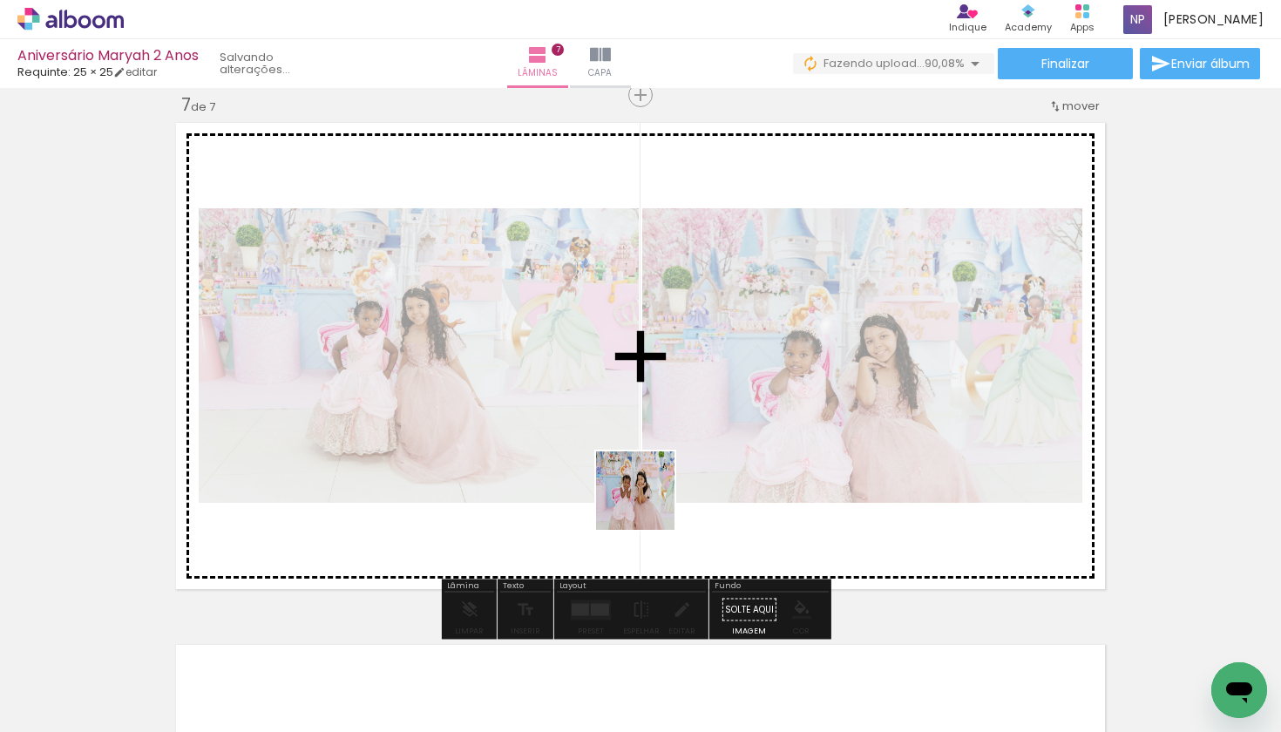
drag, startPoint x: 568, startPoint y: 691, endPoint x: 655, endPoint y: 489, distance: 220.1
click at [655, 489] on quentale-workspace at bounding box center [640, 366] width 1281 height 732
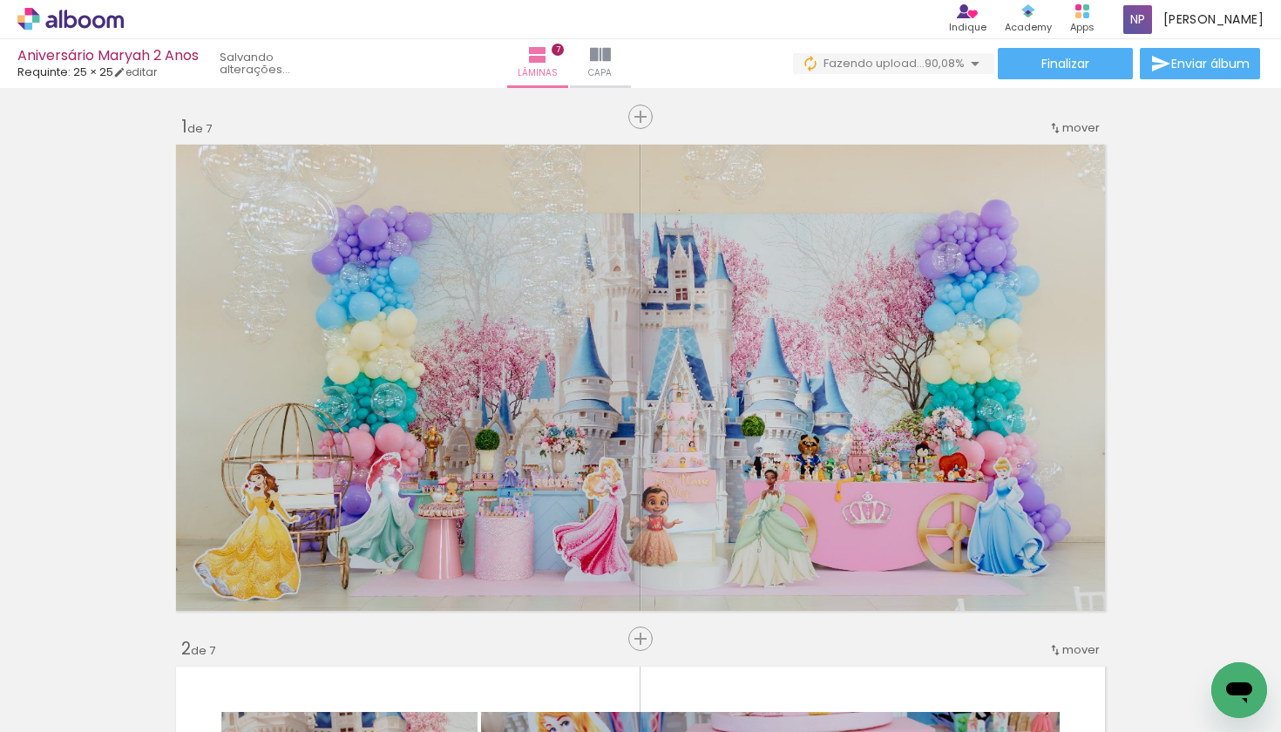
scroll to position [0, 1070]
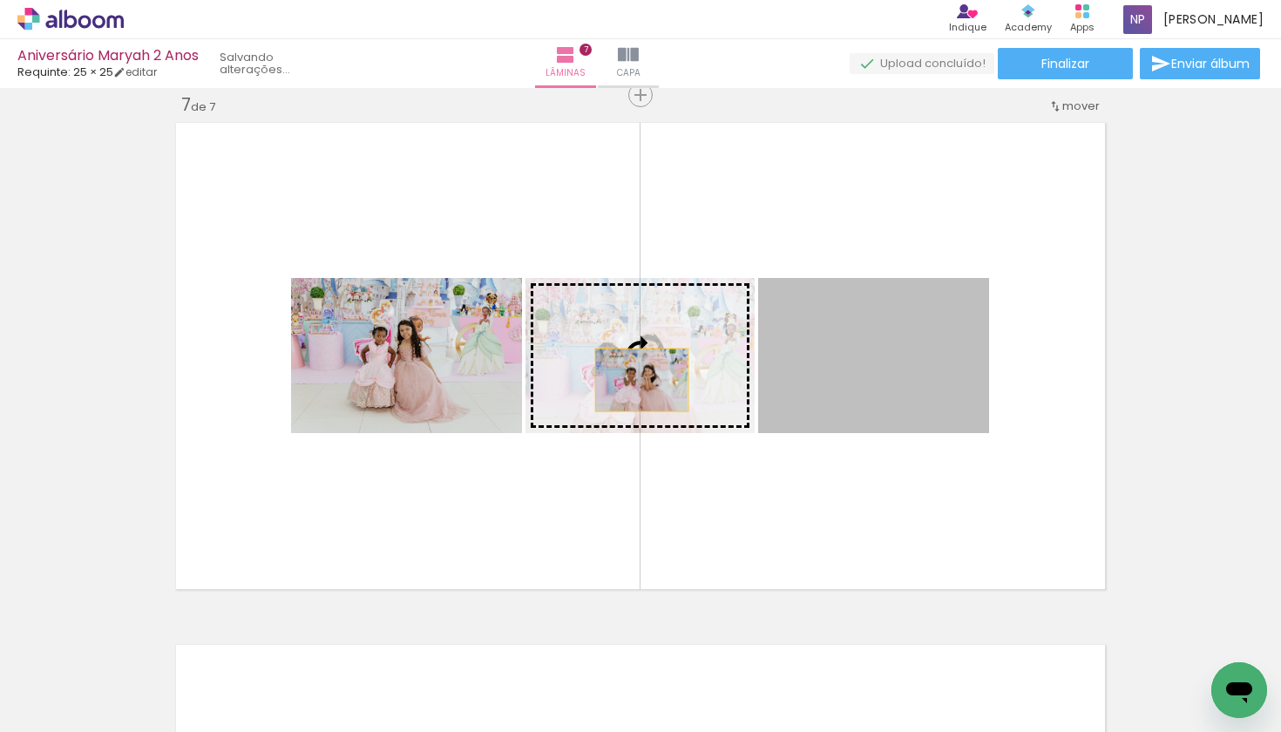
drag, startPoint x: 889, startPoint y: 382, endPoint x: 635, endPoint y: 380, distance: 253.6
click at [0, 0] on slot at bounding box center [0, 0] width 0 height 0
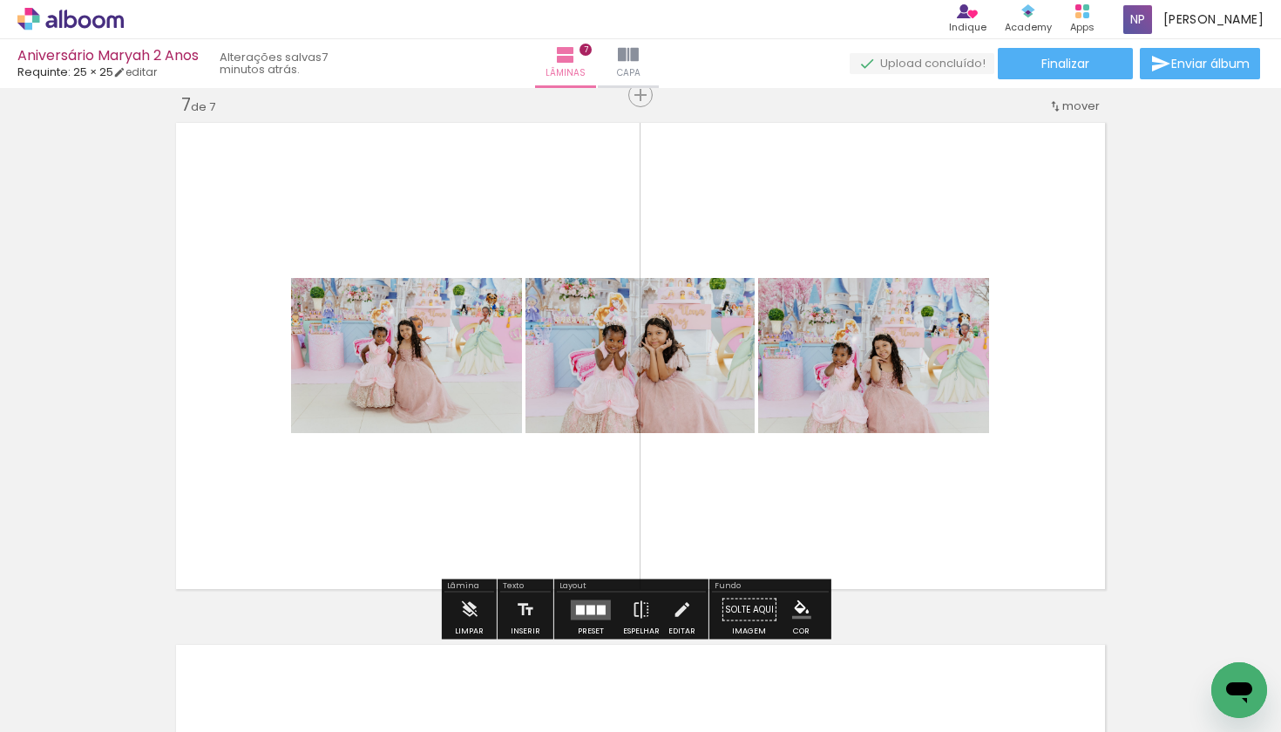
click at [591, 614] on div at bounding box center [590, 610] width 9 height 10
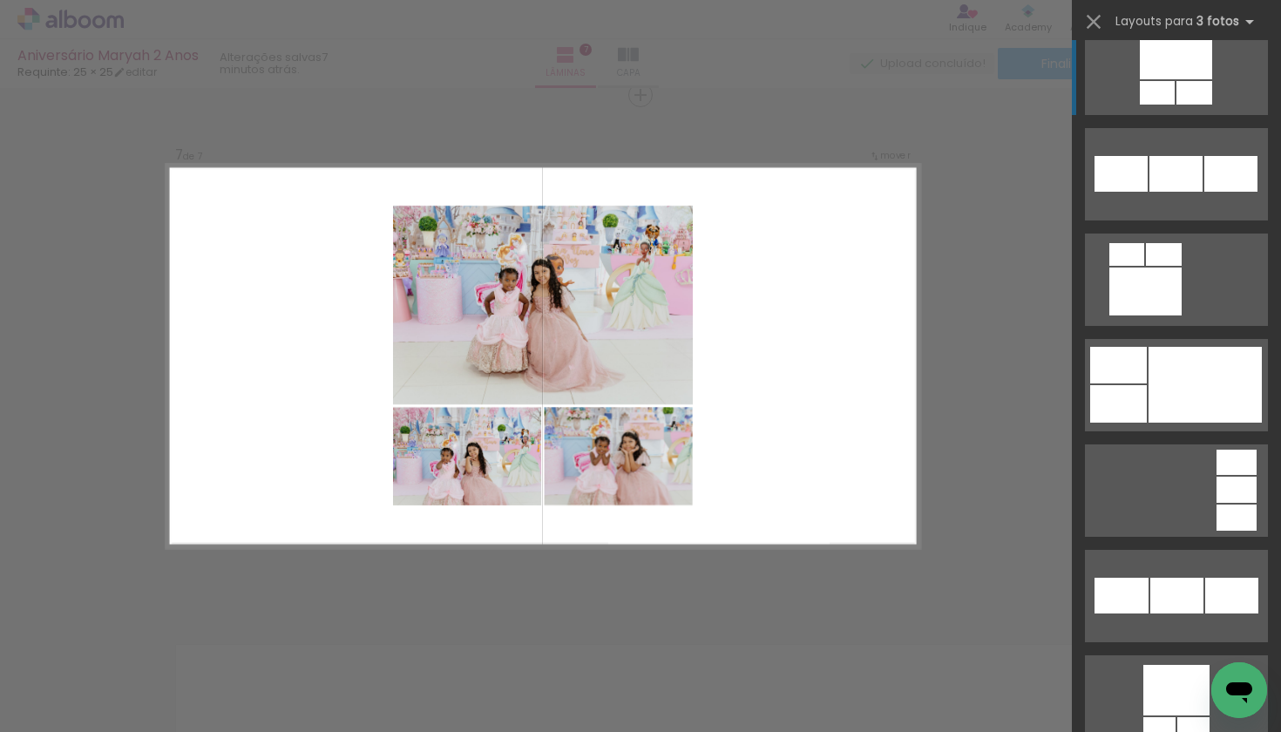
scroll to position [4013, 0]
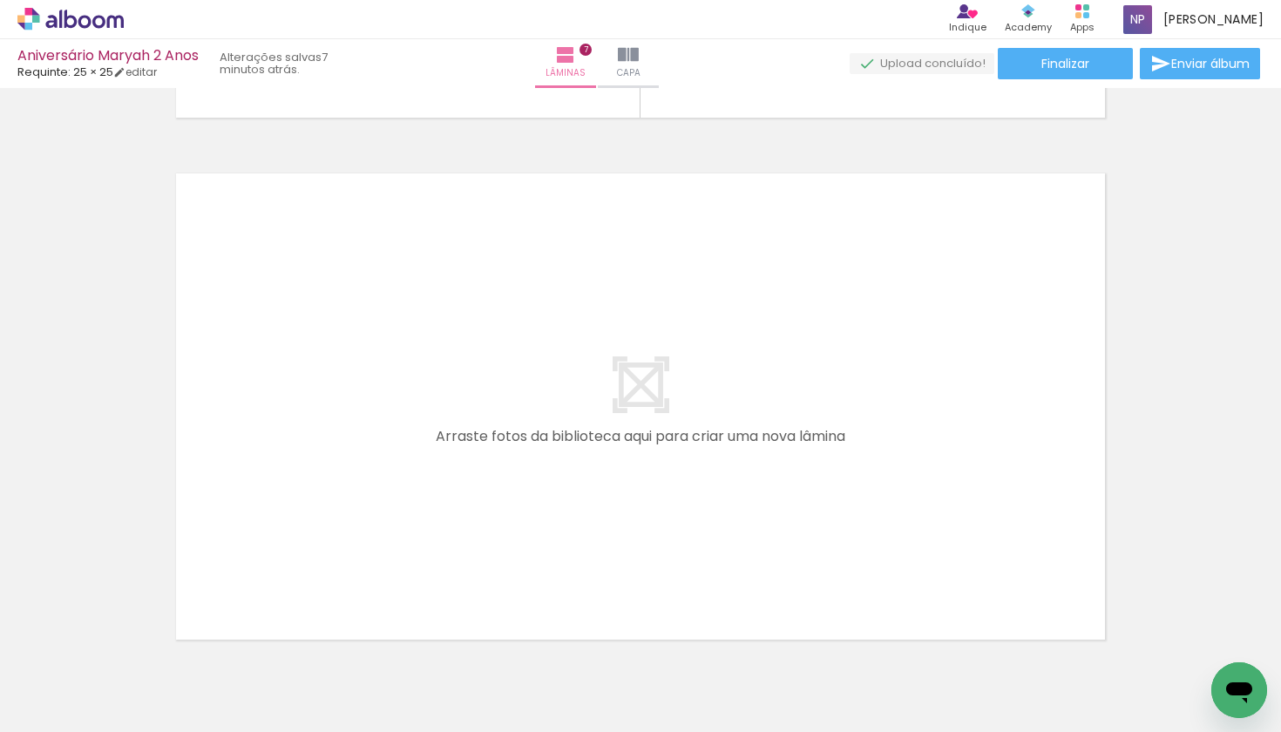
scroll to position [3721, 0]
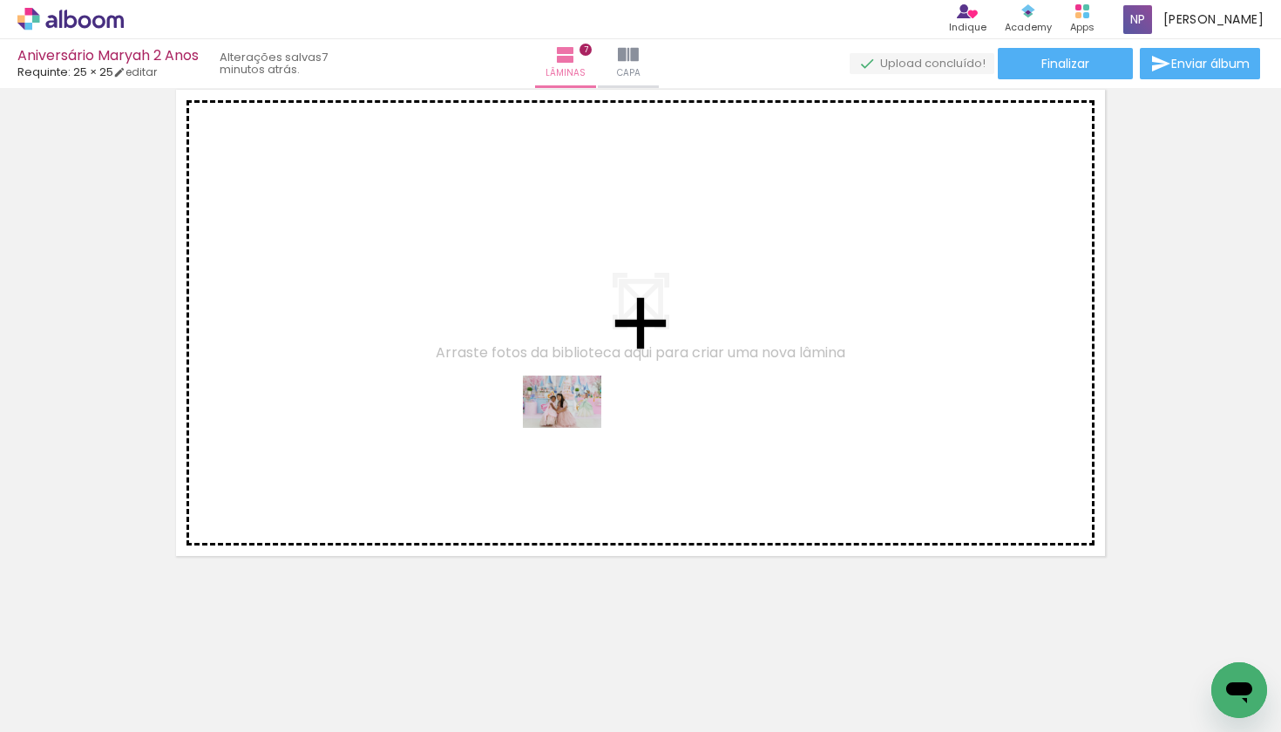
drag, startPoint x: 681, startPoint y: 682, endPoint x: 573, endPoint y: 424, distance: 279.6
click at [573, 424] on quentale-workspace at bounding box center [640, 366] width 1281 height 732
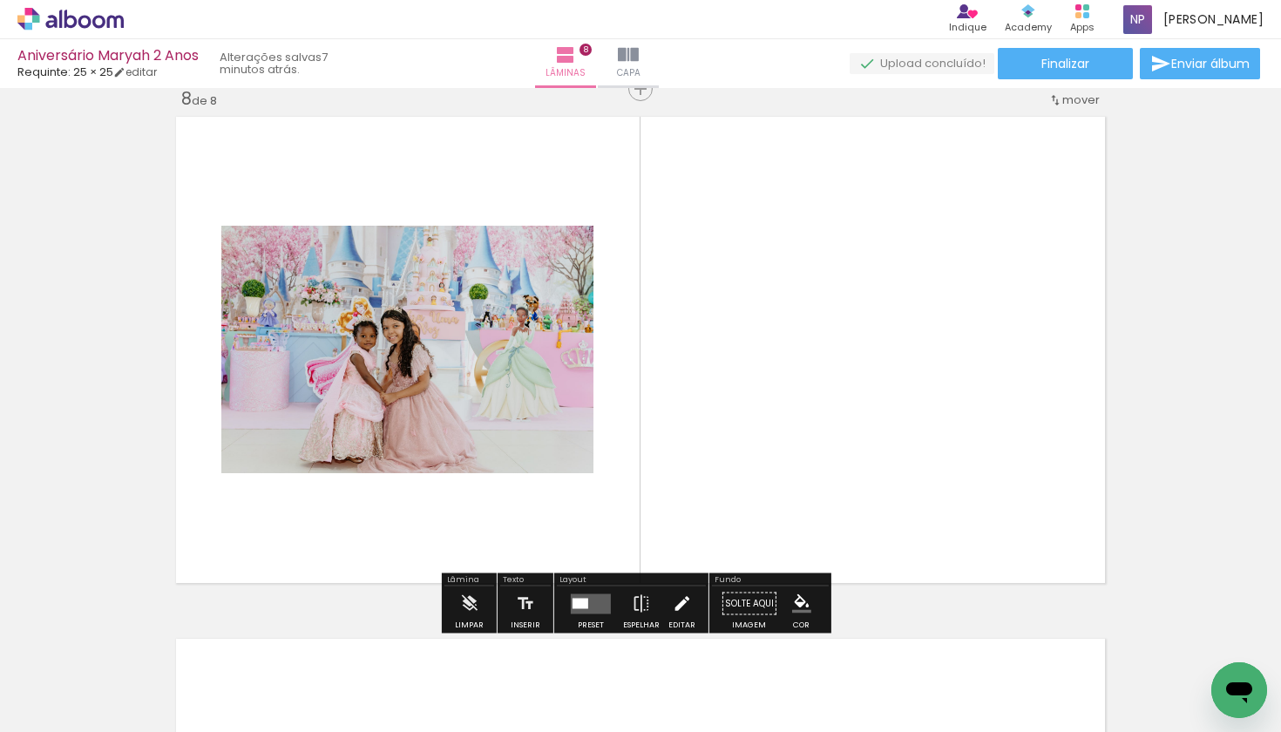
scroll to position [3675, 0]
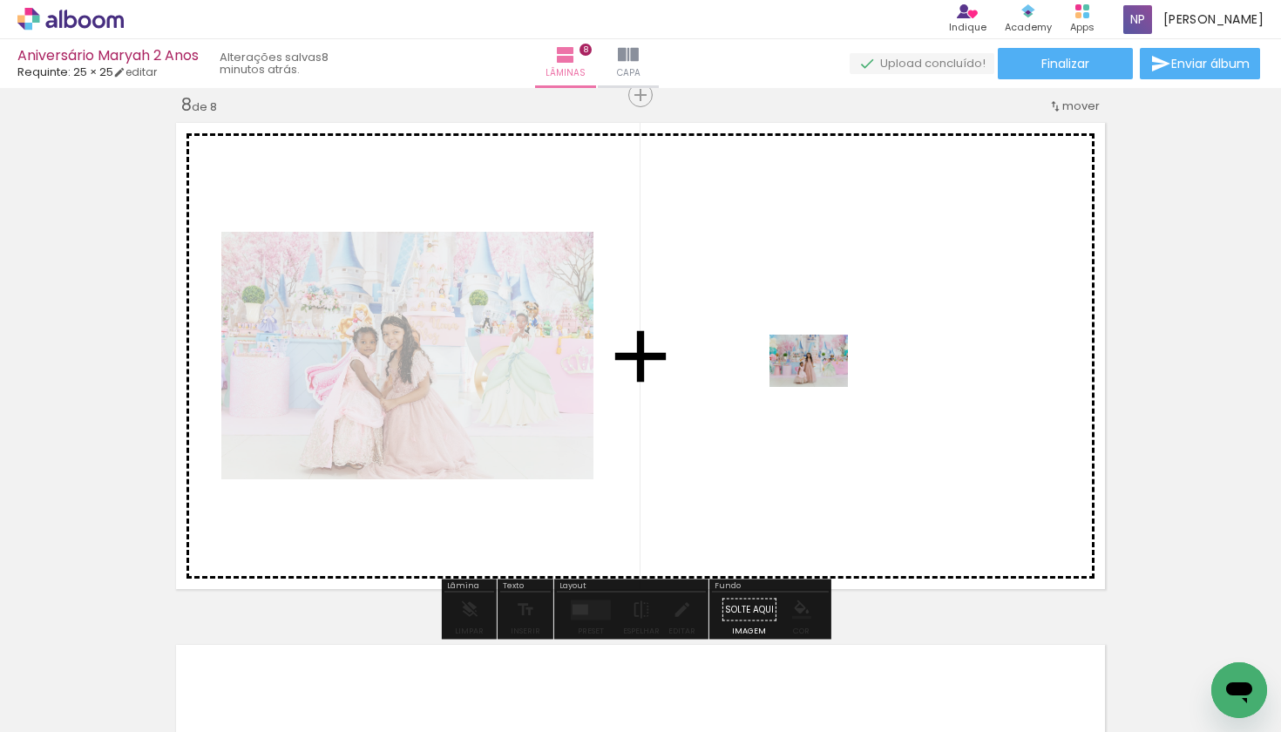
drag, startPoint x: 771, startPoint y: 679, endPoint x: 822, endPoint y: 387, distance: 296.2
click at [822, 387] on quentale-workspace at bounding box center [640, 366] width 1281 height 732
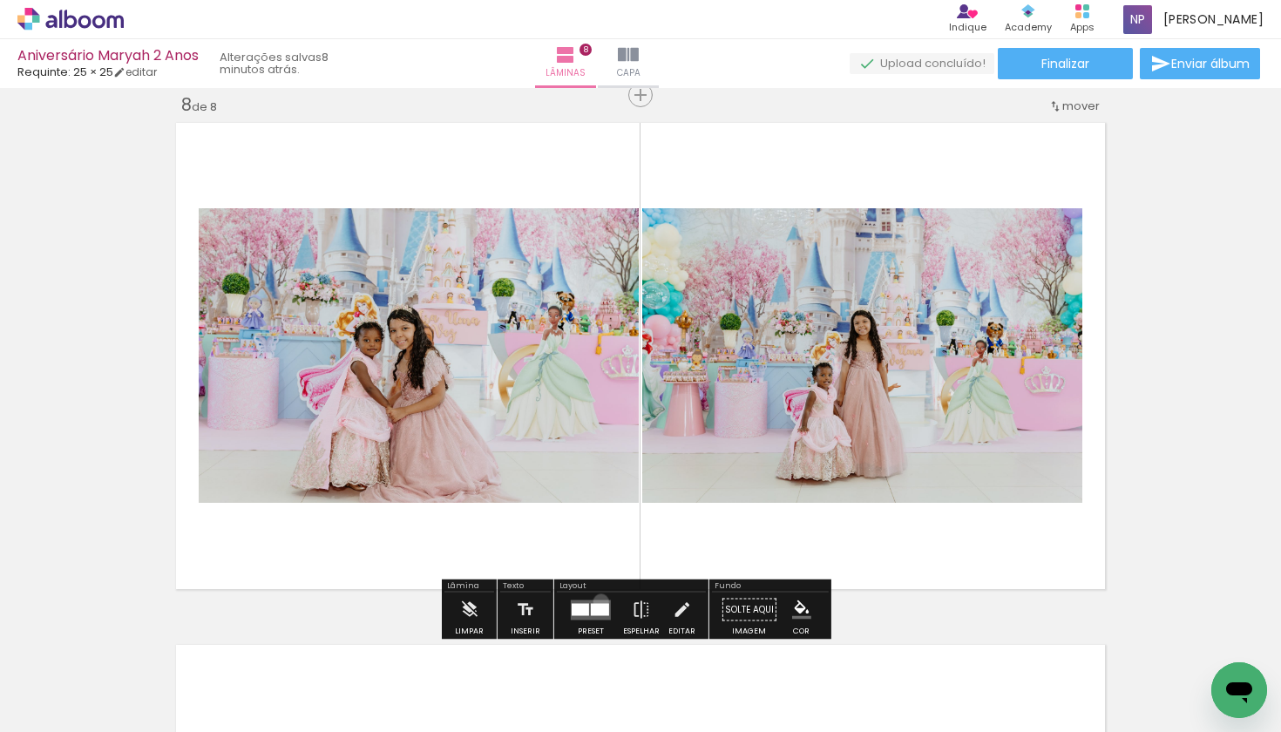
drag, startPoint x: 597, startPoint y: 601, endPoint x: 610, endPoint y: 593, distance: 15.2
click at [597, 601] on quentale-layouter at bounding box center [591, 609] width 40 height 20
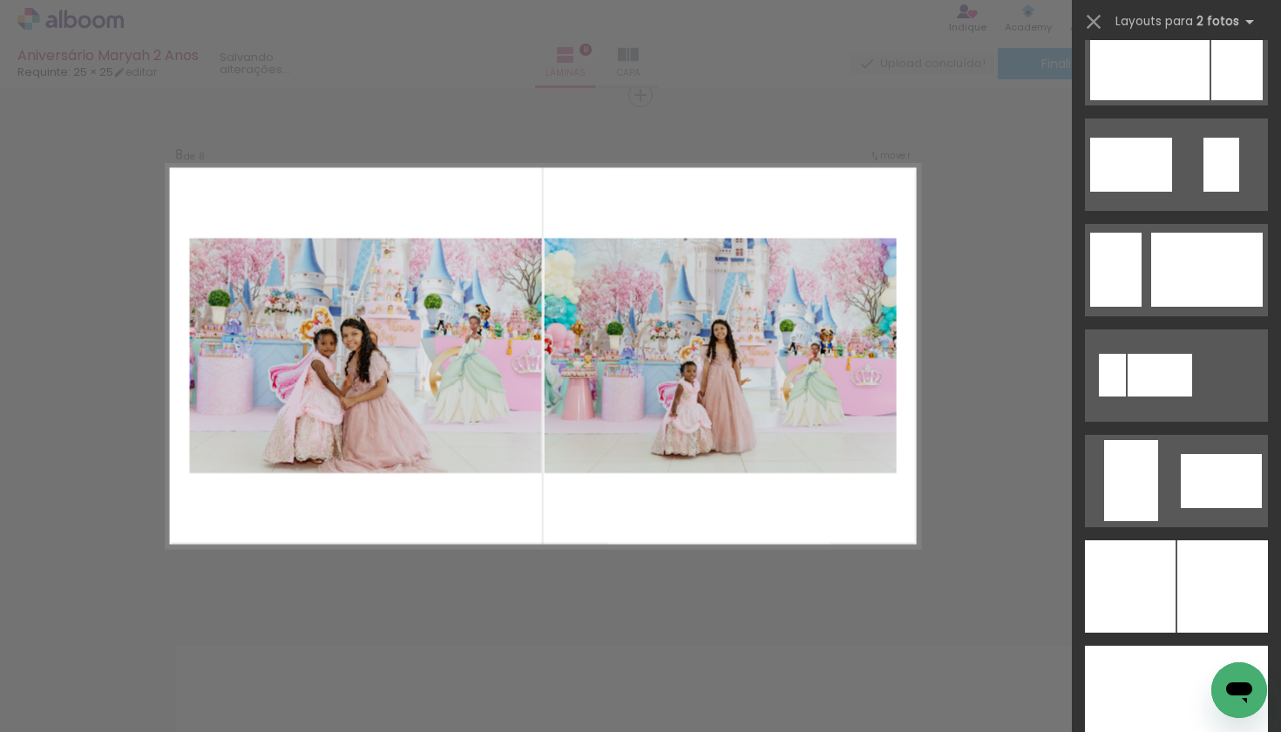
scroll to position [3960, 0]
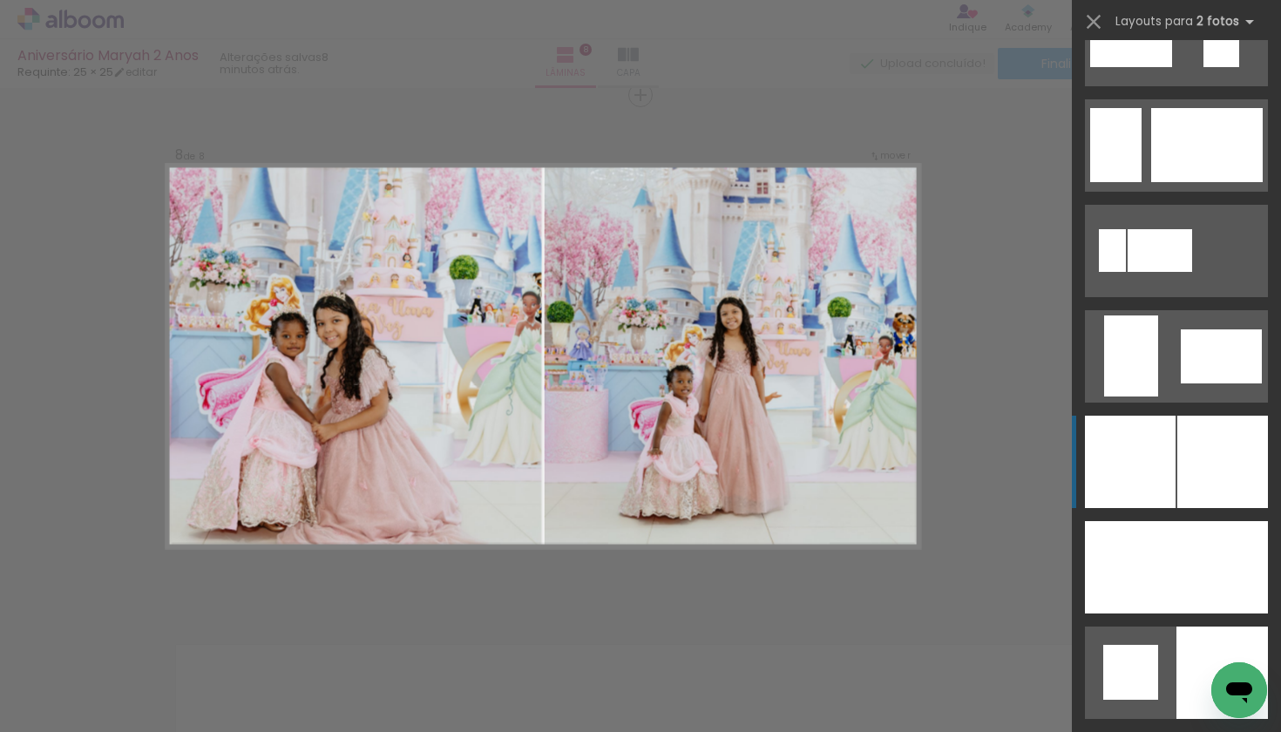
click at [1201, 474] on div at bounding box center [1222, 462] width 91 height 92
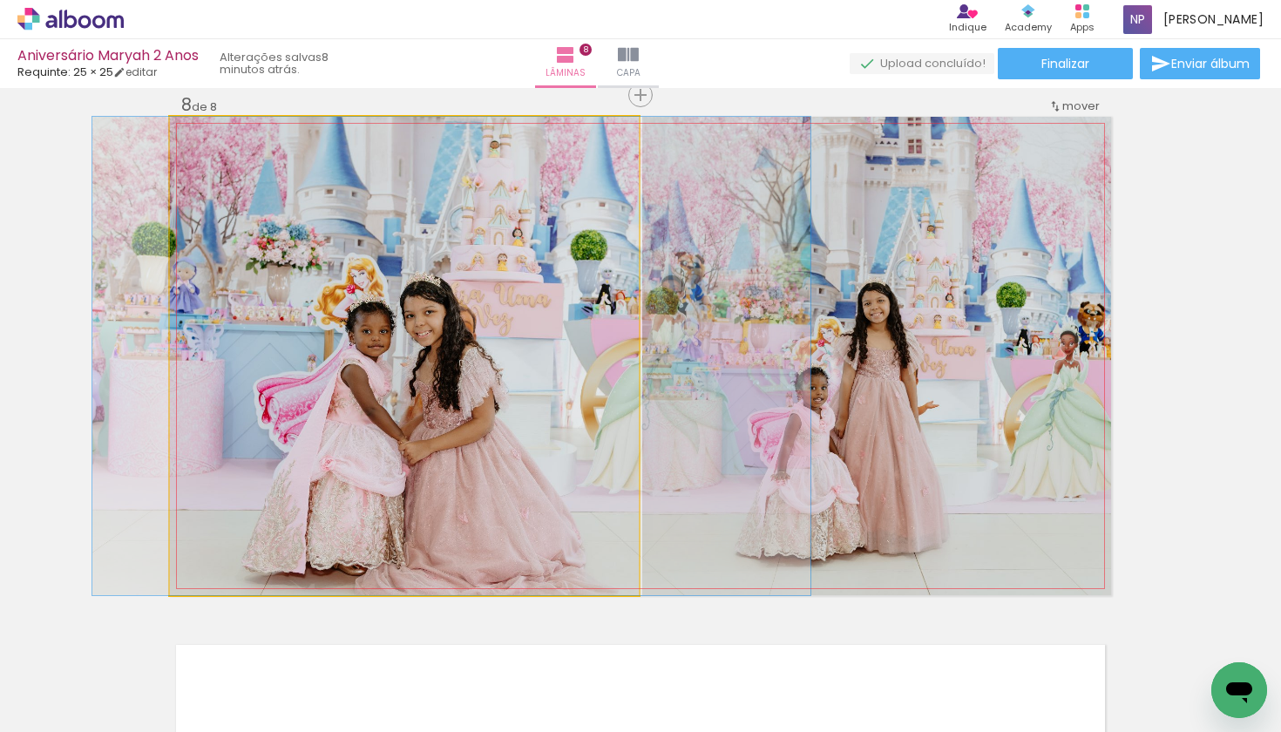
drag, startPoint x: 371, startPoint y: 412, endPoint x: 418, endPoint y: 415, distance: 47.1
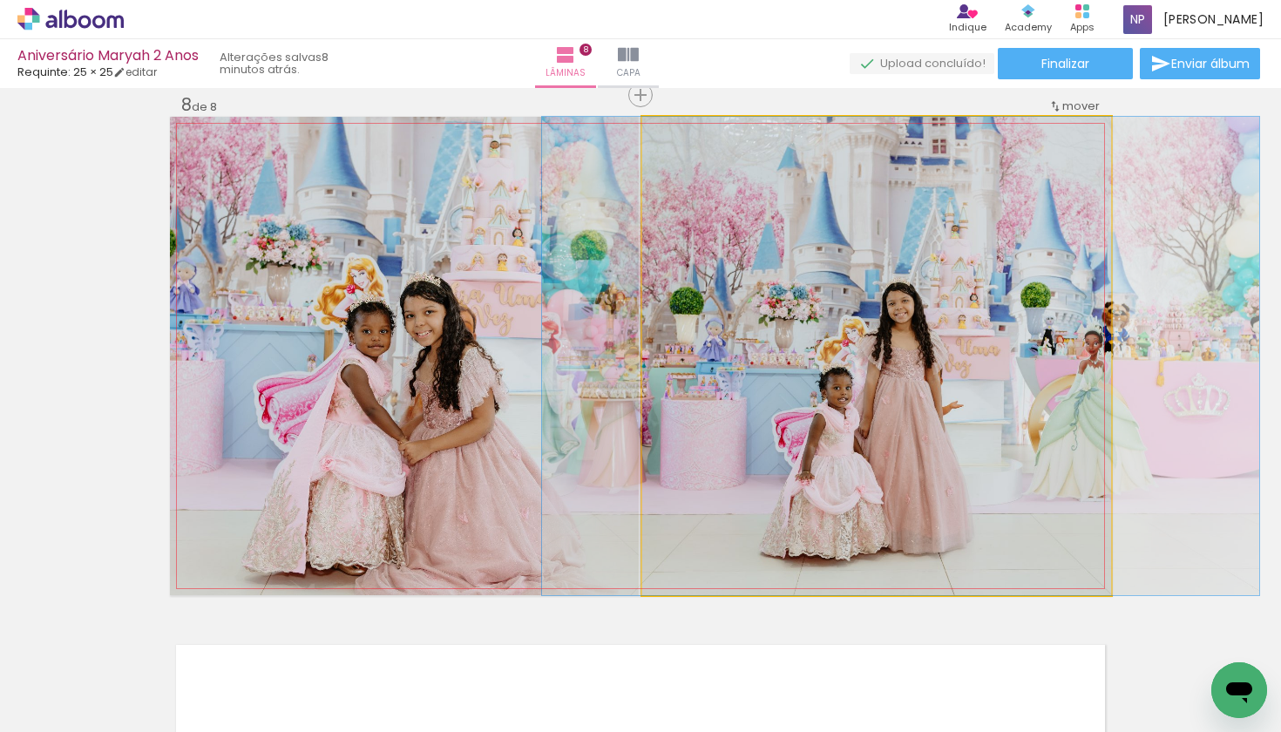
drag, startPoint x: 873, startPoint y: 450, endPoint x: 897, endPoint y: 450, distance: 24.4
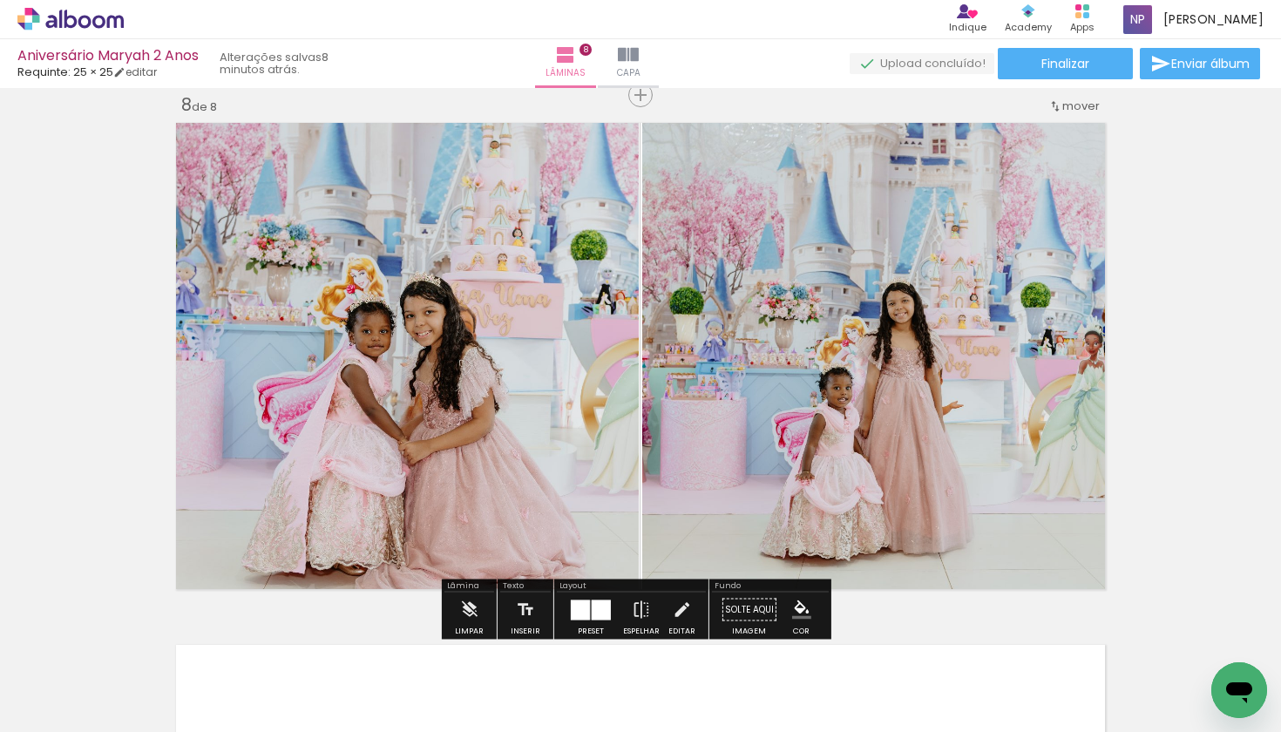
click at [1111, 581] on quentale-photo at bounding box center [876, 356] width 469 height 478
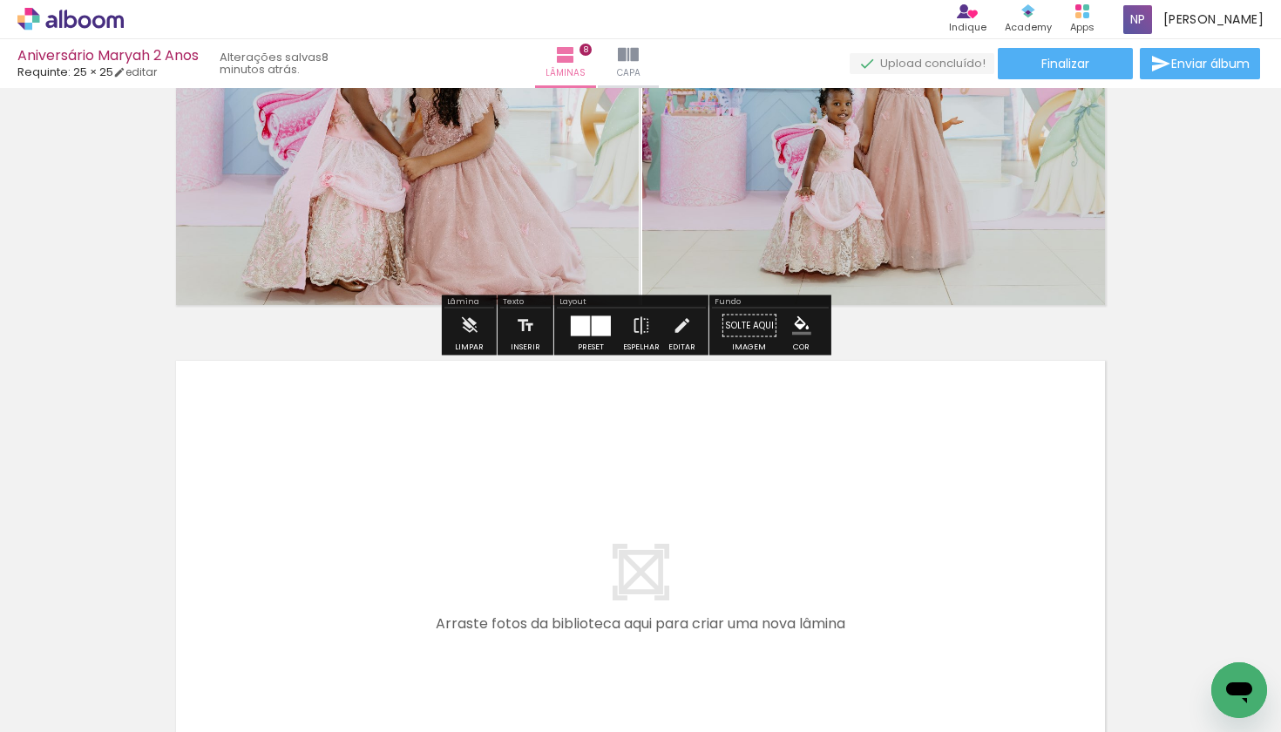
scroll to position [4114, 0]
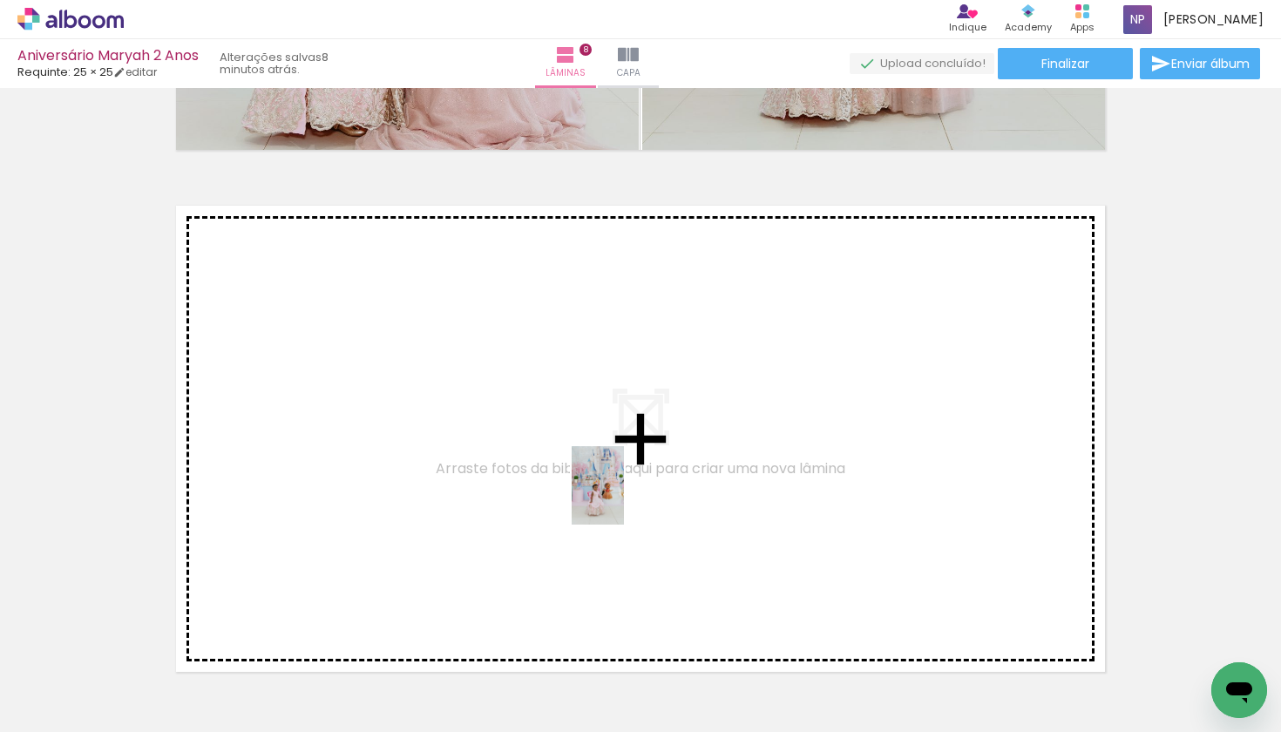
drag, startPoint x: 854, startPoint y: 692, endPoint x: 621, endPoint y: 498, distance: 303.1
click at [621, 498] on quentale-workspace at bounding box center [640, 366] width 1281 height 732
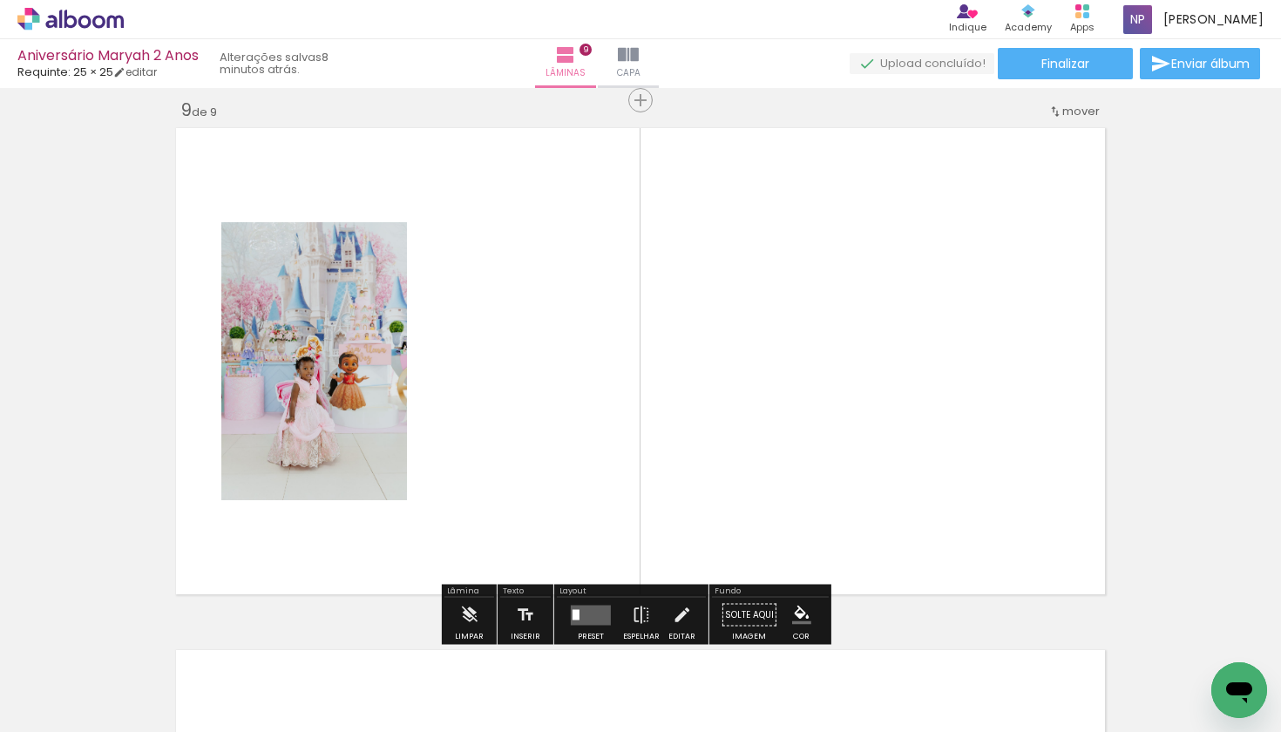
scroll to position [4197, 0]
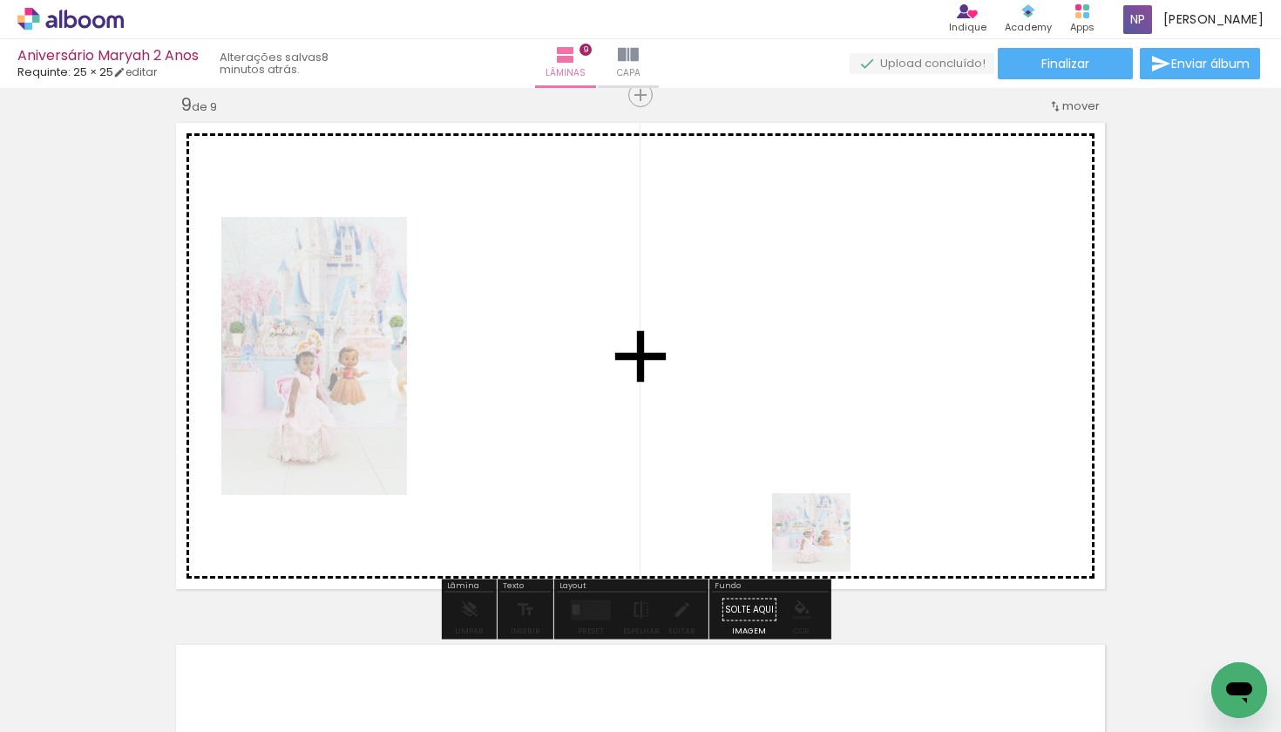
drag, startPoint x: 859, startPoint y: 694, endPoint x: 889, endPoint y: 574, distance: 123.8
click at [805, 476] on quentale-workspace at bounding box center [640, 366] width 1281 height 732
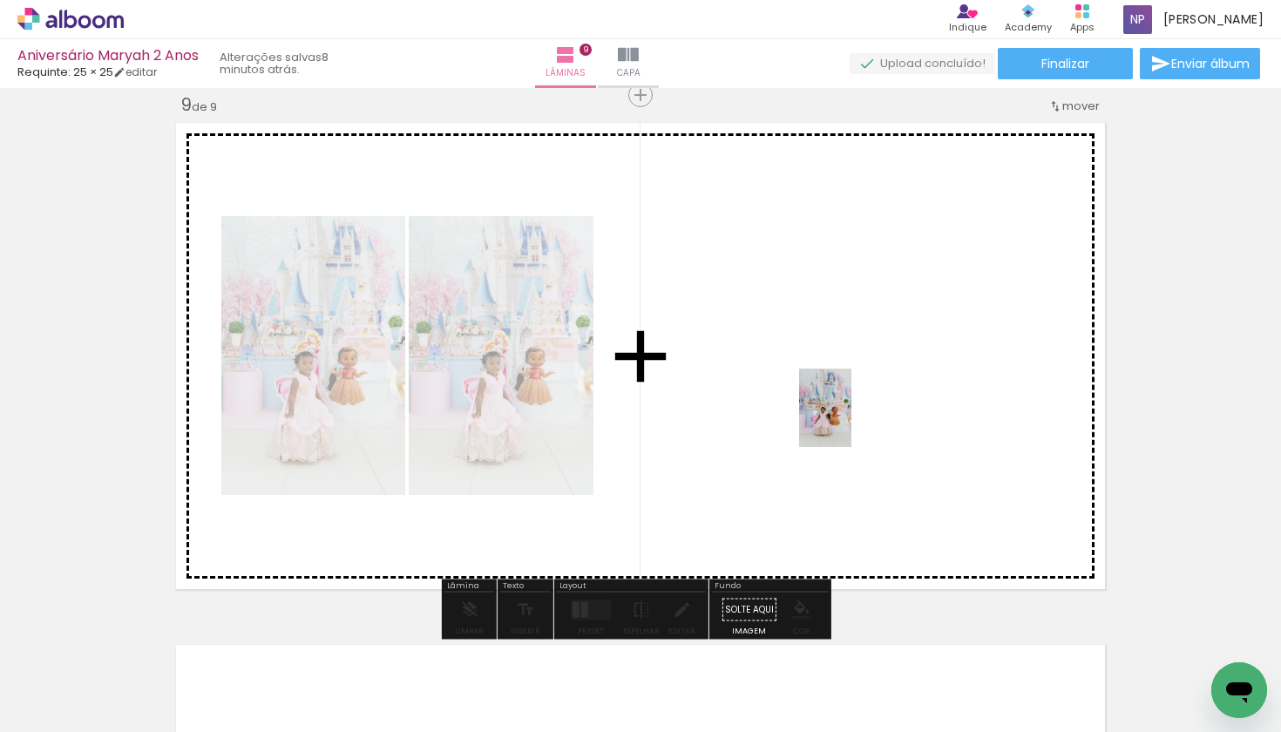
drag, startPoint x: 951, startPoint y: 658, endPoint x: 851, endPoint y: 421, distance: 257.3
click at [851, 421] on quentale-workspace at bounding box center [640, 366] width 1281 height 732
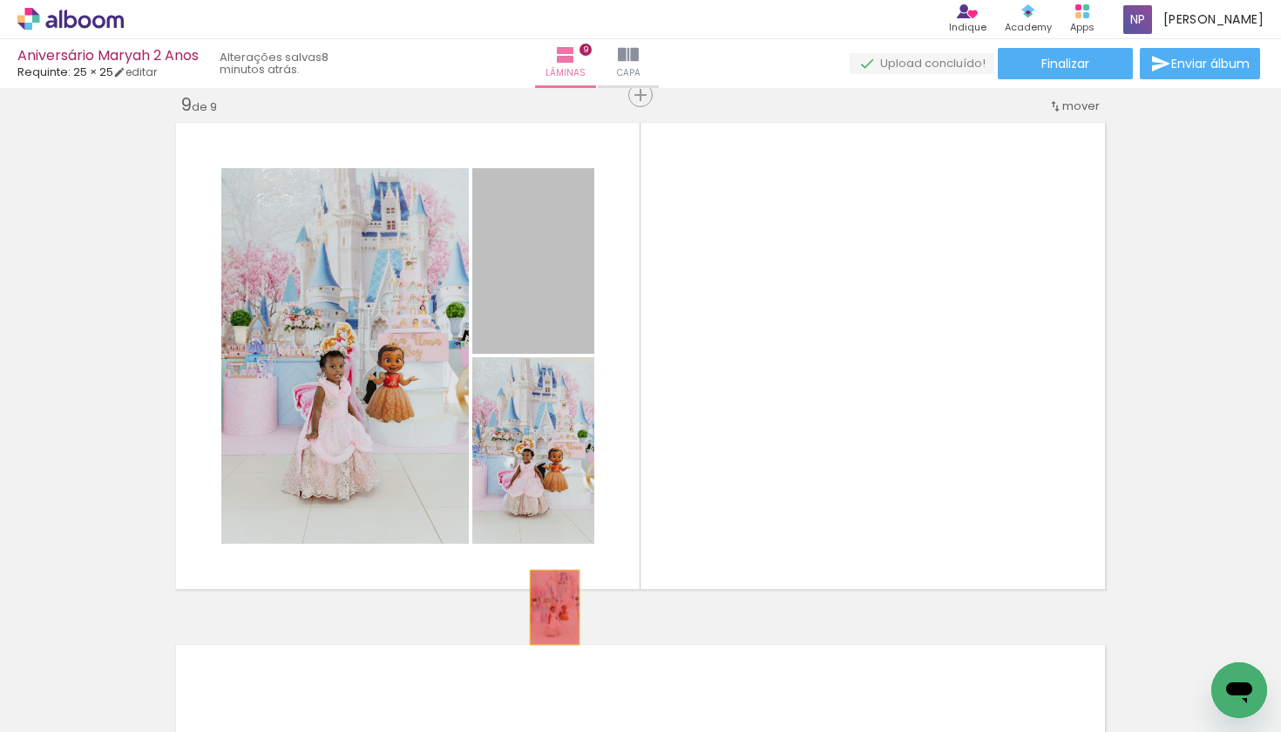
drag, startPoint x: 546, startPoint y: 286, endPoint x: 548, endPoint y: 607, distance: 321.5
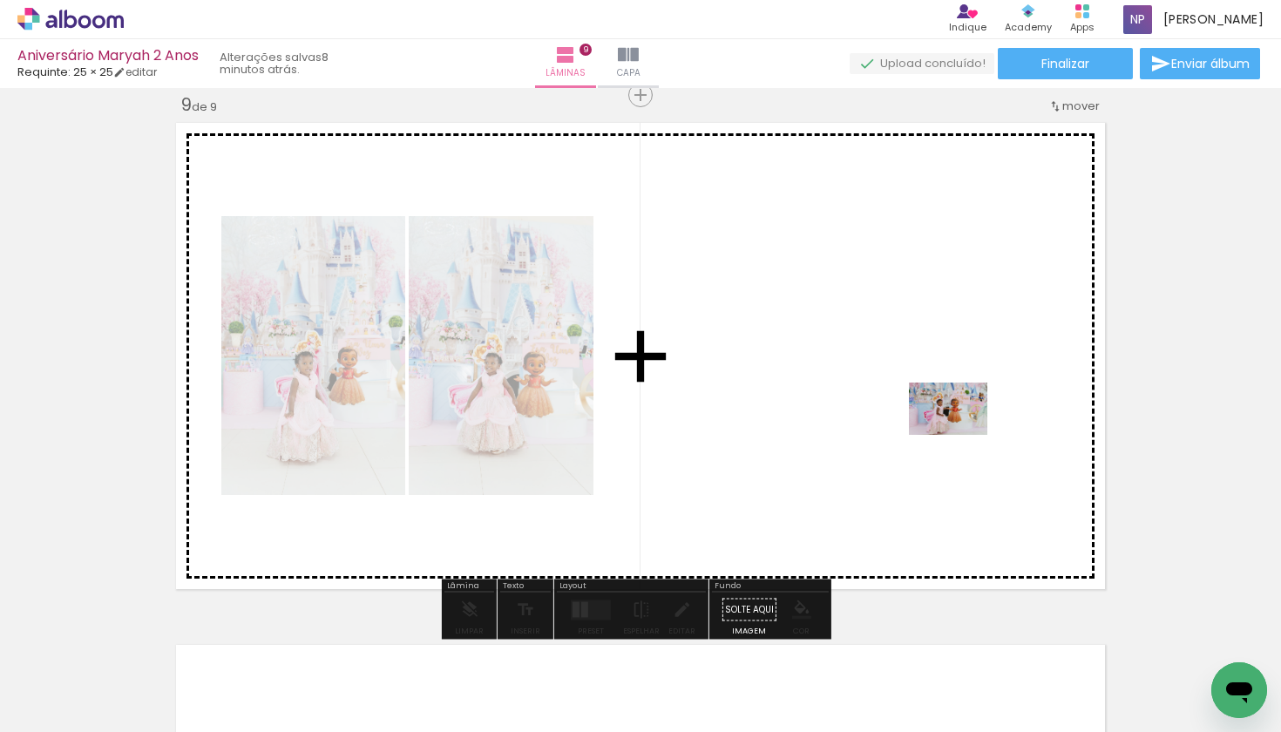
drag, startPoint x: 1059, startPoint y: 696, endPoint x: 960, endPoint y: 432, distance: 281.8
click at [960, 432] on quentale-workspace at bounding box center [640, 366] width 1281 height 732
